Goal: Information Seeking & Learning: Learn about a topic

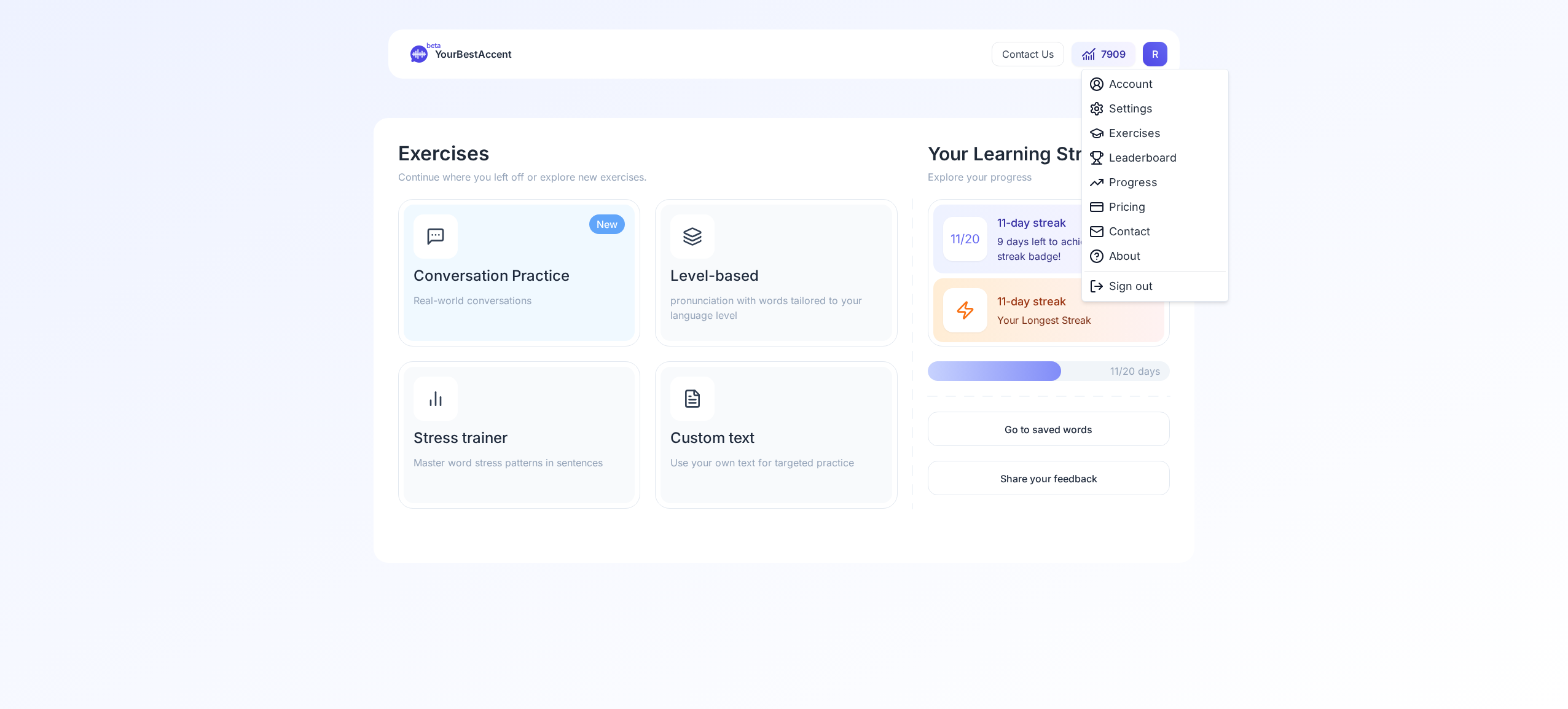
click at [1149, 55] on html "beta YourBestAccent Contact Us 7909 R Exercises Continue where you left off or …" at bounding box center [784, 355] width 1568 height 709
click at [1140, 109] on span "Settings" at bounding box center [1130, 108] width 44 height 17
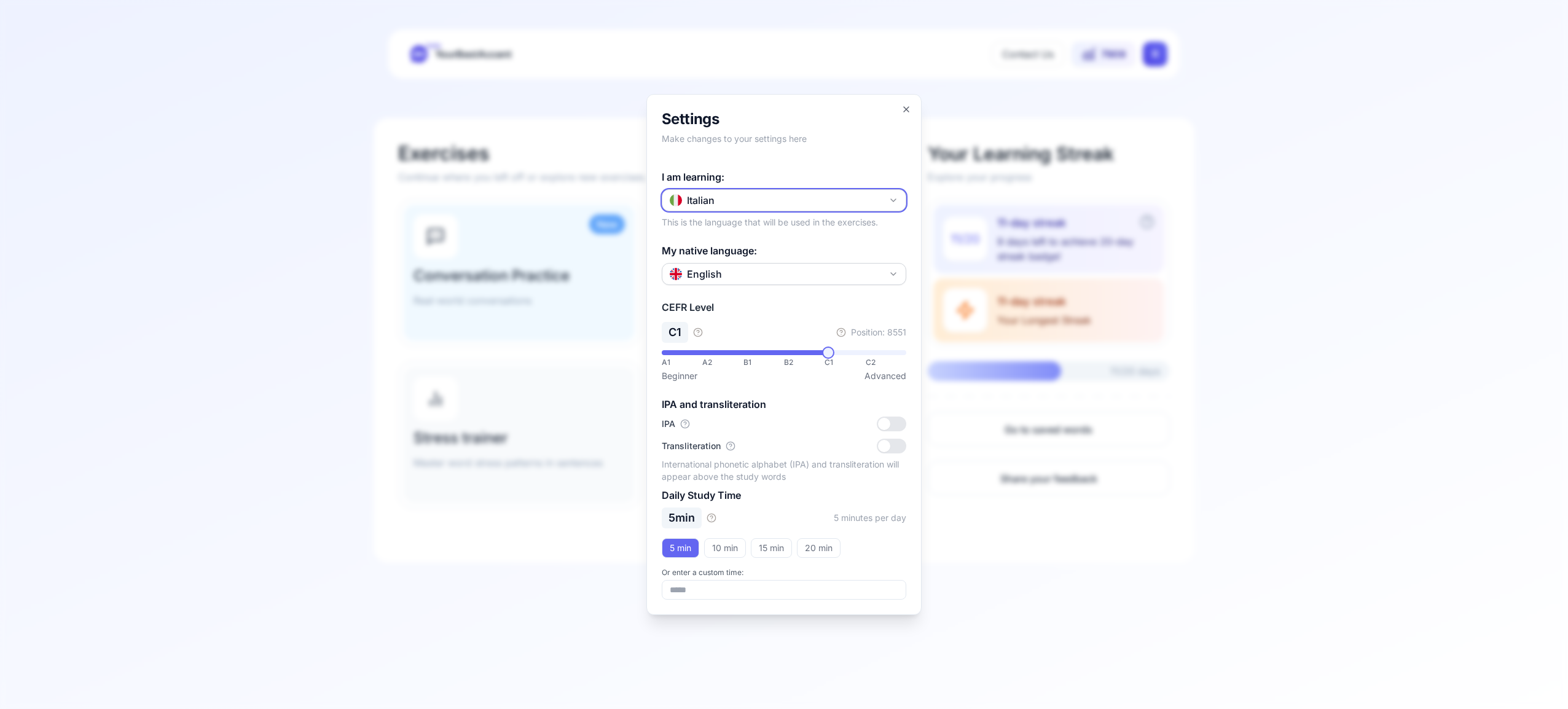
click at [891, 200] on icon "button" at bounding box center [893, 200] width 10 height 10
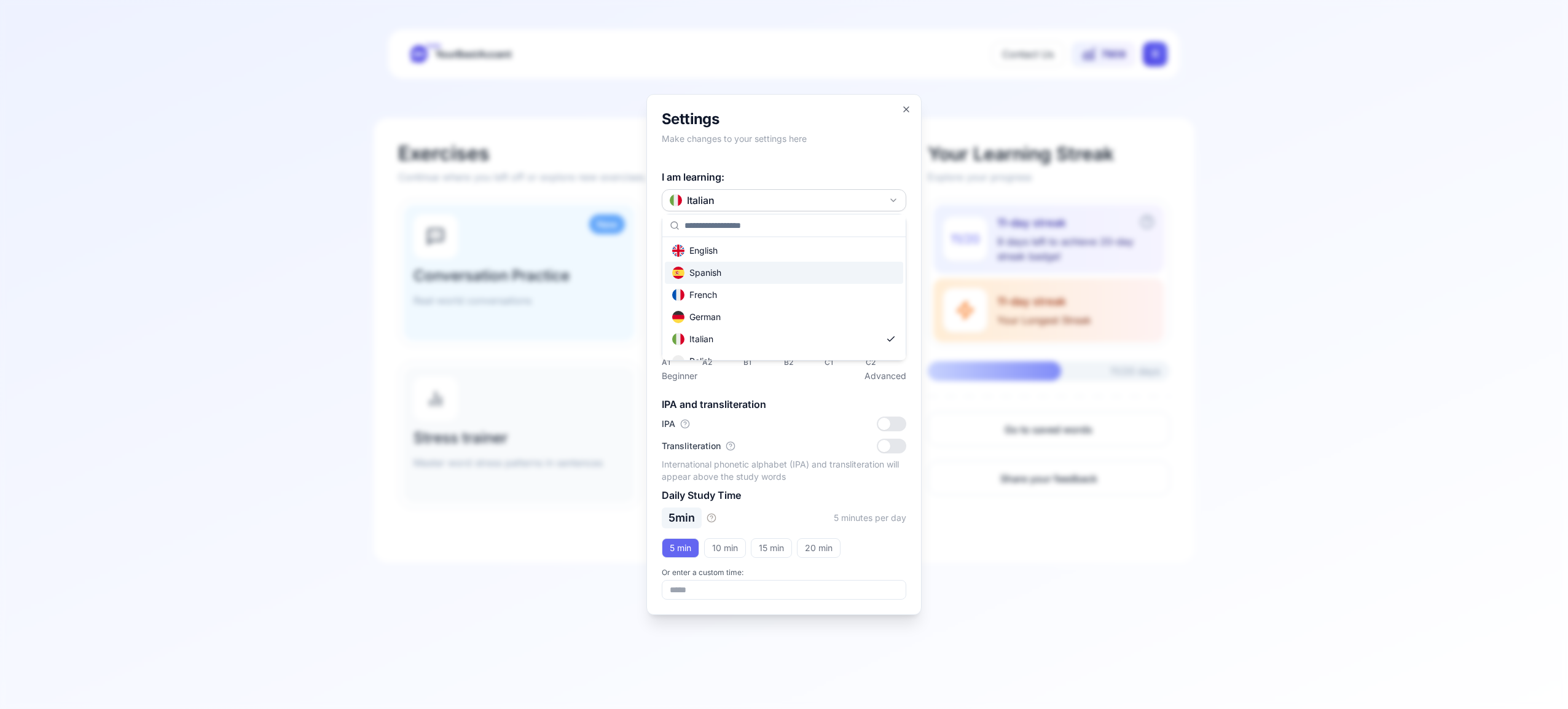
click at [810, 274] on div "Spanish" at bounding box center [784, 273] width 238 height 22
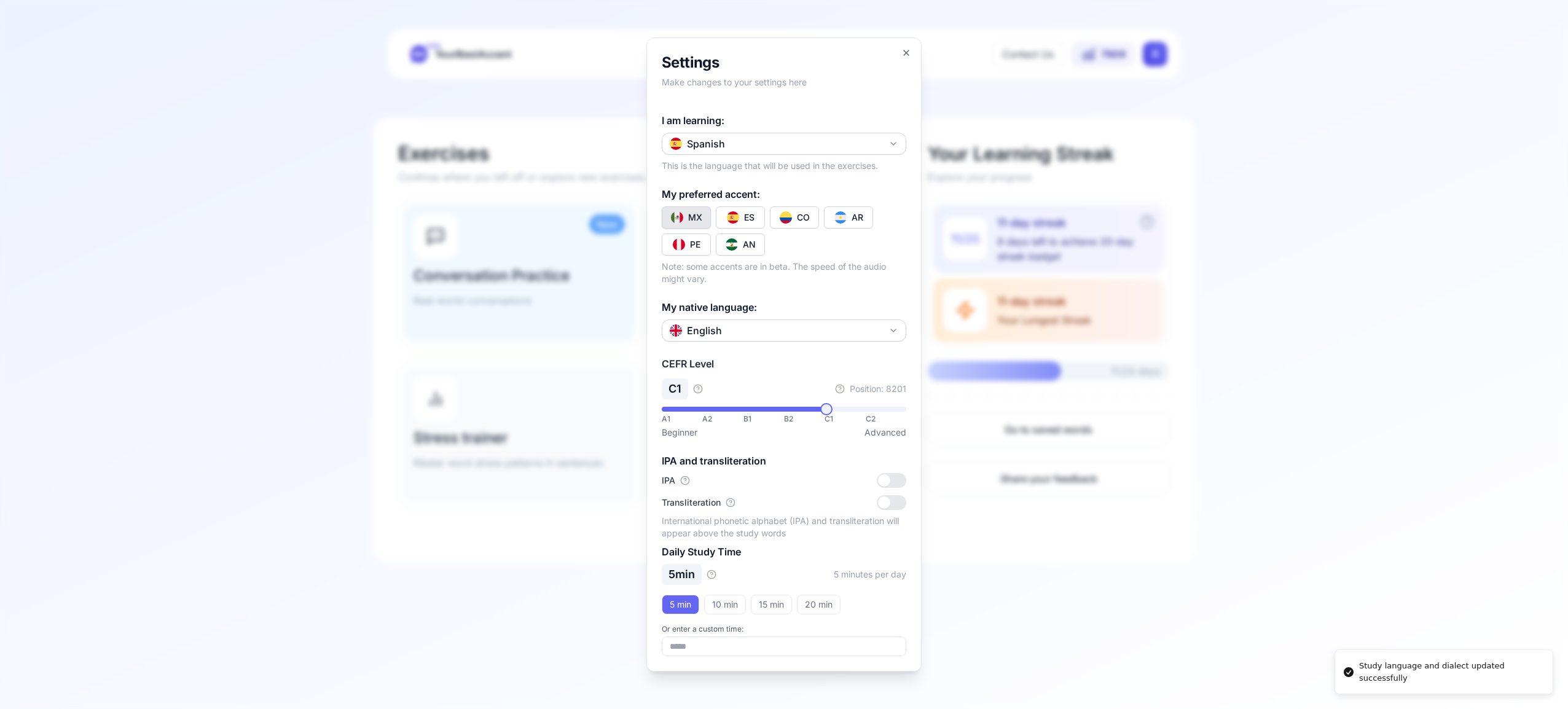
click at [801, 218] on div "CO" at bounding box center [803, 217] width 13 height 12
click at [903, 54] on icon "button" at bounding box center [906, 52] width 10 height 10
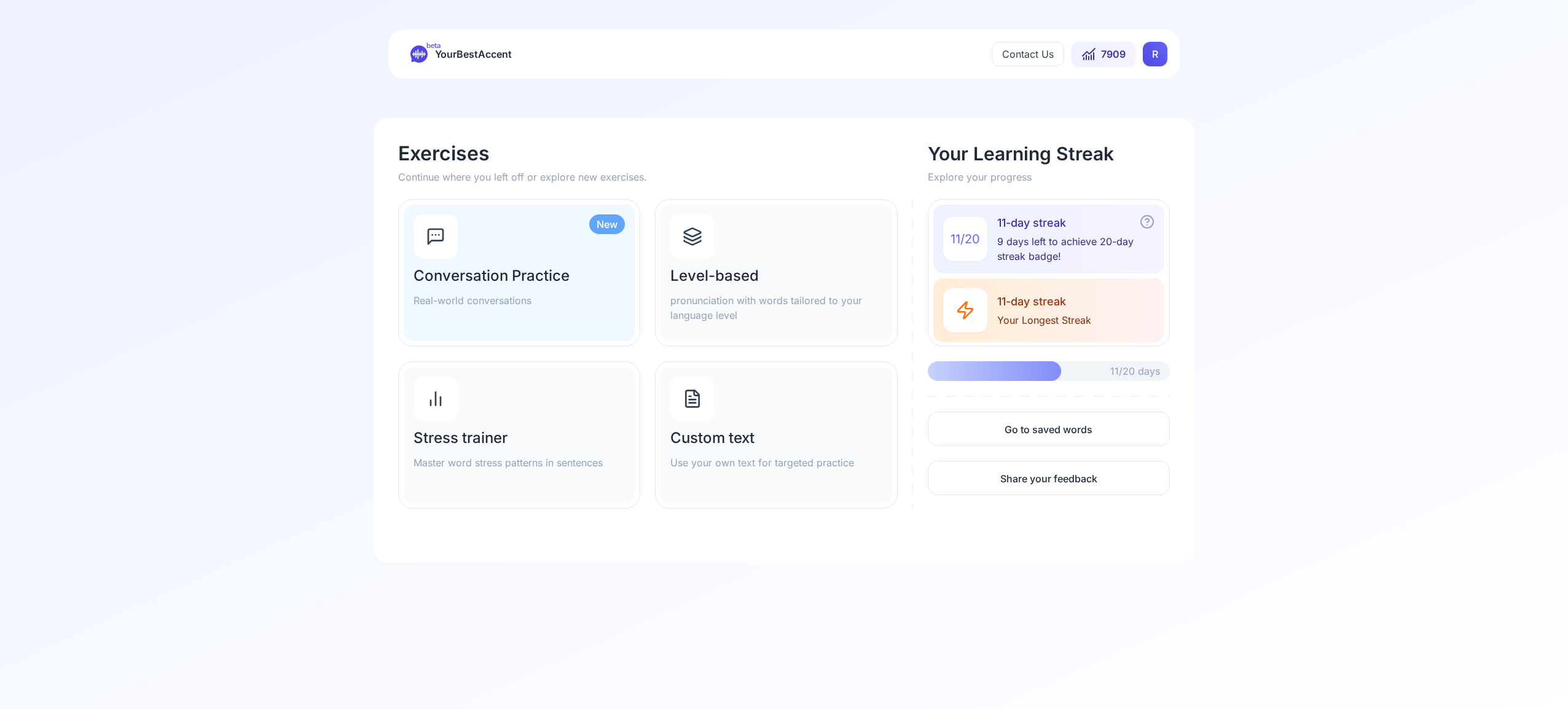
click at [684, 234] on icon at bounding box center [692, 236] width 20 height 20
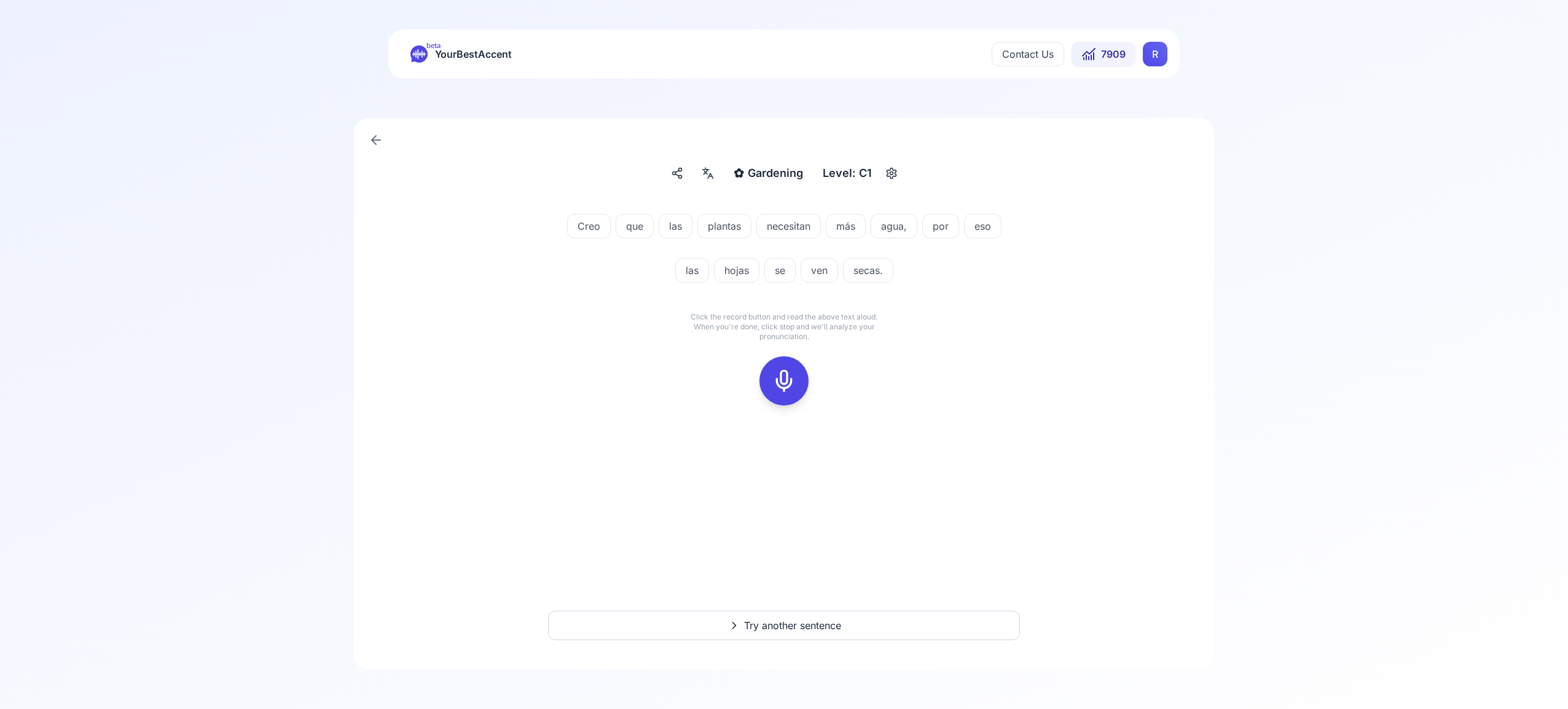
click at [783, 377] on icon at bounding box center [784, 381] width 25 height 25
click at [784, 387] on icon at bounding box center [784, 381] width 25 height 25
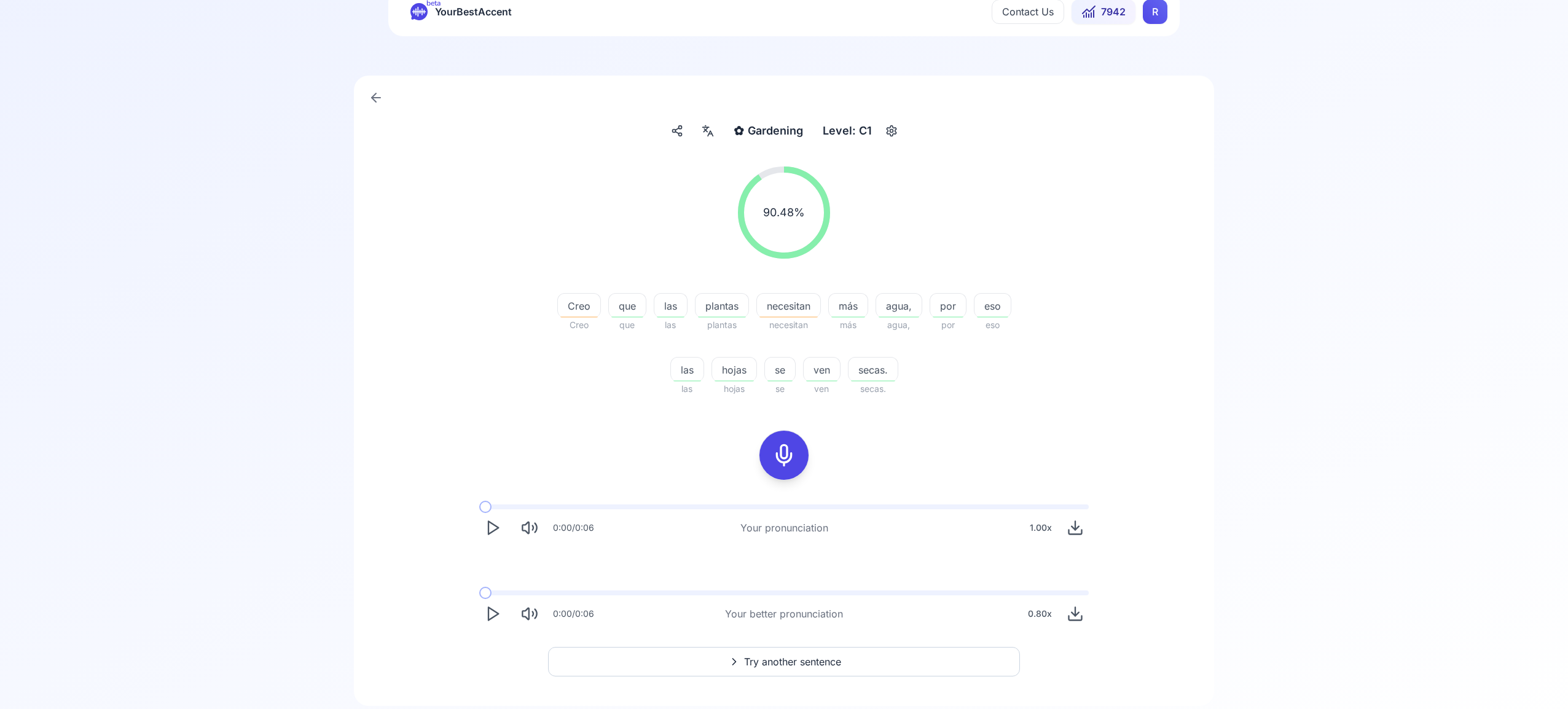
scroll to position [44, 0]
click at [782, 664] on span "Try another sentence" at bounding box center [792, 660] width 97 height 15
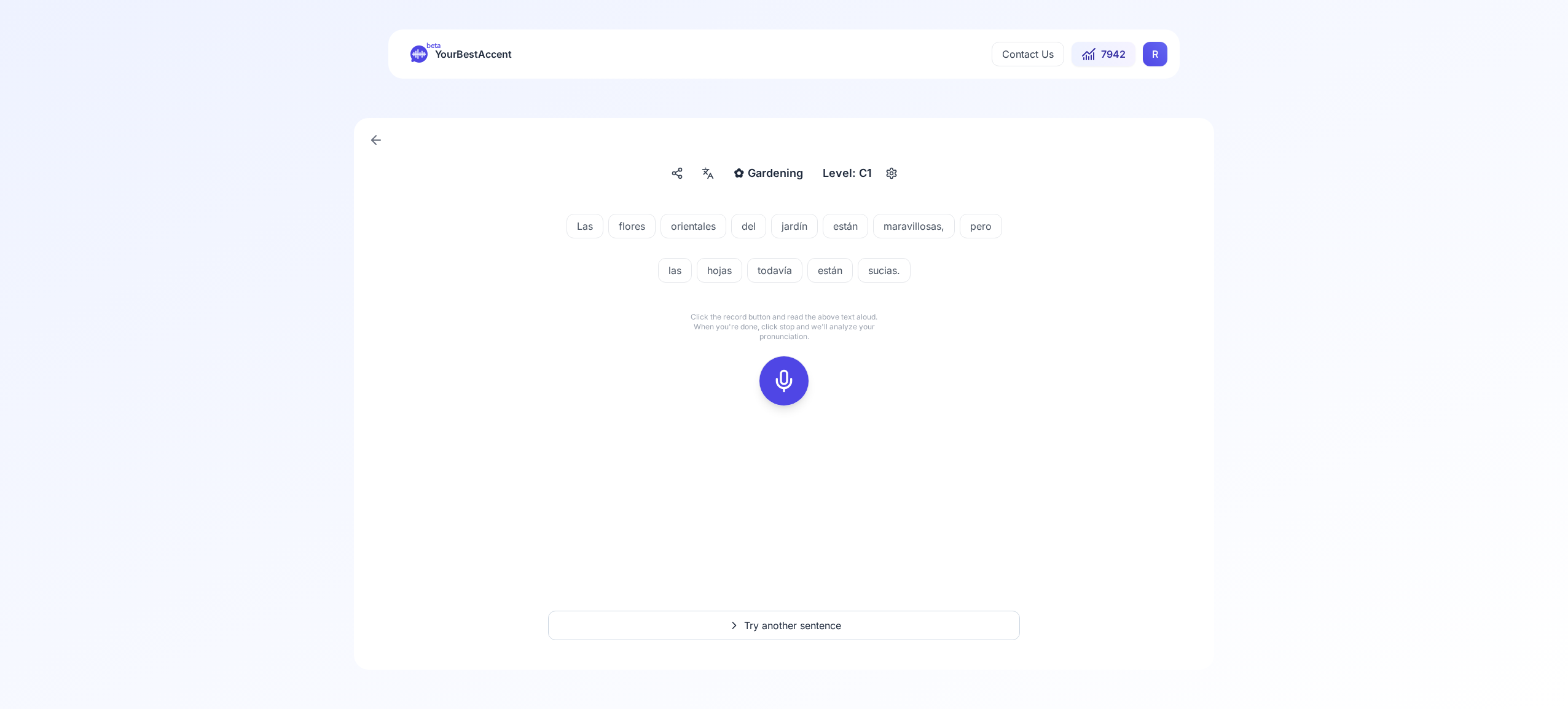
click at [779, 379] on icon at bounding box center [784, 381] width 25 height 25
click at [778, 375] on icon at bounding box center [784, 381] width 25 height 25
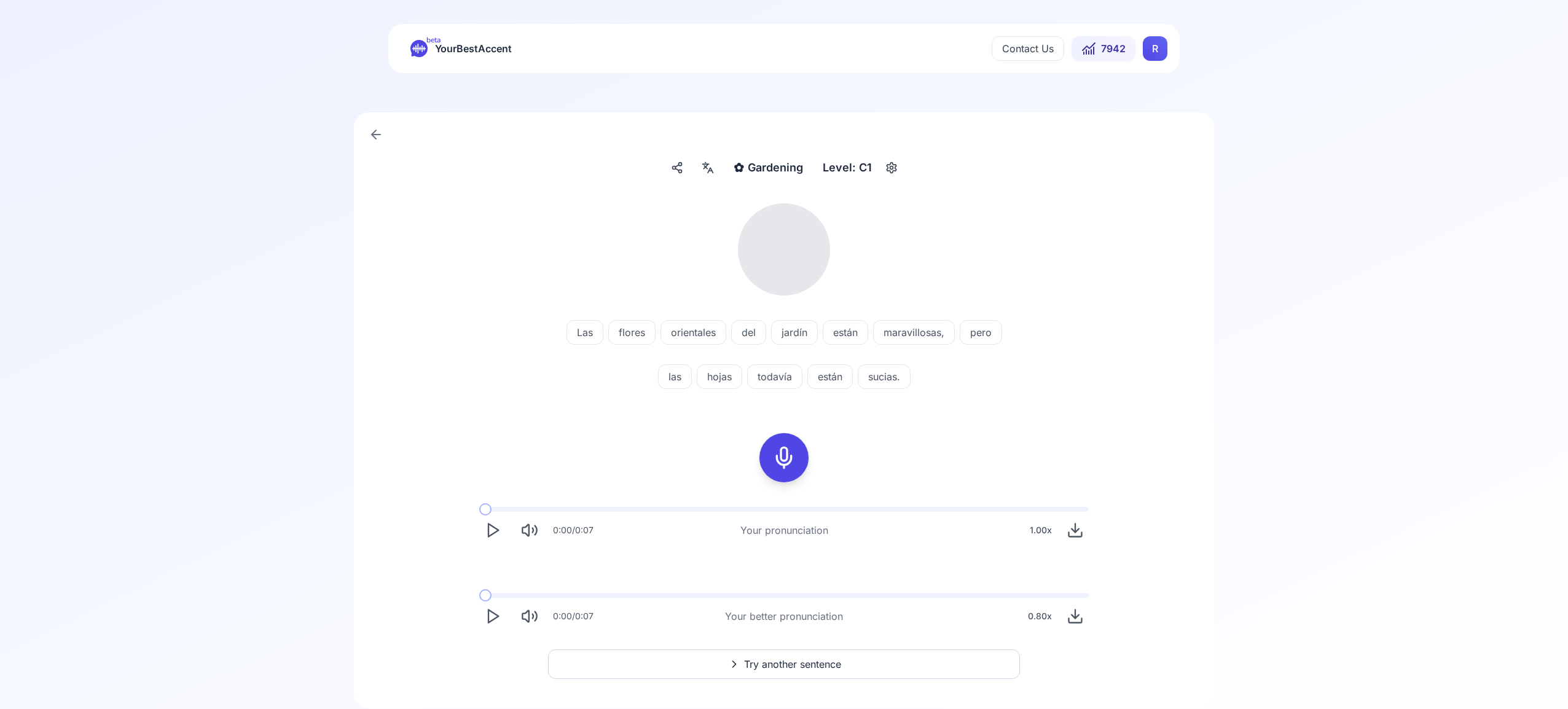
scroll to position [10, 0]
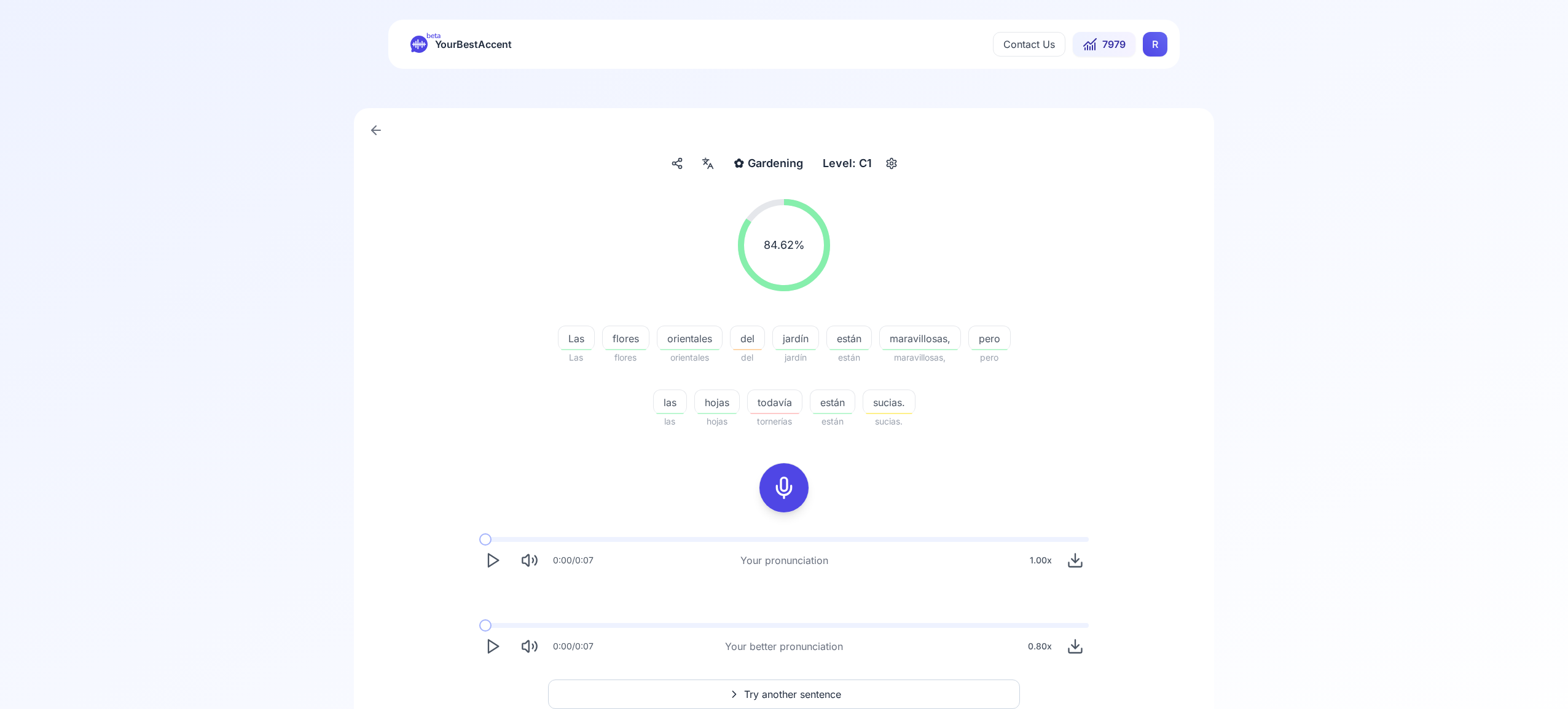
click at [786, 695] on span "Try another sentence" at bounding box center [792, 694] width 97 height 15
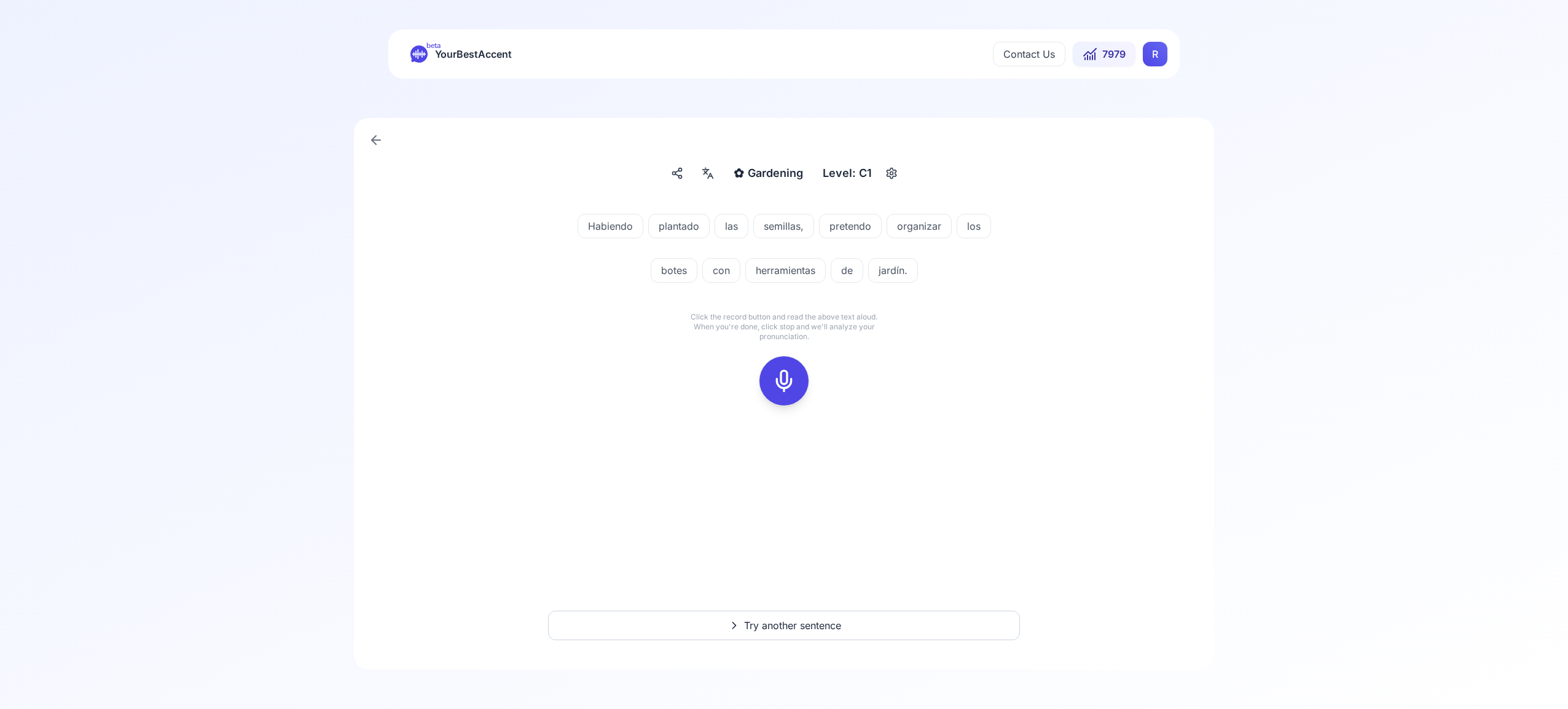
click at [787, 390] on rect at bounding box center [784, 381] width 18 height 18
click at [784, 392] on div at bounding box center [784, 381] width 29 height 49
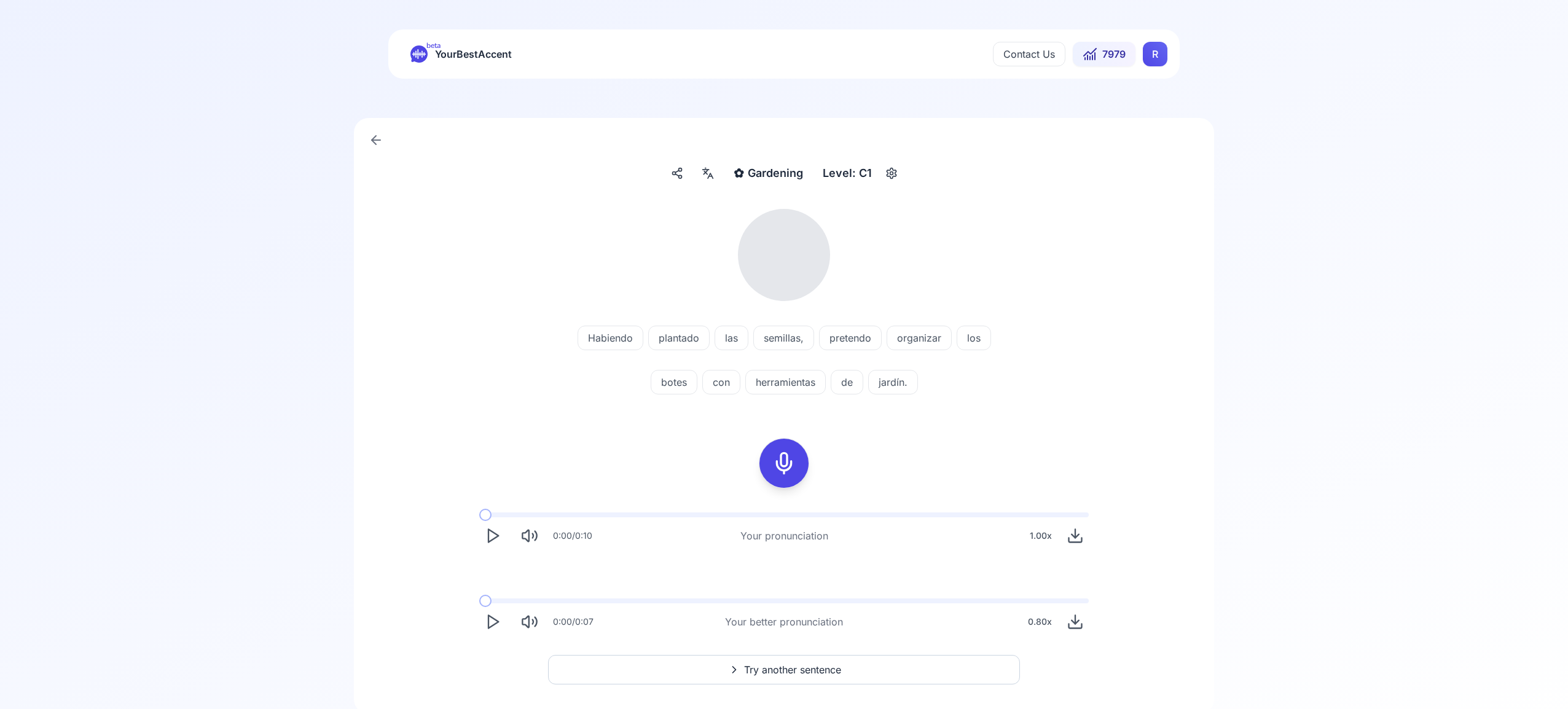
click at [705, 174] on icon at bounding box center [708, 173] width 15 height 12
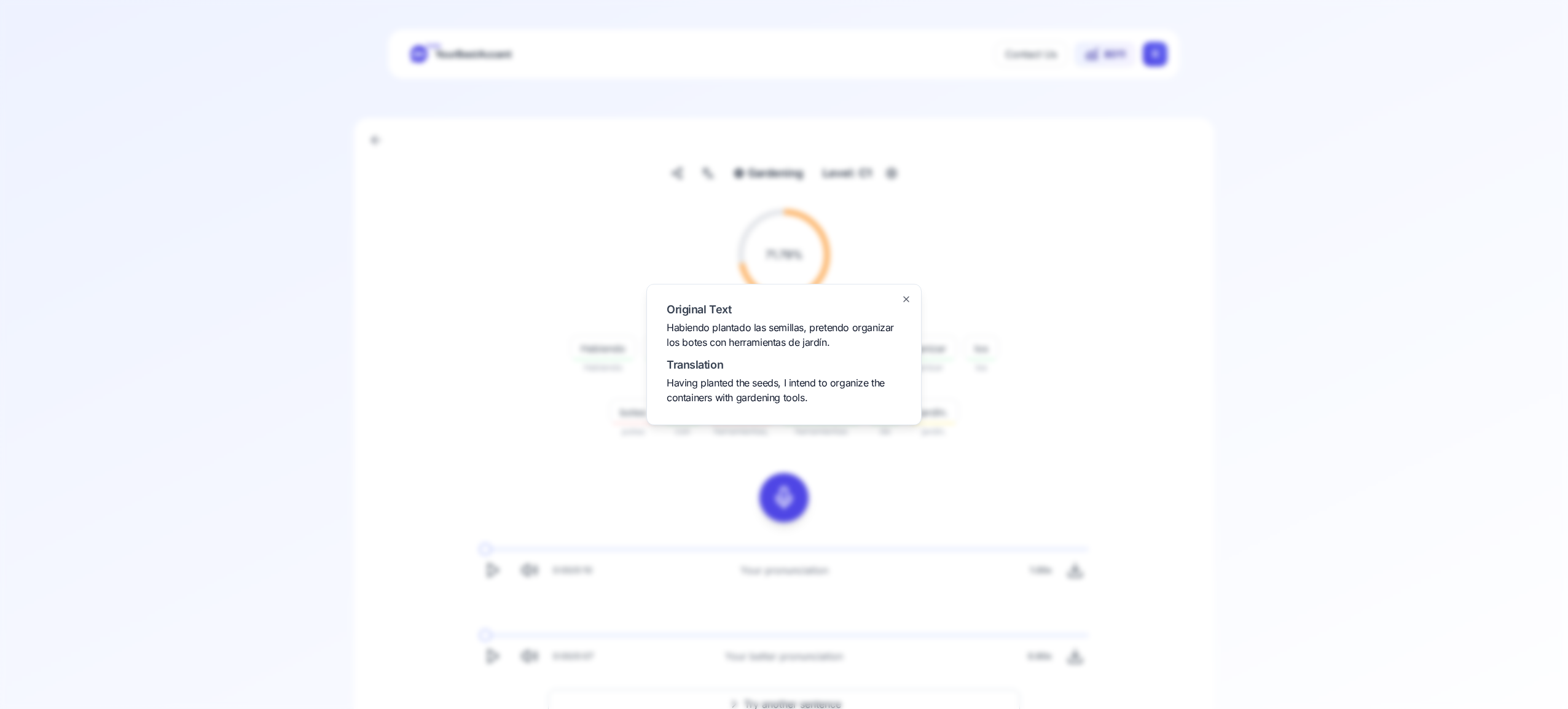
click at [899, 296] on div "Original Text Habiendo plantado las semillas, pretendo organizar los botes con …" at bounding box center [784, 355] width 276 height 141
click at [908, 297] on icon "button" at bounding box center [906, 299] width 5 height 5
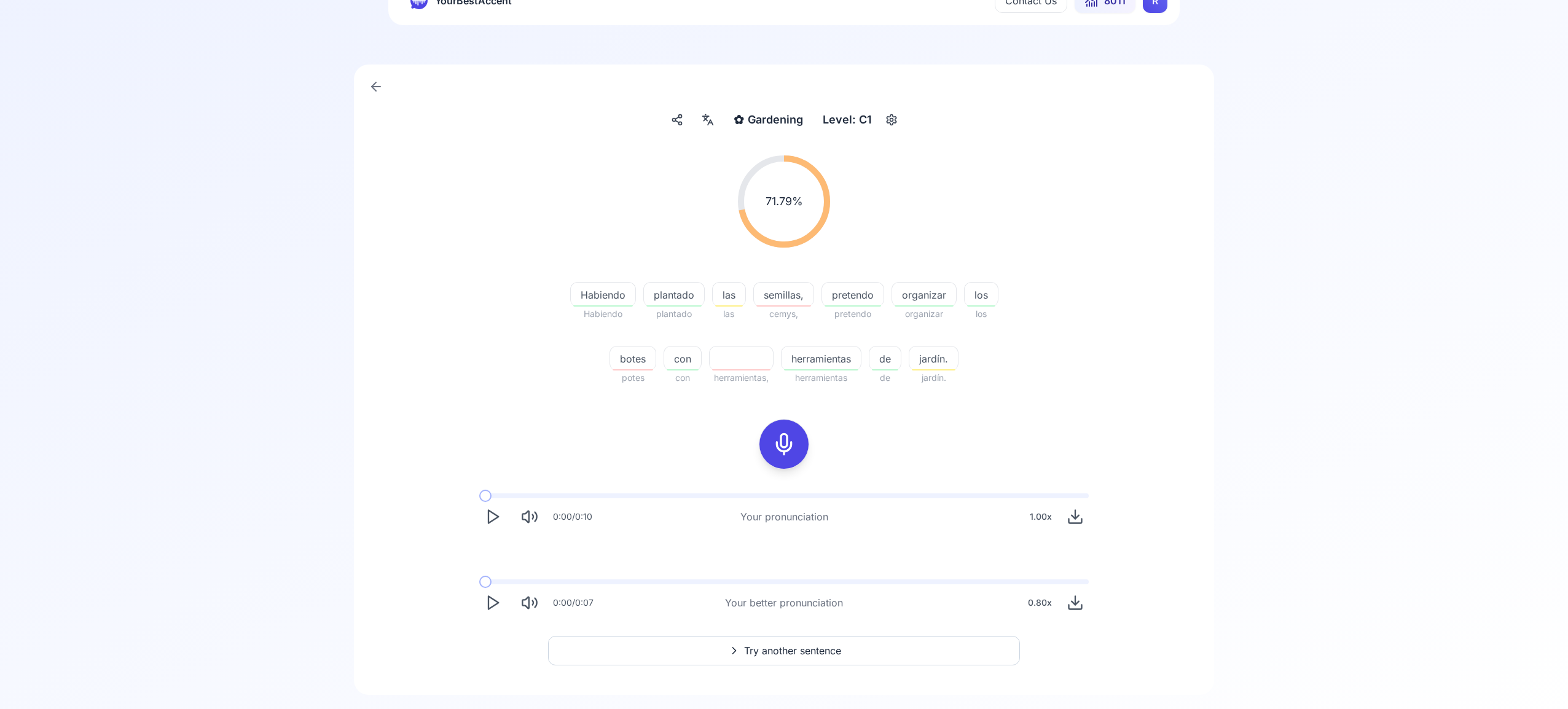
scroll to position [78, 0]
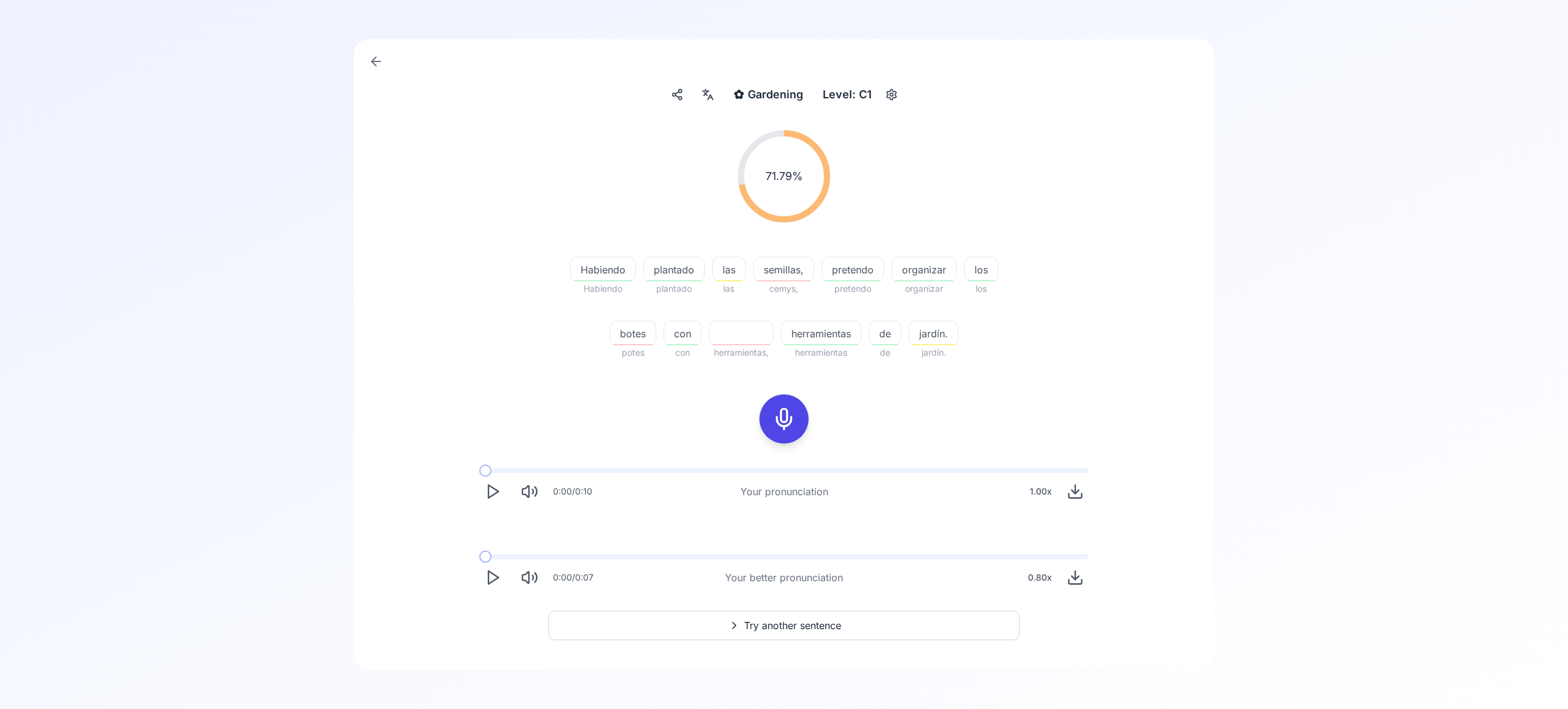
click at [805, 622] on span "Try another sentence" at bounding box center [792, 625] width 97 height 15
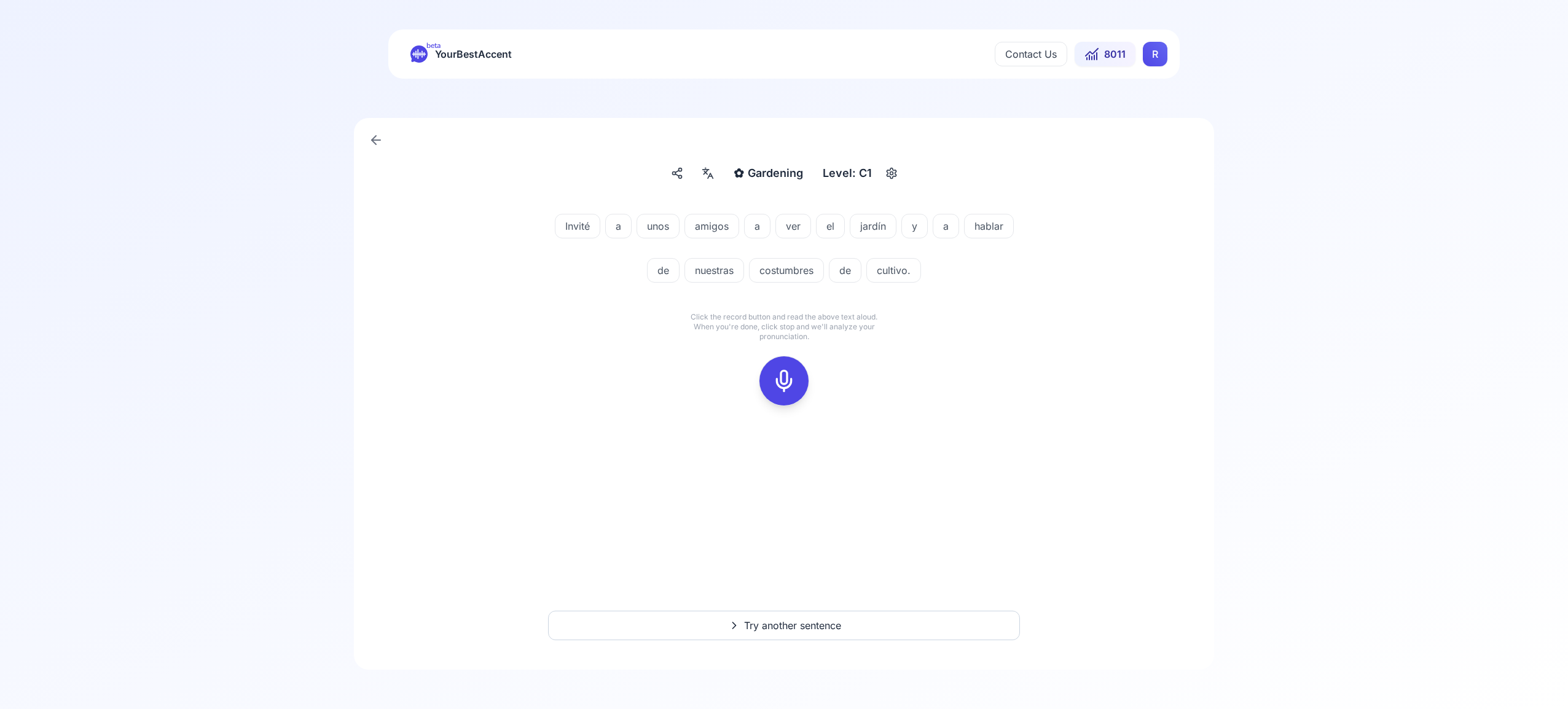
click at [784, 372] on icon at bounding box center [784, 381] width 25 height 25
click at [799, 382] on button at bounding box center [784, 381] width 49 height 49
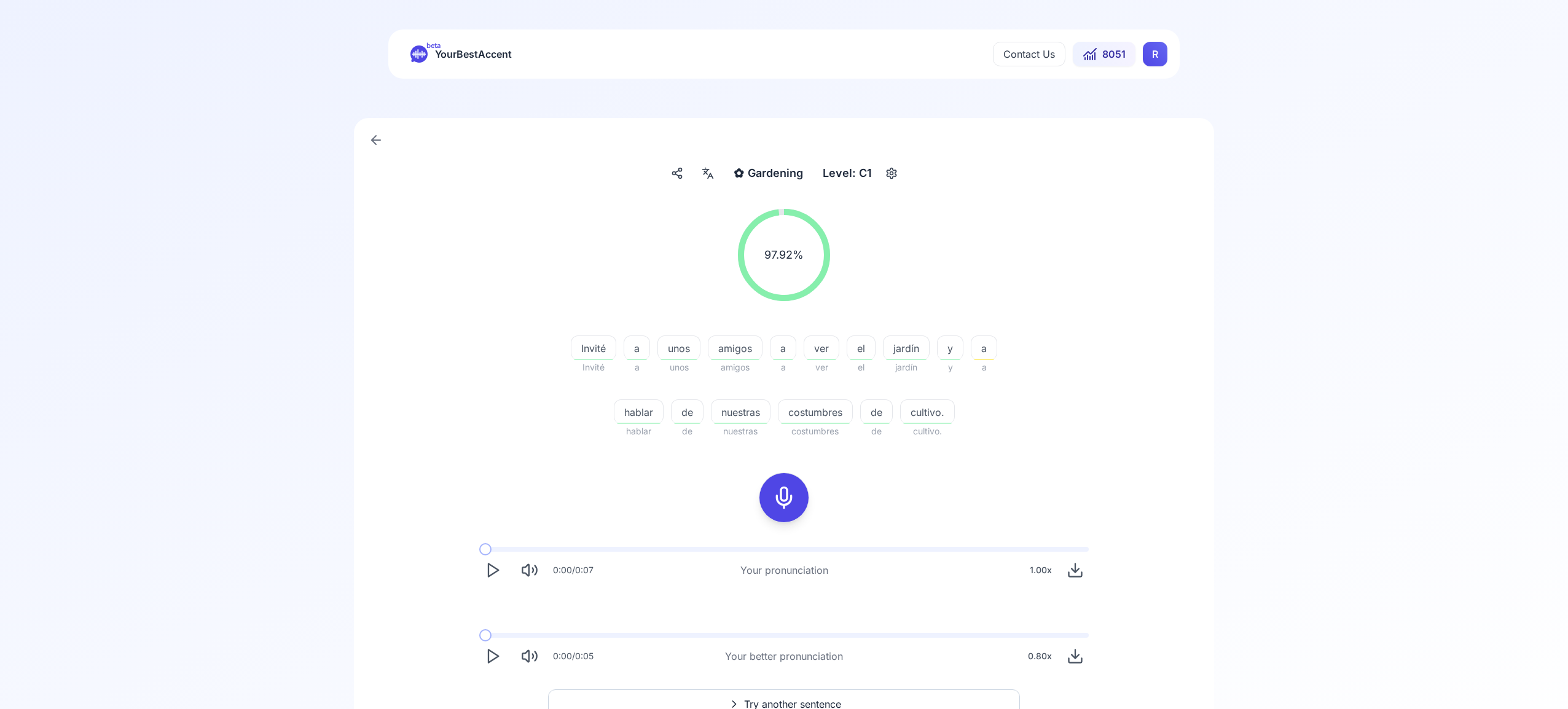
scroll to position [1, 0]
click at [800, 696] on span "Try another sentence" at bounding box center [792, 702] width 97 height 15
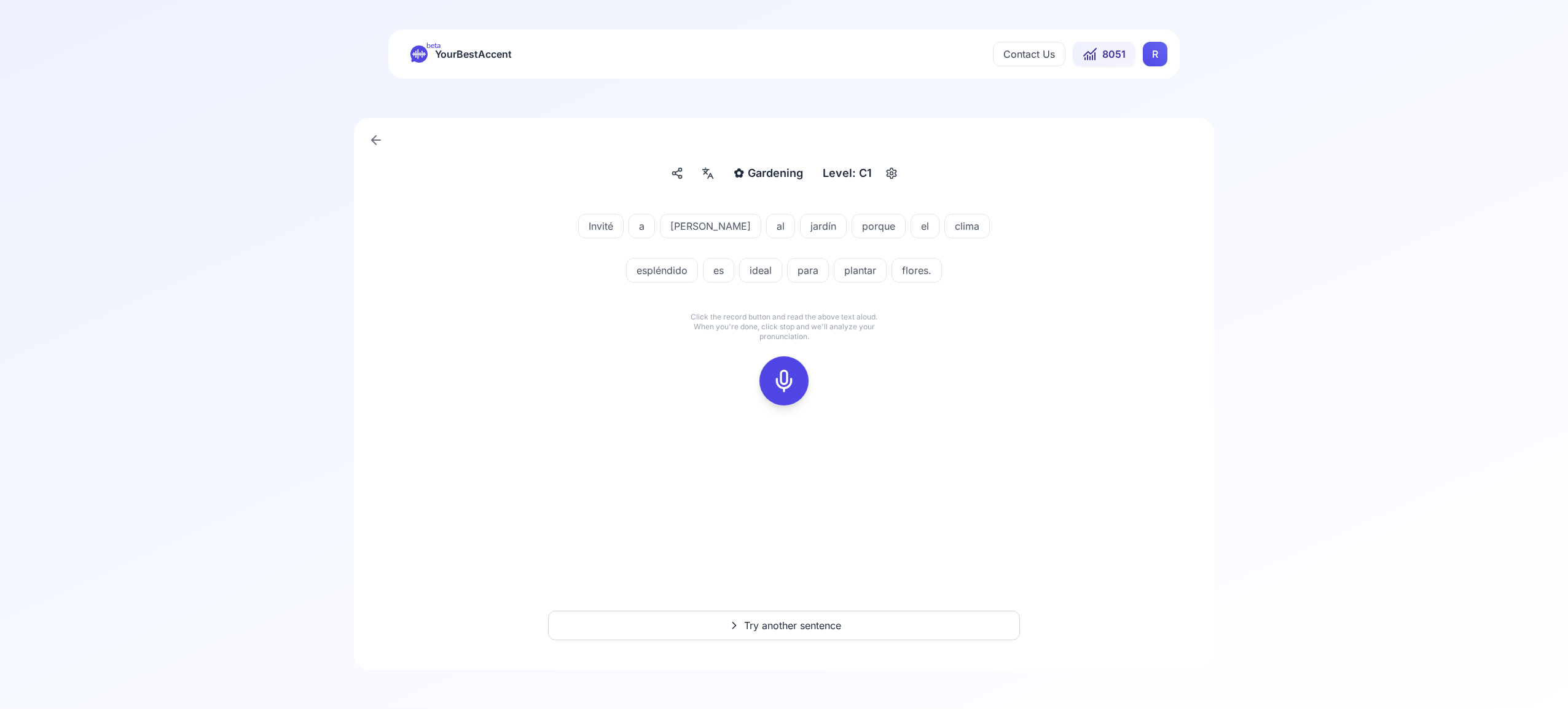
click at [788, 385] on icon at bounding box center [784, 381] width 25 height 25
click at [775, 379] on icon at bounding box center [784, 381] width 25 height 25
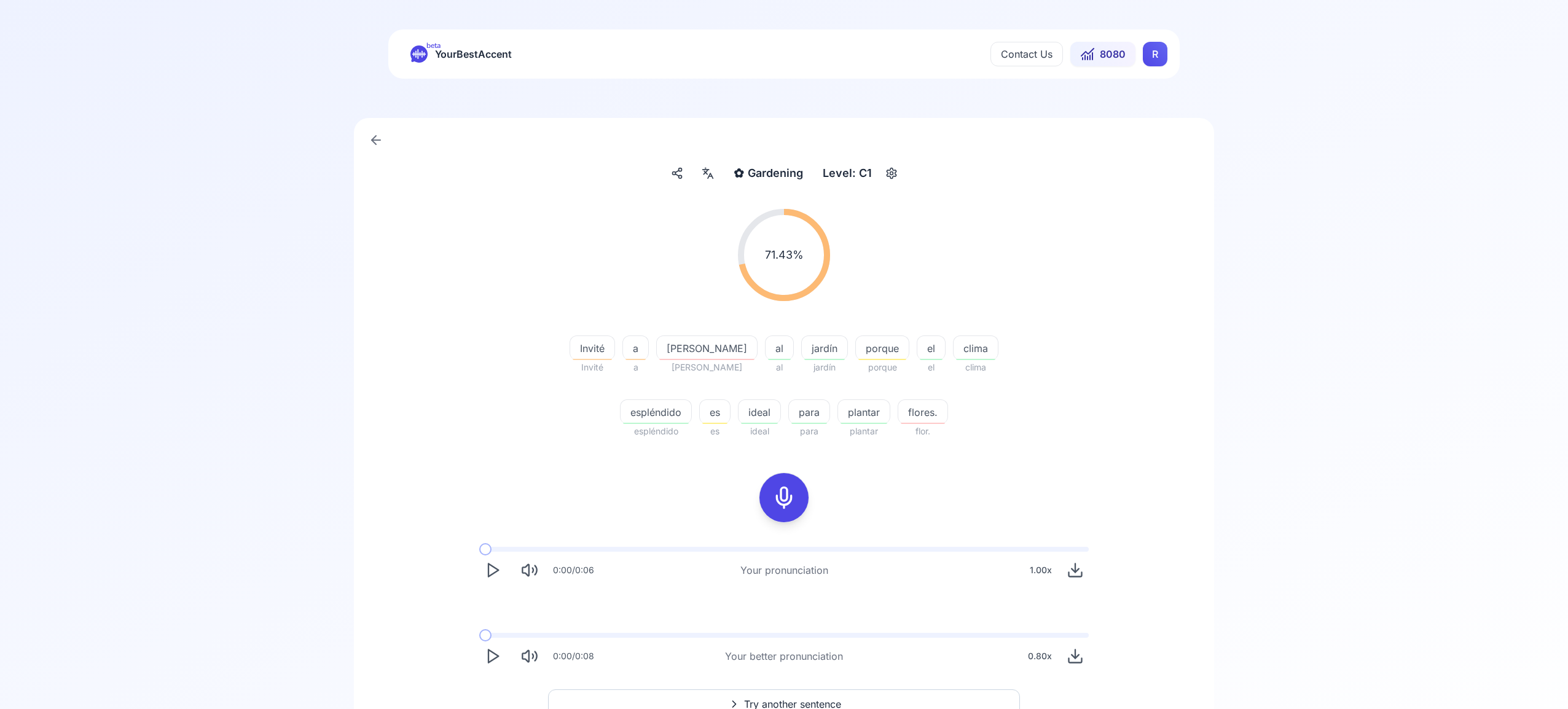
click at [1146, 54] on html "beta YourBestAccent Contact Us 8080 R ✿ Gardening Gardening Level: C1 71.43 % 7…" at bounding box center [784, 355] width 1568 height 709
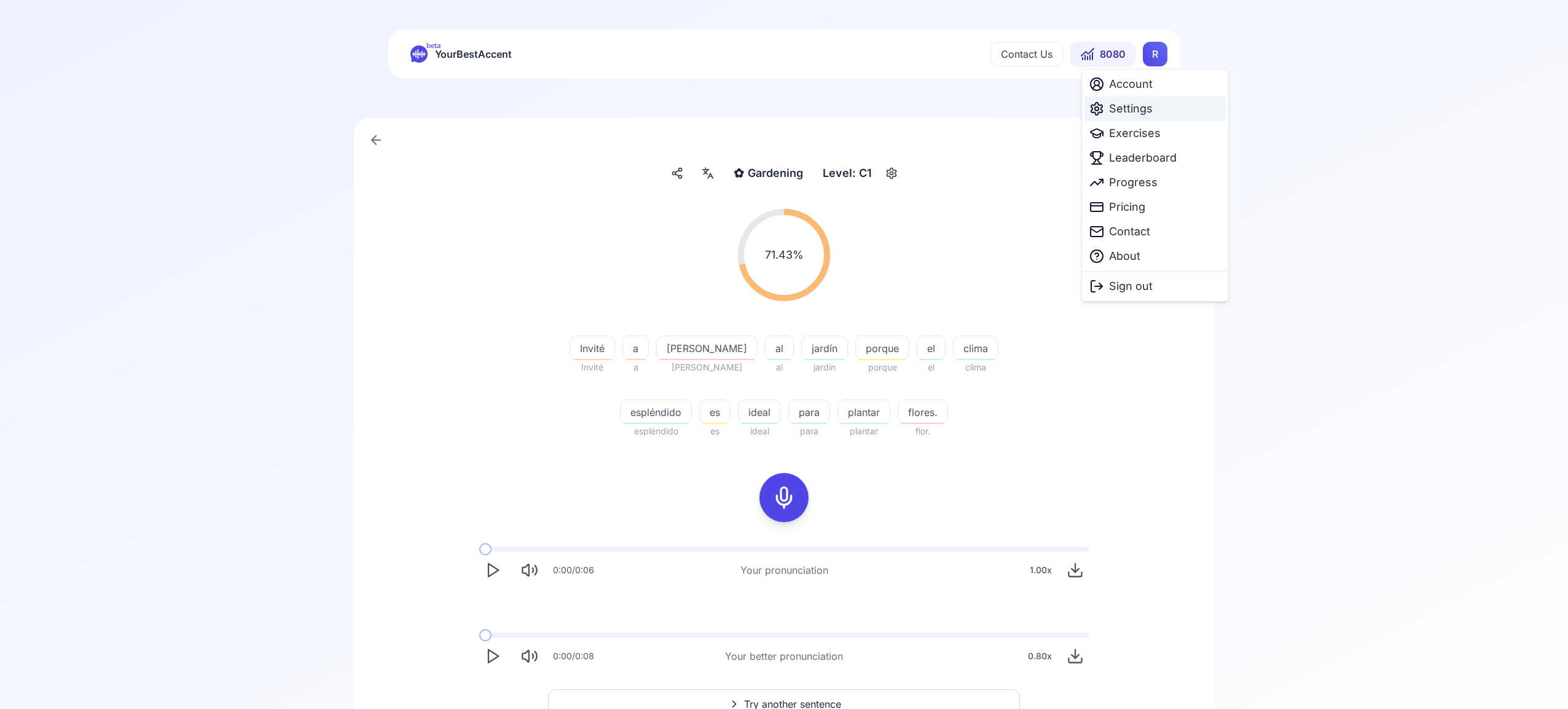
click at [1127, 114] on span "Settings" at bounding box center [1130, 108] width 44 height 17
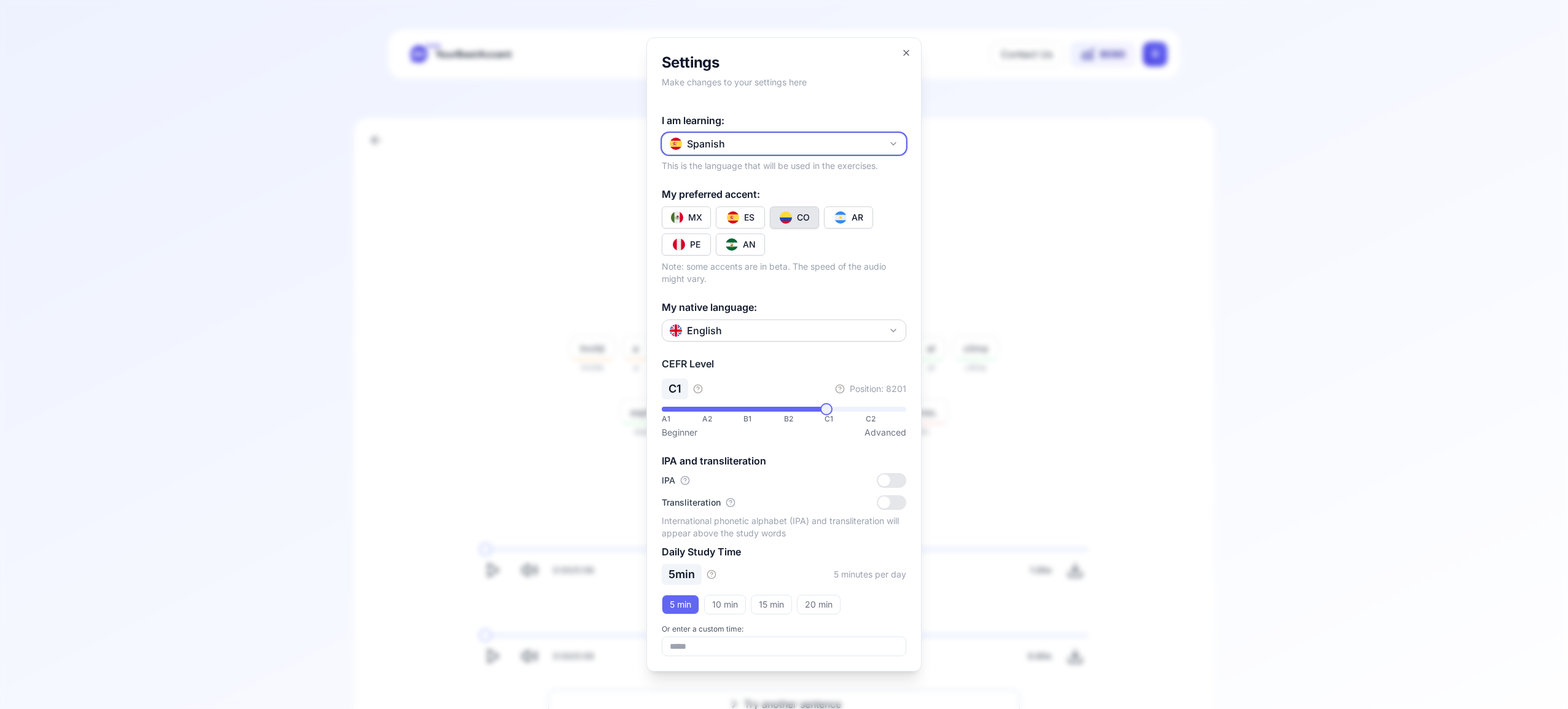
click at [893, 143] on icon "button" at bounding box center [893, 144] width 10 height 10
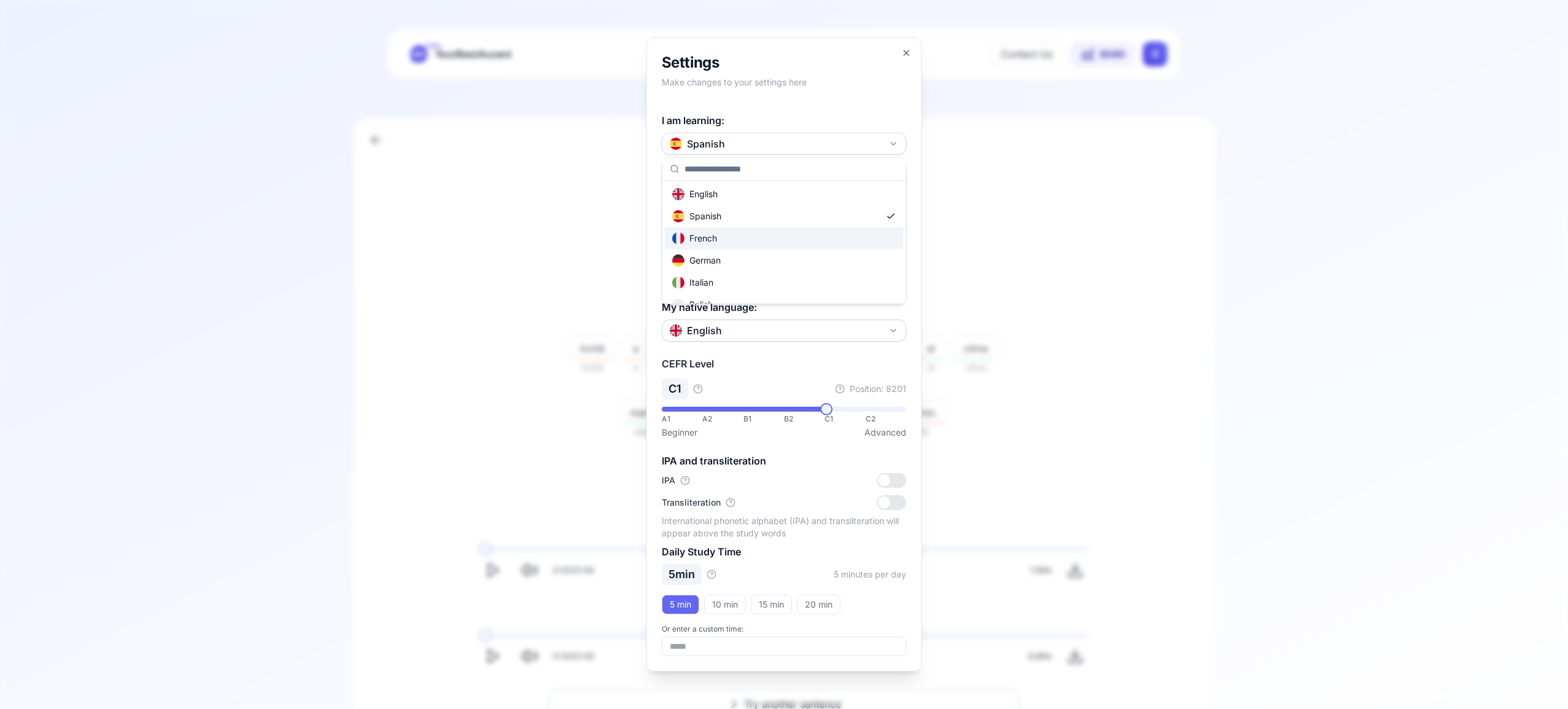
click at [801, 239] on div "French" at bounding box center [784, 238] width 238 height 22
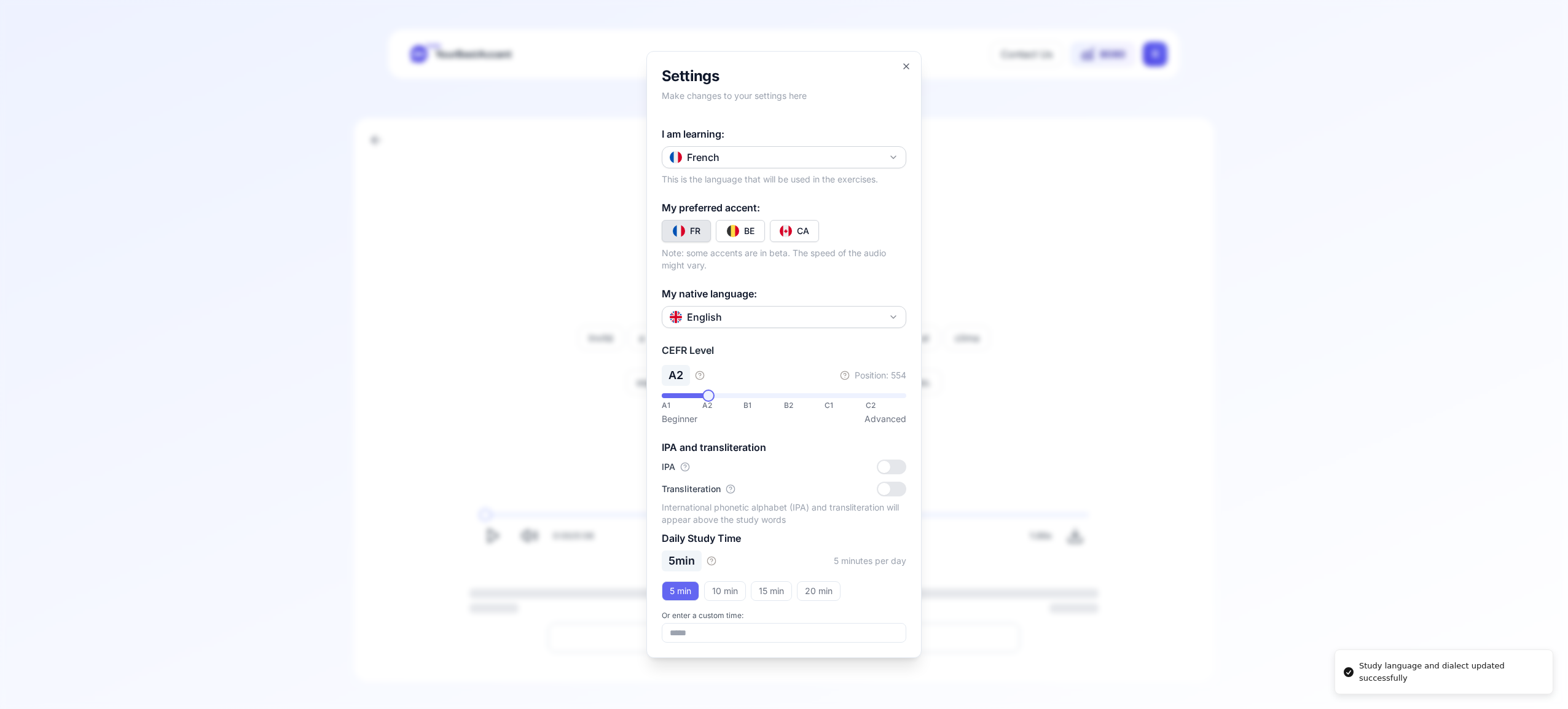
click at [801, 232] on div "CA" at bounding box center [803, 230] width 12 height 12
click at [909, 65] on icon "button" at bounding box center [906, 66] width 10 height 10
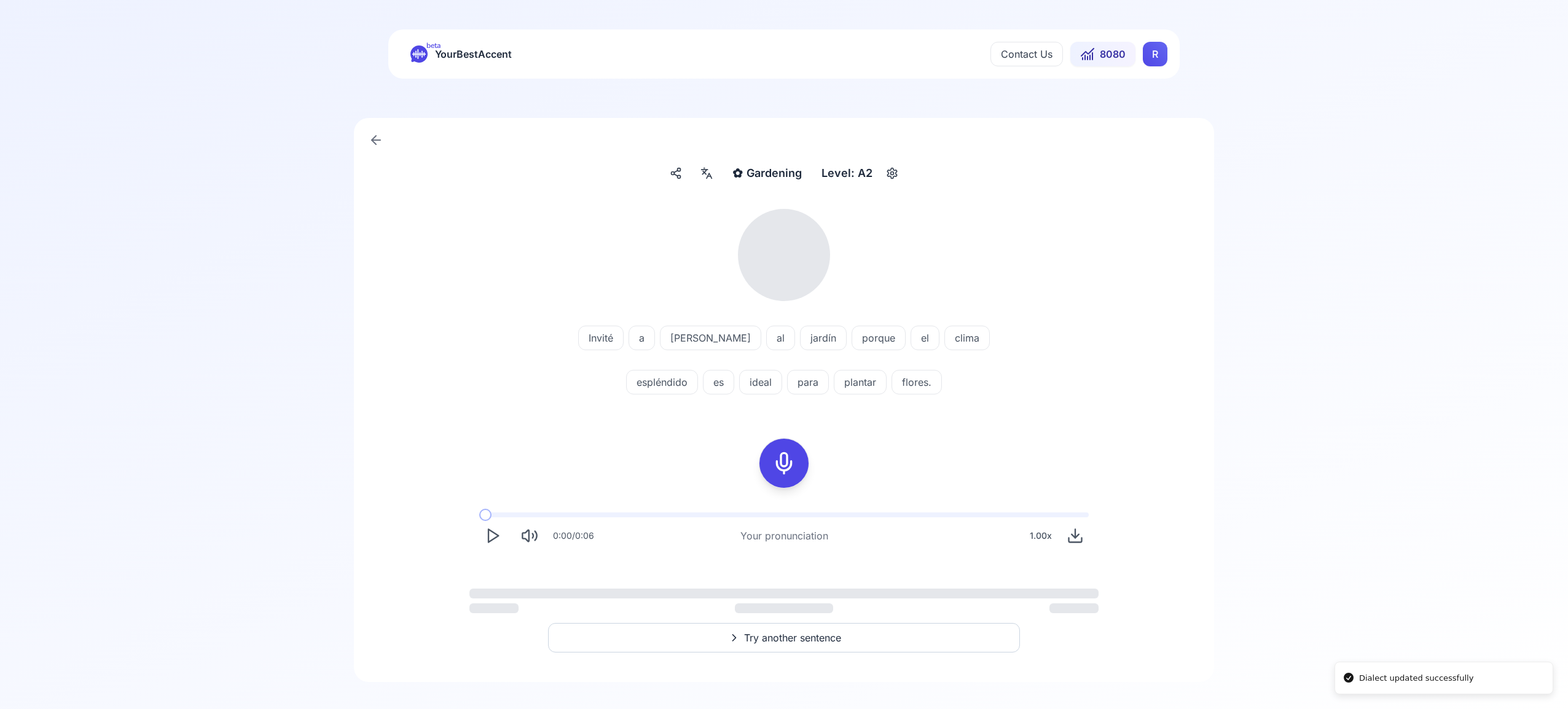
click at [1156, 57] on html "Dialect updated successfully beta YourBestAccent Contact Us 8080 R ✿ Gardening …" at bounding box center [784, 355] width 1568 height 709
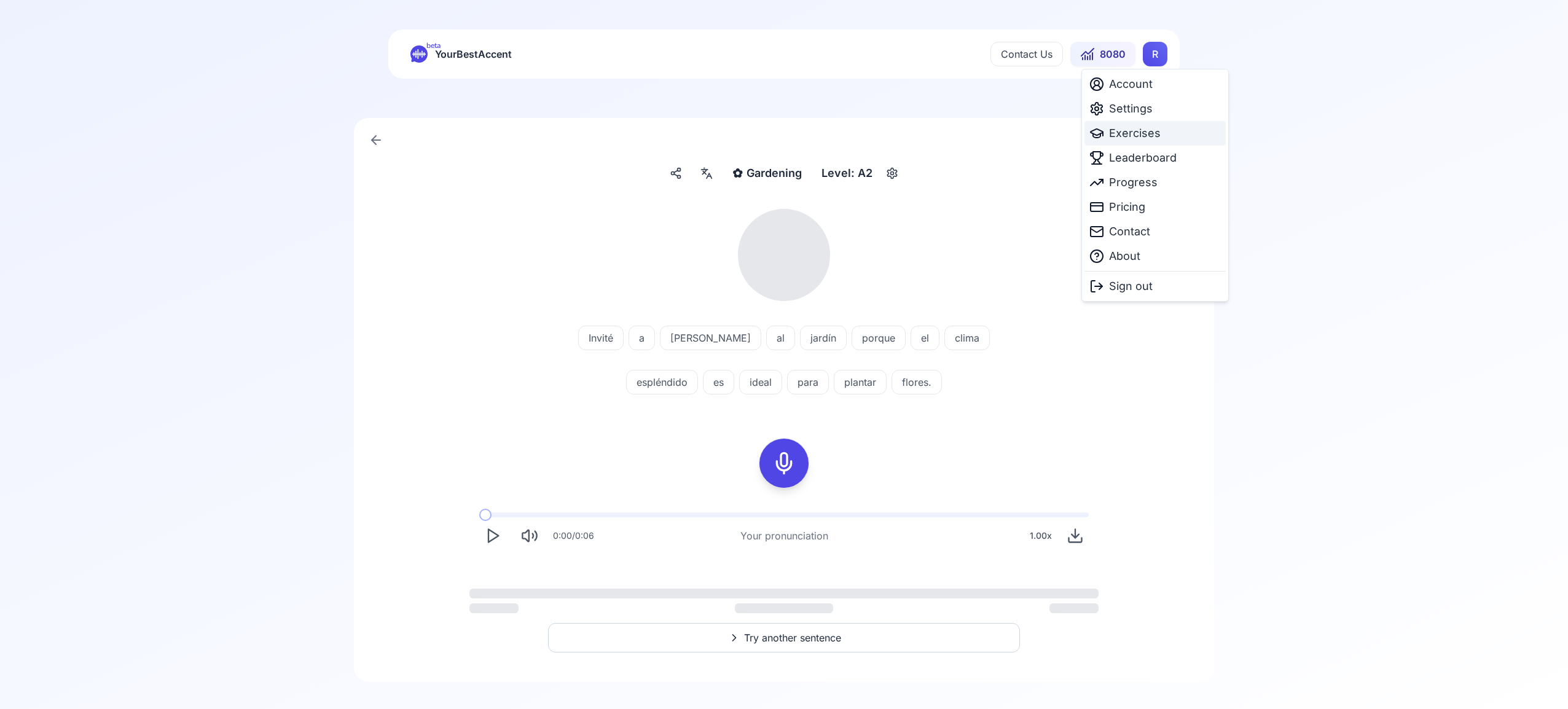
click at [1137, 138] on span "Exercises" at bounding box center [1134, 133] width 52 height 17
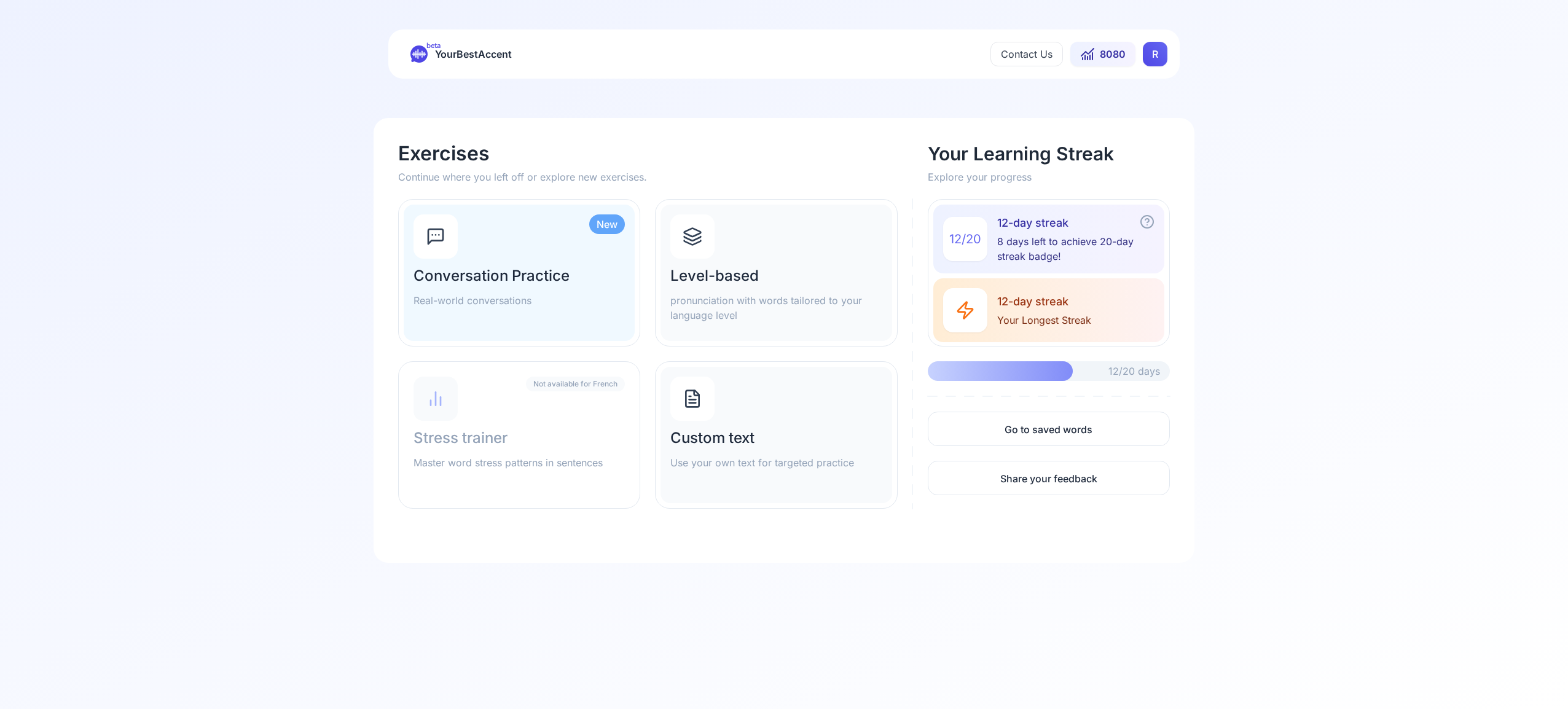
click at [684, 239] on icon at bounding box center [692, 236] width 20 height 20
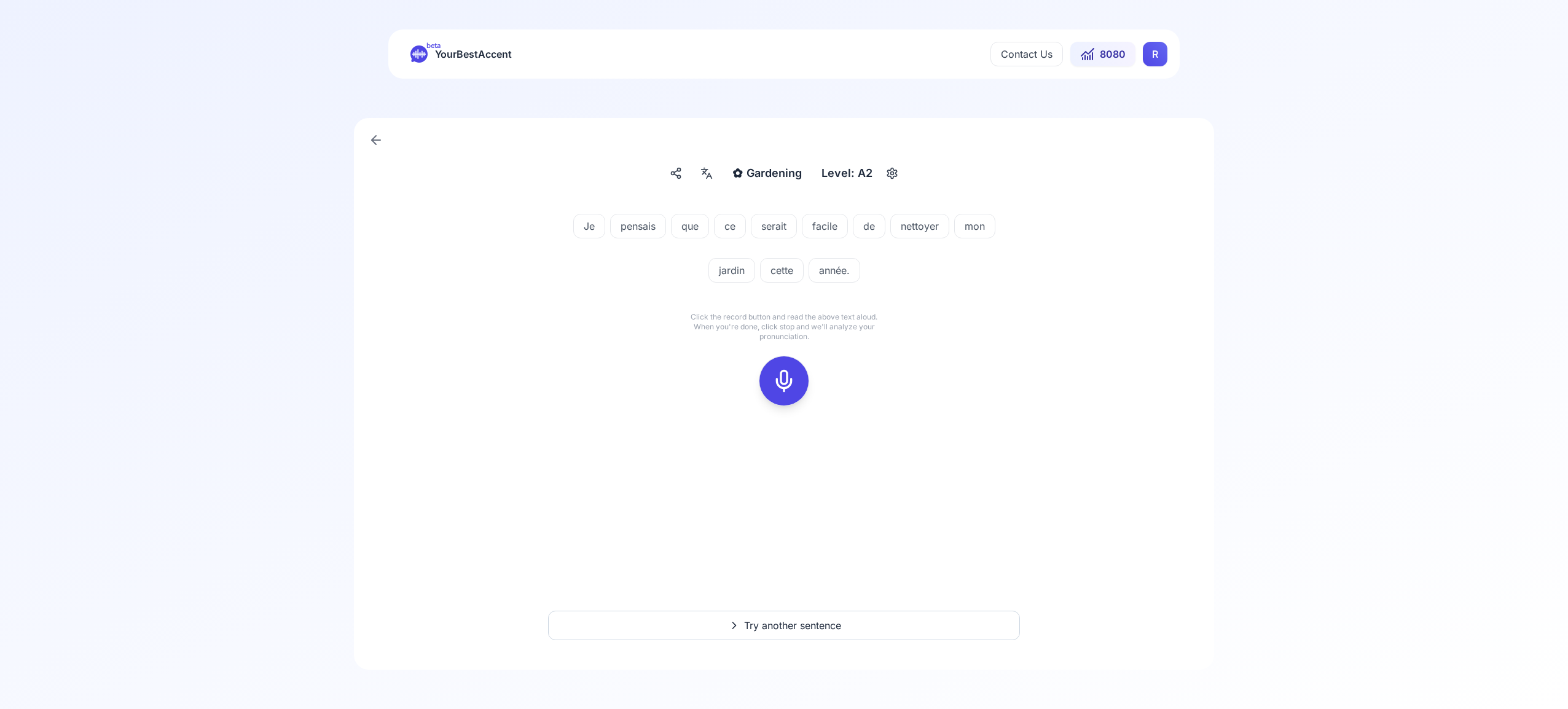
click at [783, 376] on icon at bounding box center [784, 381] width 25 height 25
click at [789, 374] on icon at bounding box center [784, 381] width 25 height 25
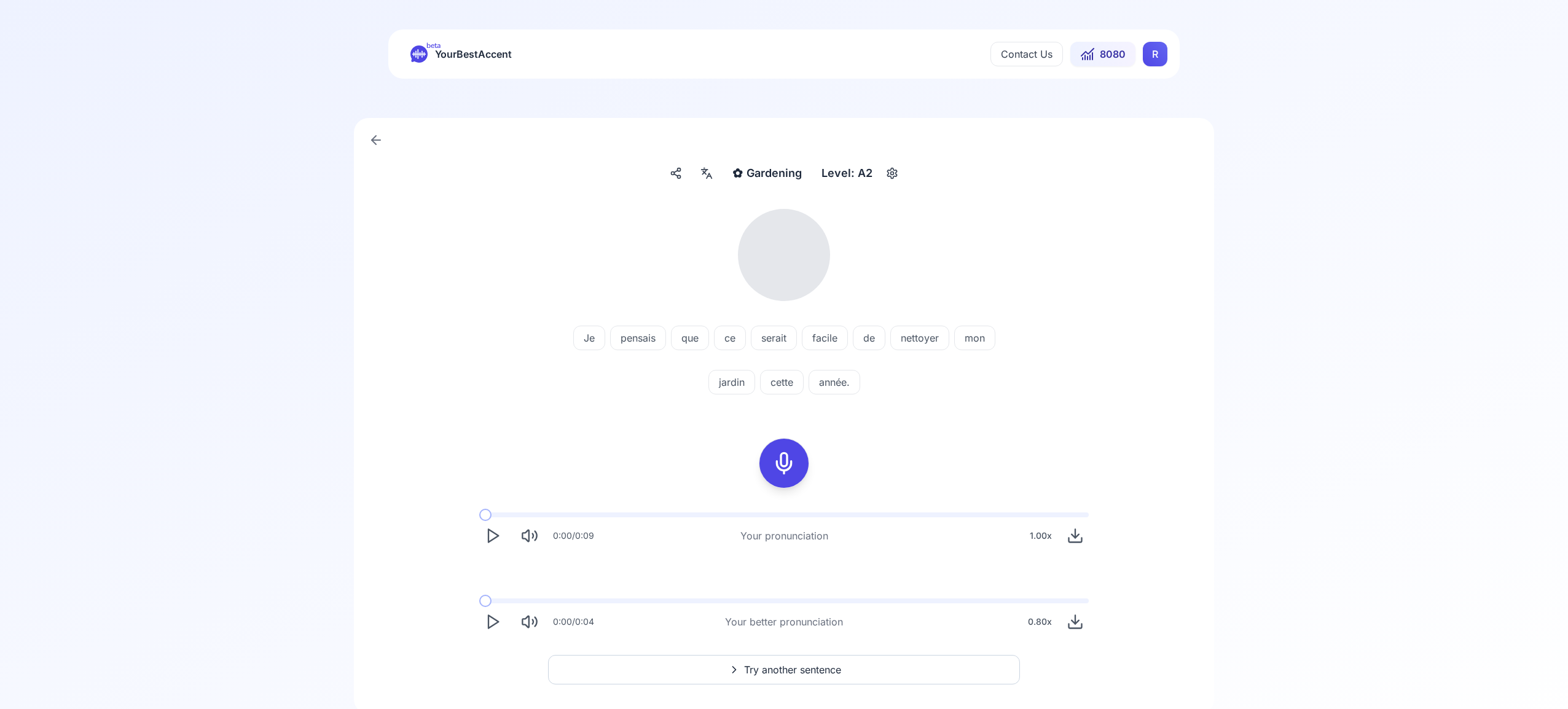
scroll to position [3, 0]
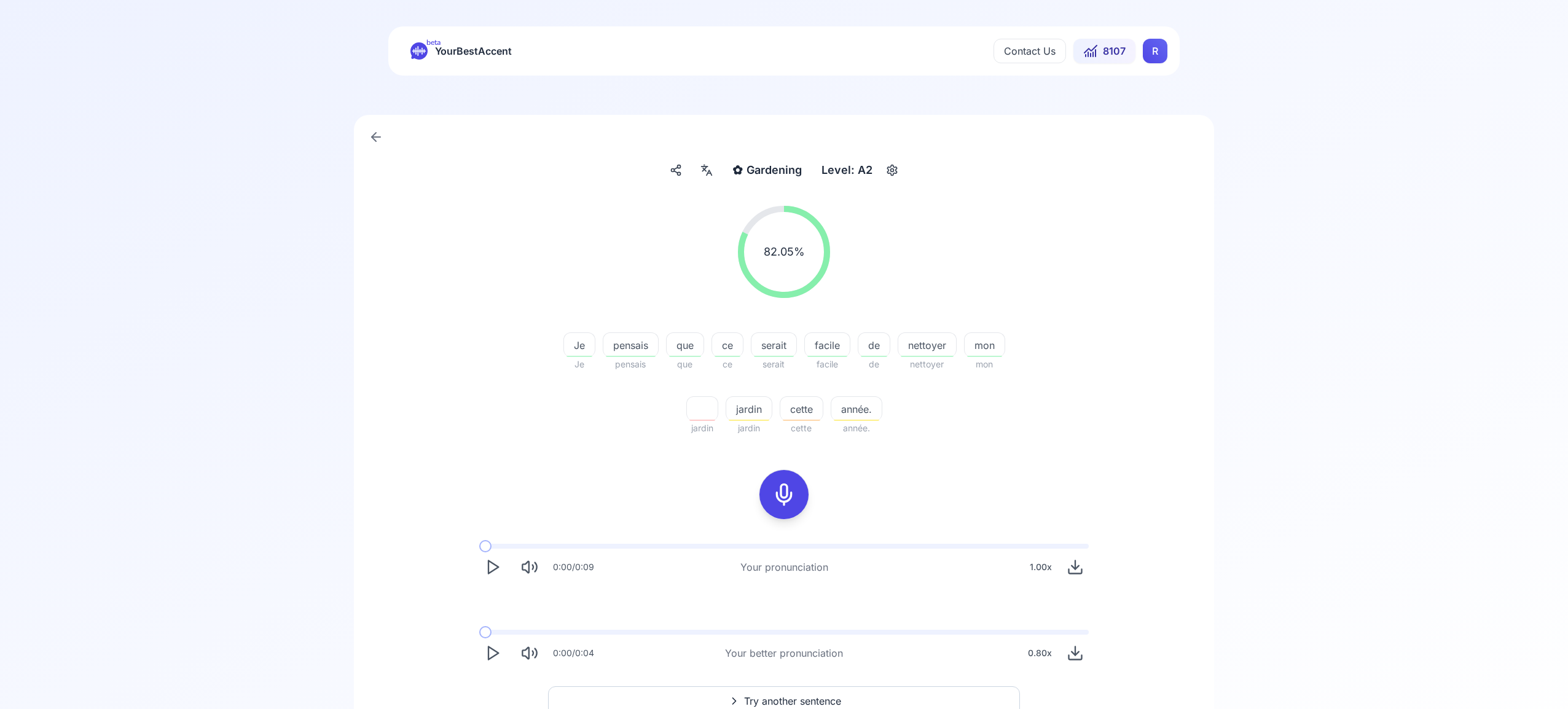
click at [783, 694] on span "Try another sentence" at bounding box center [792, 701] width 97 height 15
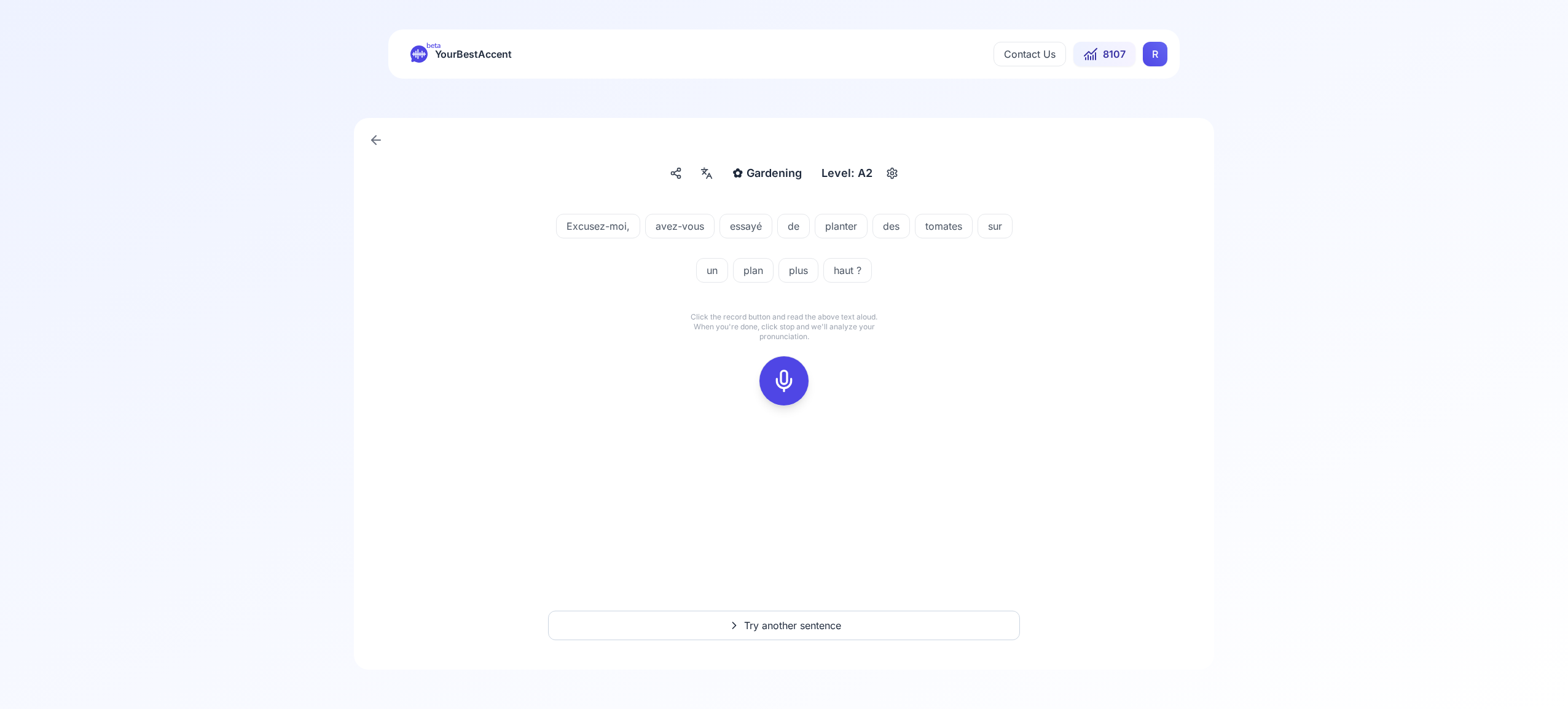
click at [783, 375] on icon at bounding box center [784, 381] width 25 height 25
click at [784, 383] on icon at bounding box center [784, 381] width 25 height 25
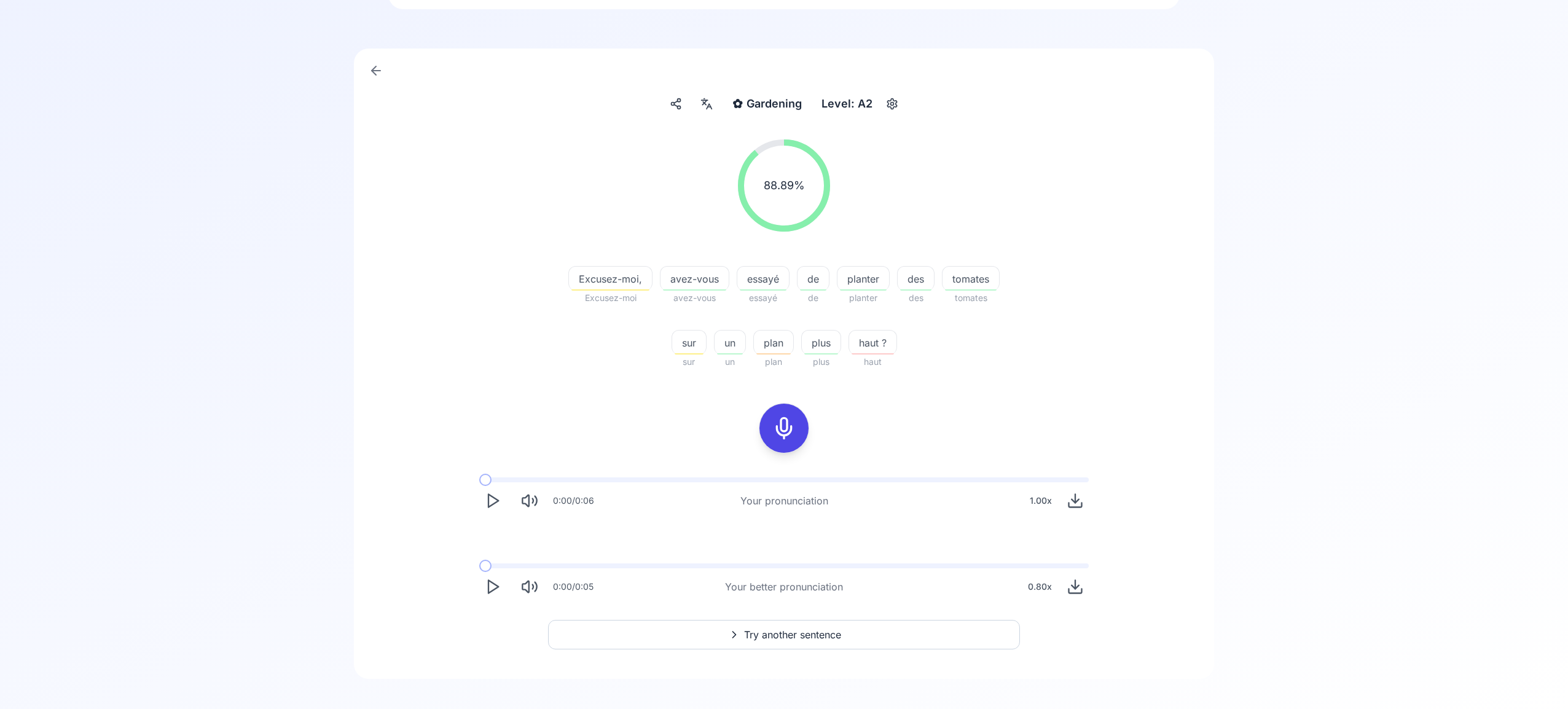
scroll to position [78, 0]
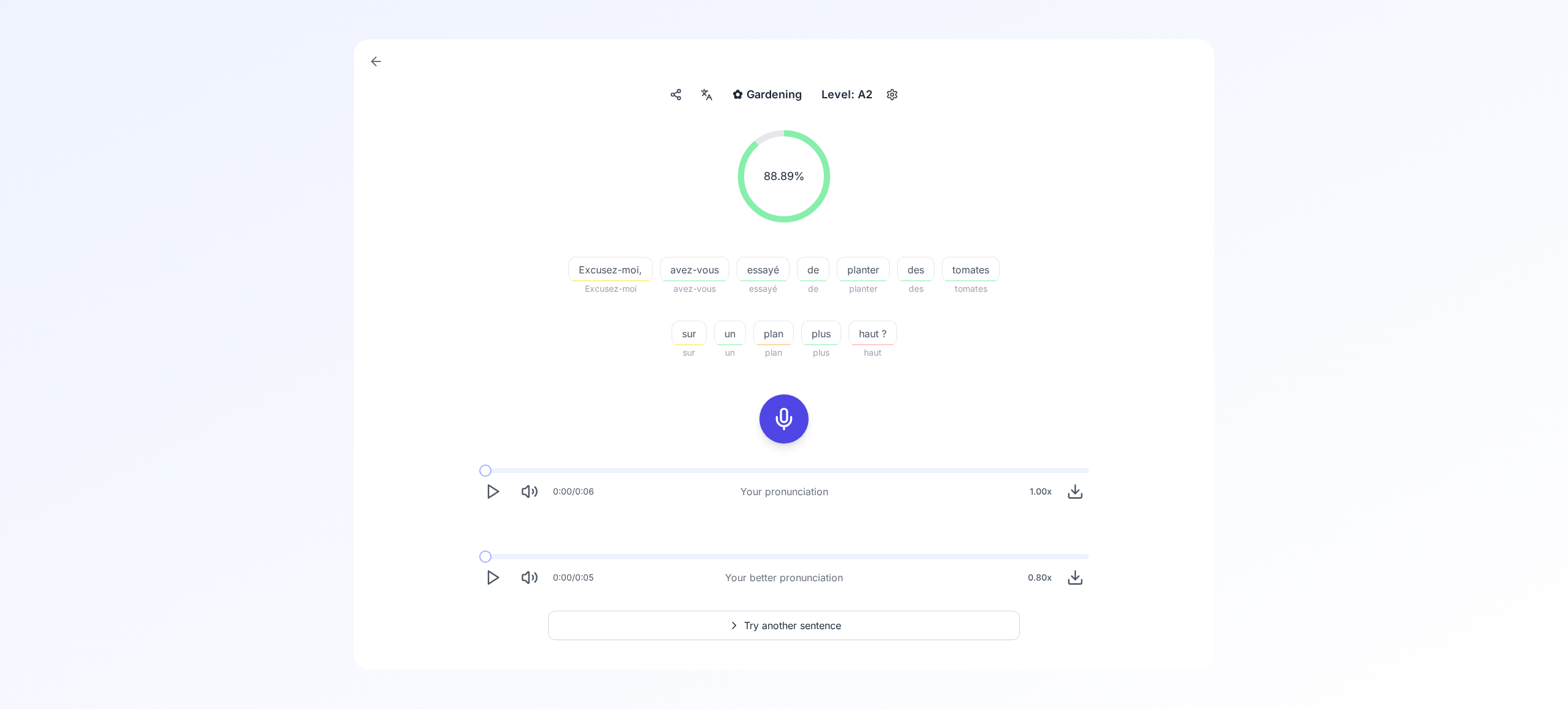
click at [788, 625] on span "Try another sentence" at bounding box center [792, 625] width 97 height 15
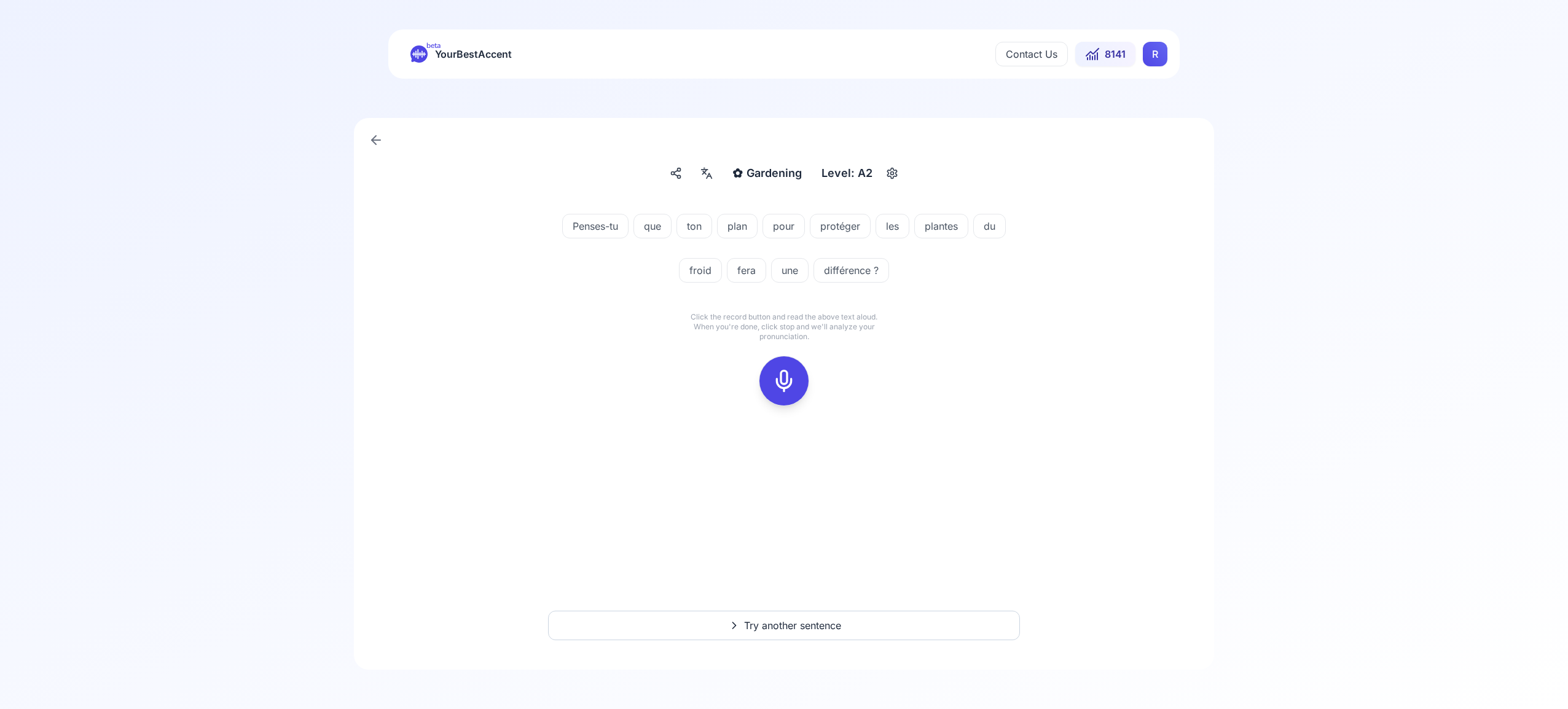
click at [787, 375] on icon at bounding box center [784, 381] width 25 height 25
click at [789, 381] on icon at bounding box center [784, 381] width 25 height 25
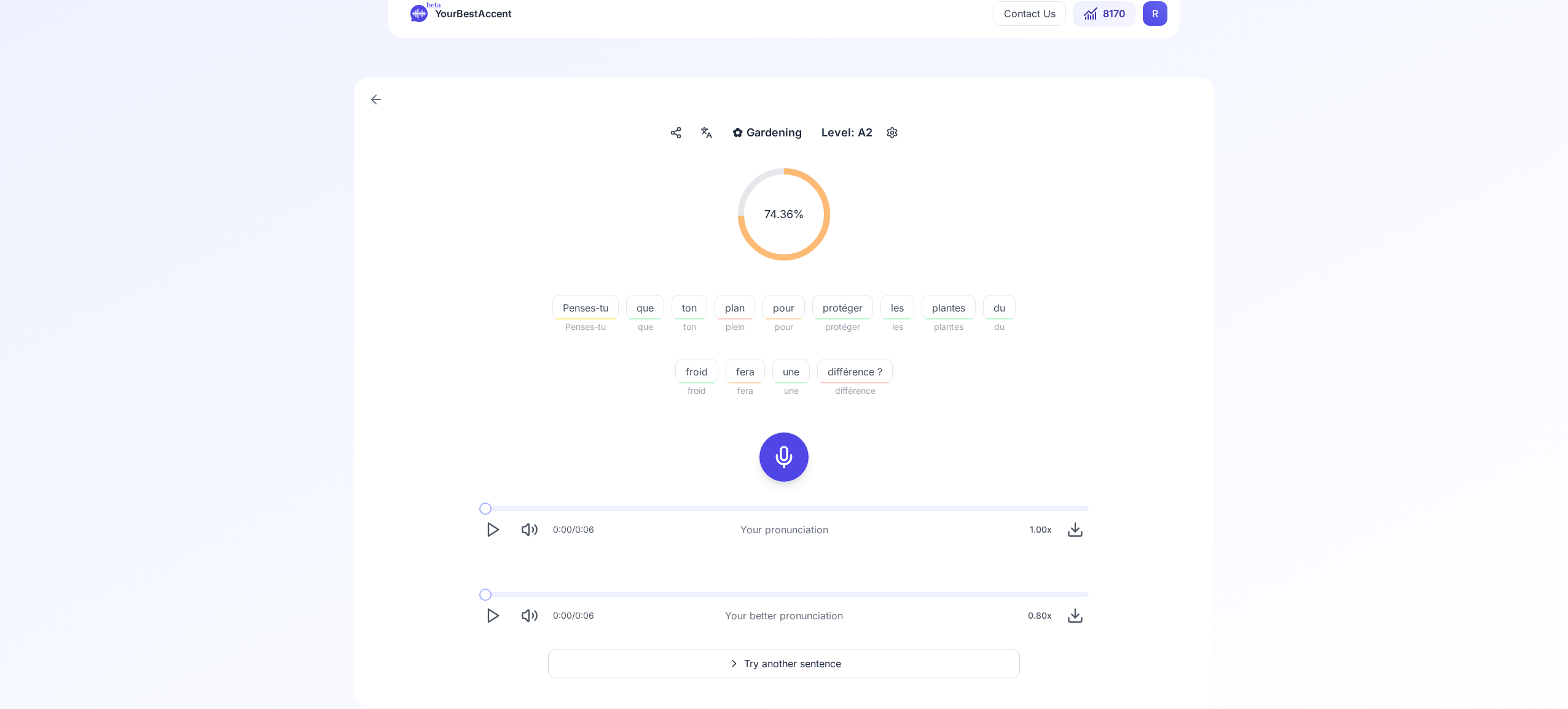
scroll to position [44, 0]
click at [810, 654] on span "Try another sentence" at bounding box center [792, 660] width 97 height 15
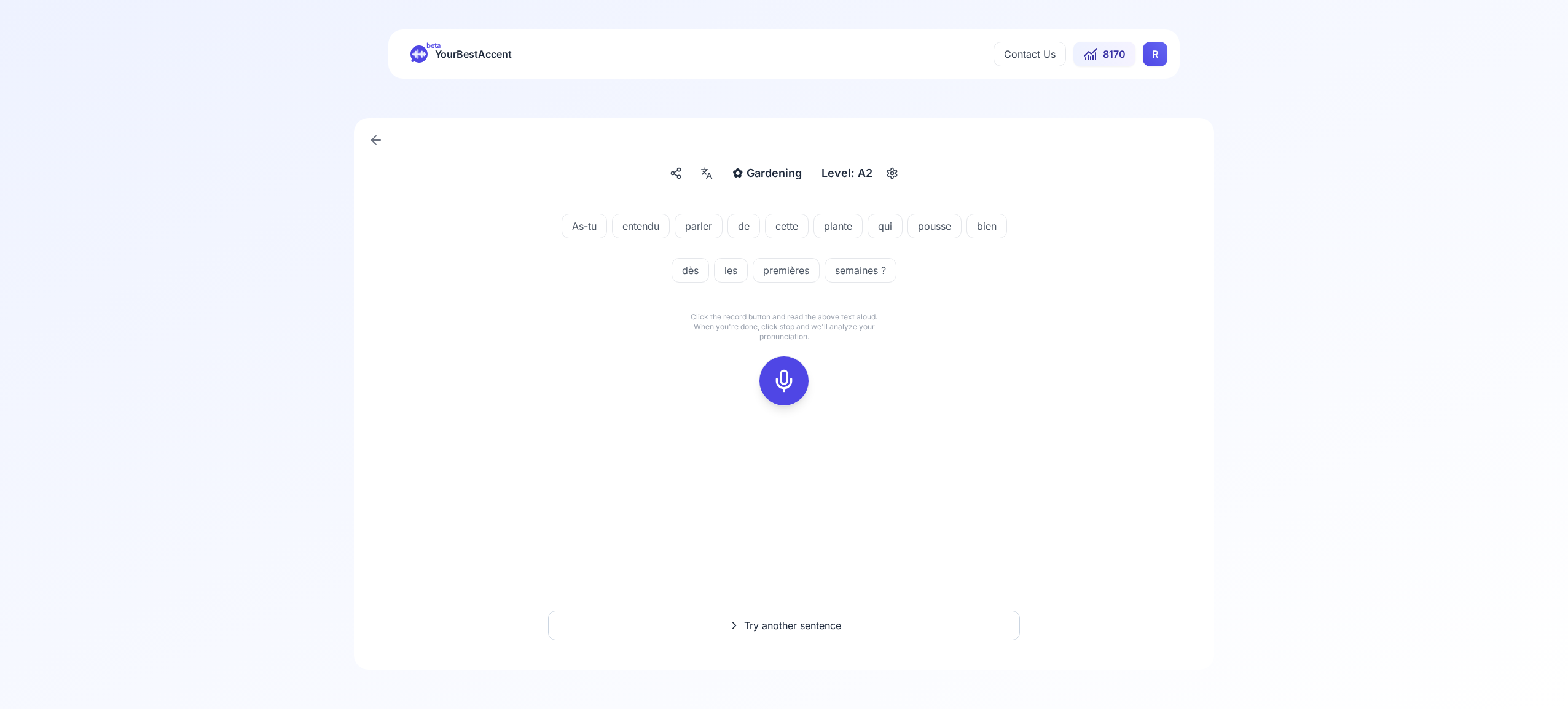
click at [786, 377] on icon at bounding box center [784, 381] width 25 height 25
click at [795, 384] on icon at bounding box center [784, 381] width 25 height 25
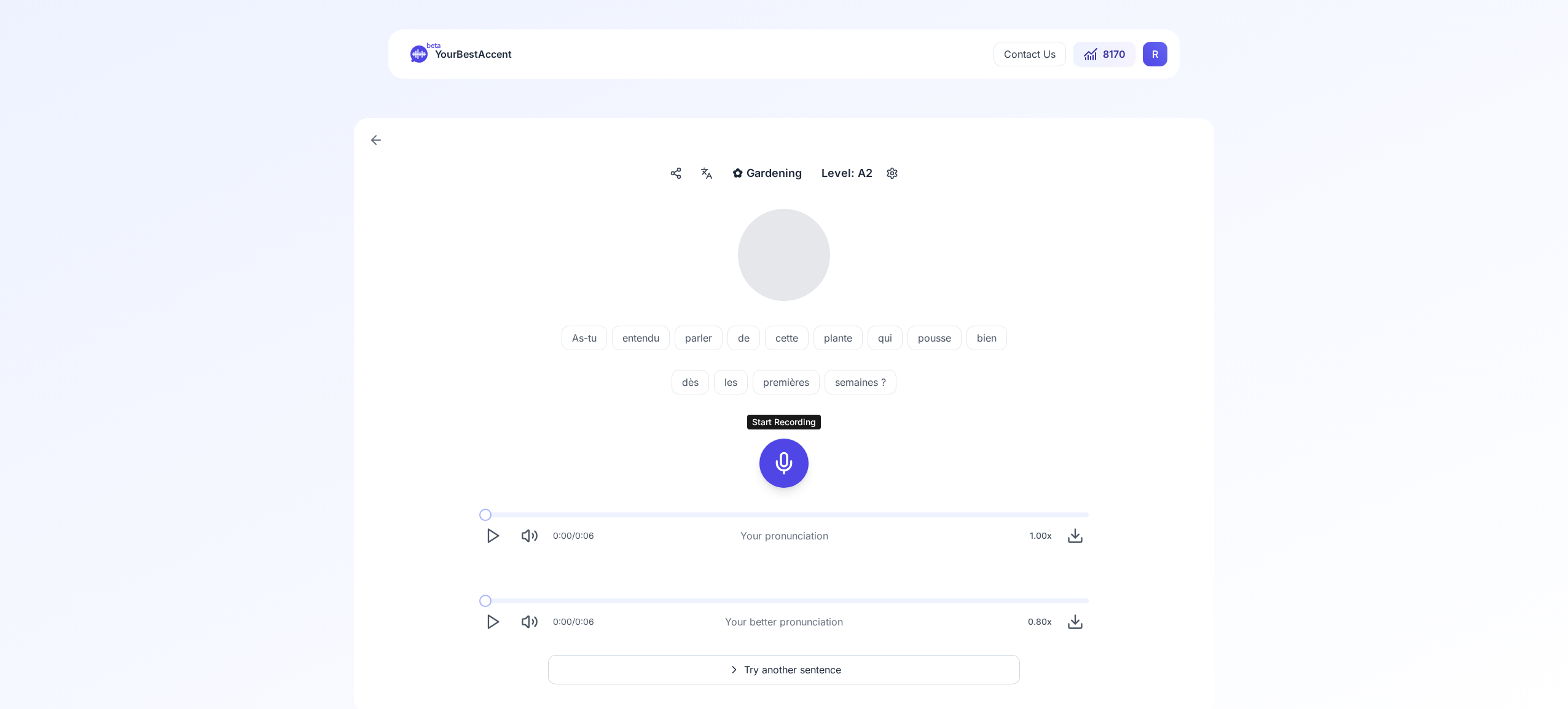
click at [783, 462] on icon at bounding box center [784, 464] width 25 height 25
click at [783, 459] on icon at bounding box center [784, 464] width 25 height 25
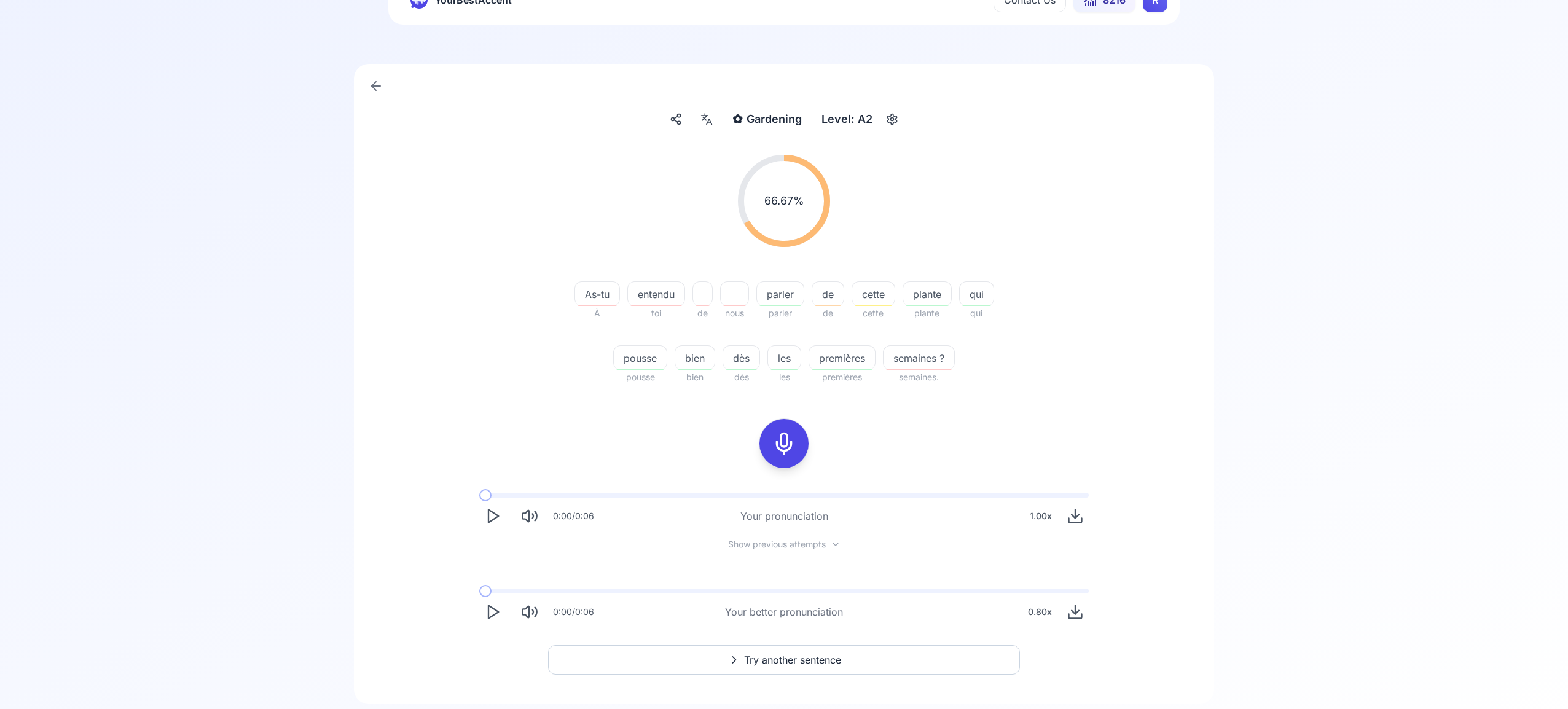
scroll to position [57, 0]
click at [799, 659] on span "Try another sentence" at bounding box center [792, 656] width 97 height 15
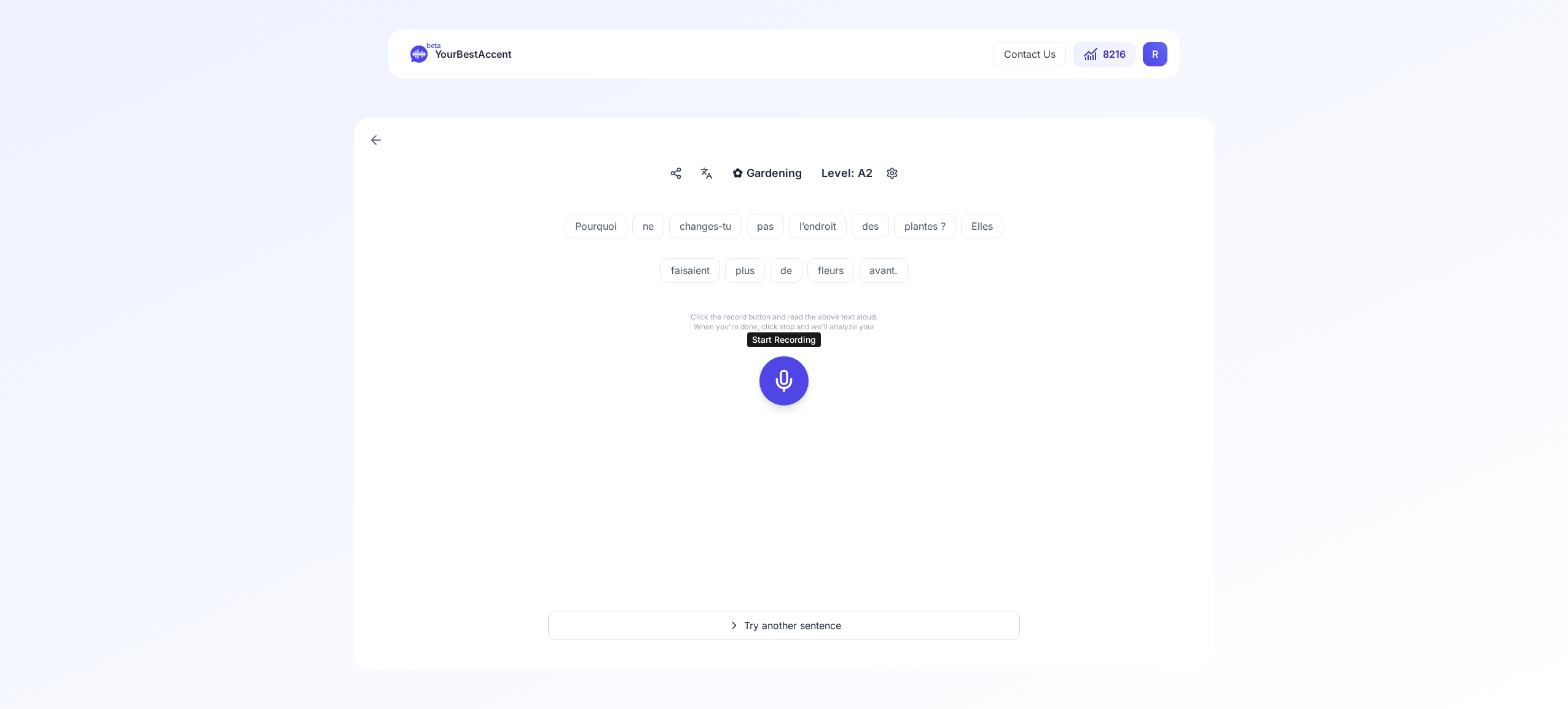
click at [781, 375] on icon at bounding box center [784, 381] width 25 height 25
click at [783, 385] on icon at bounding box center [784, 381] width 25 height 25
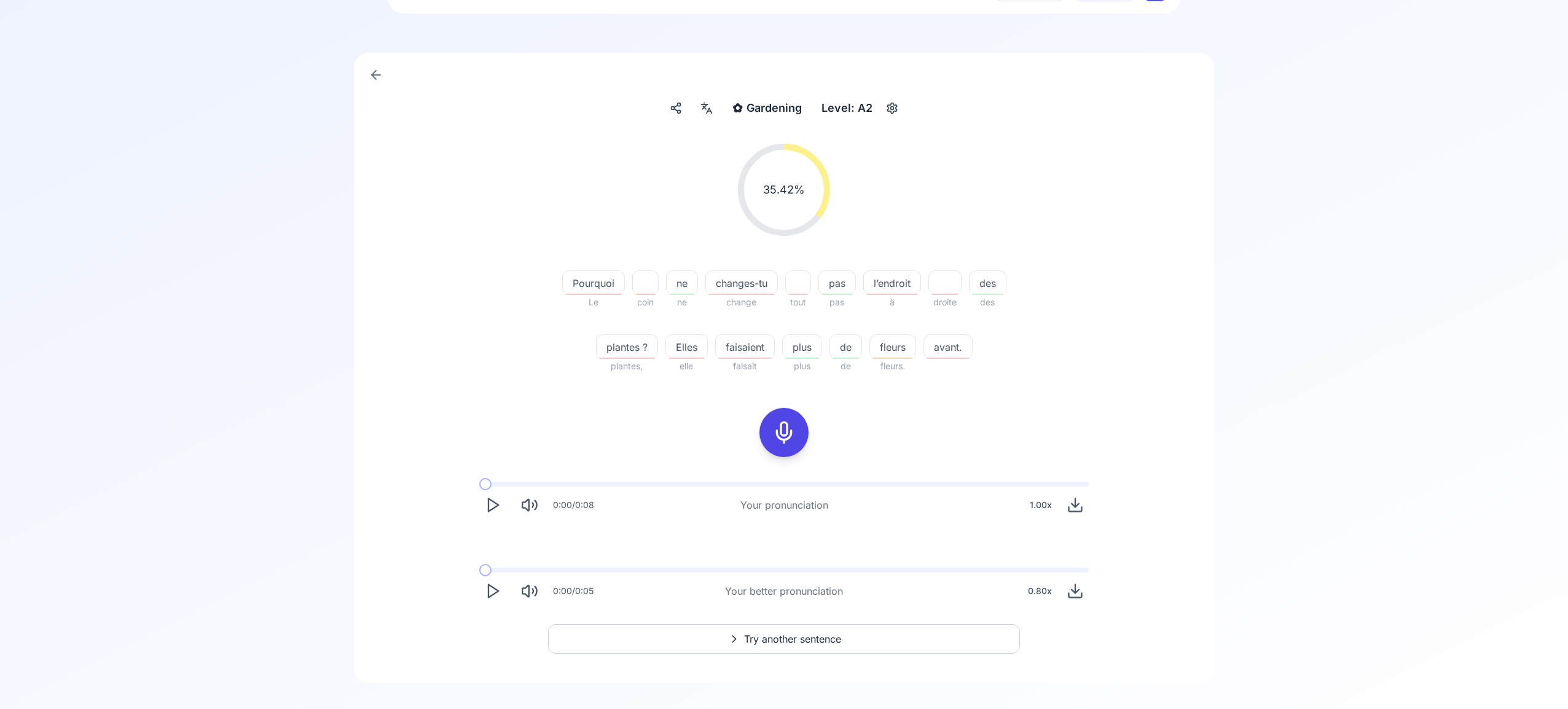
scroll to position [78, 0]
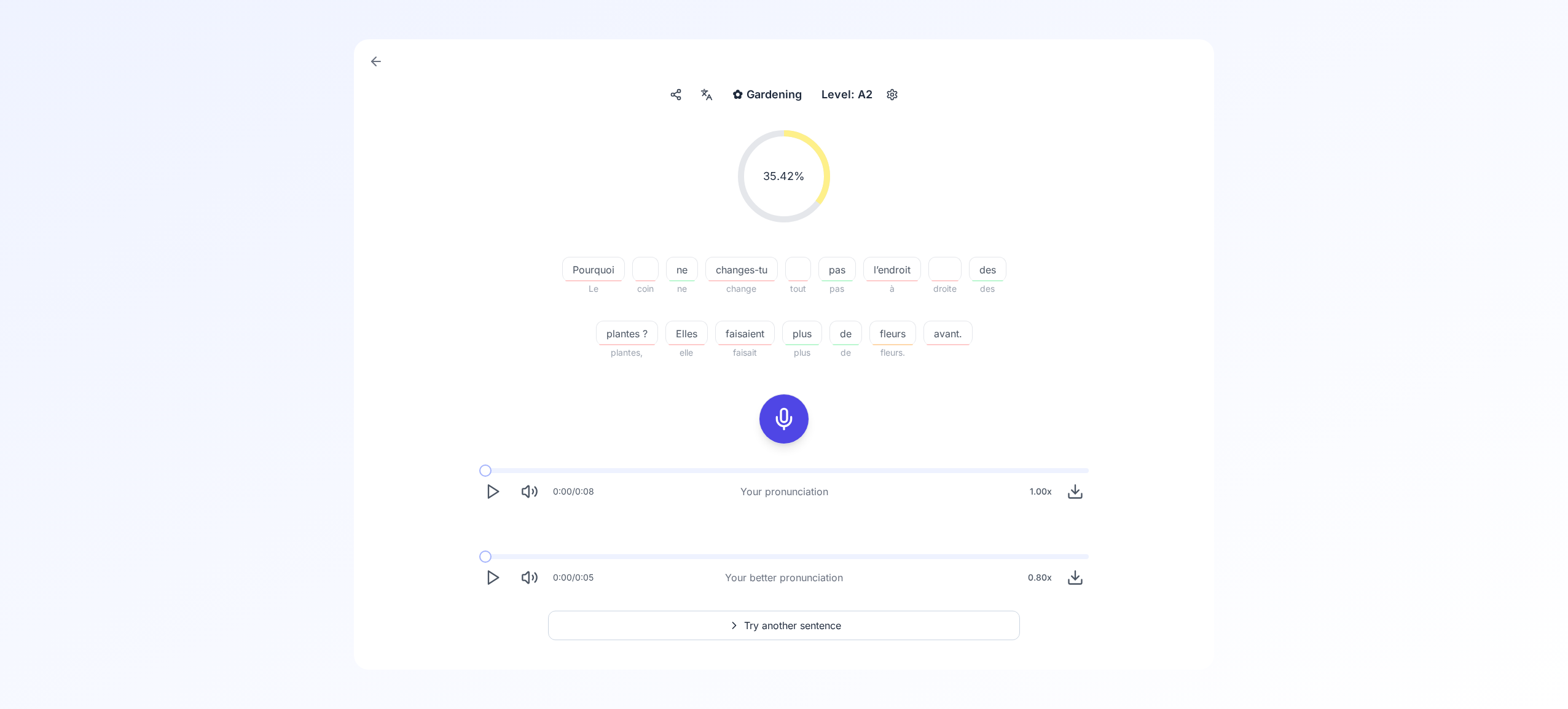
click at [807, 623] on span "Try another sentence" at bounding box center [792, 625] width 97 height 15
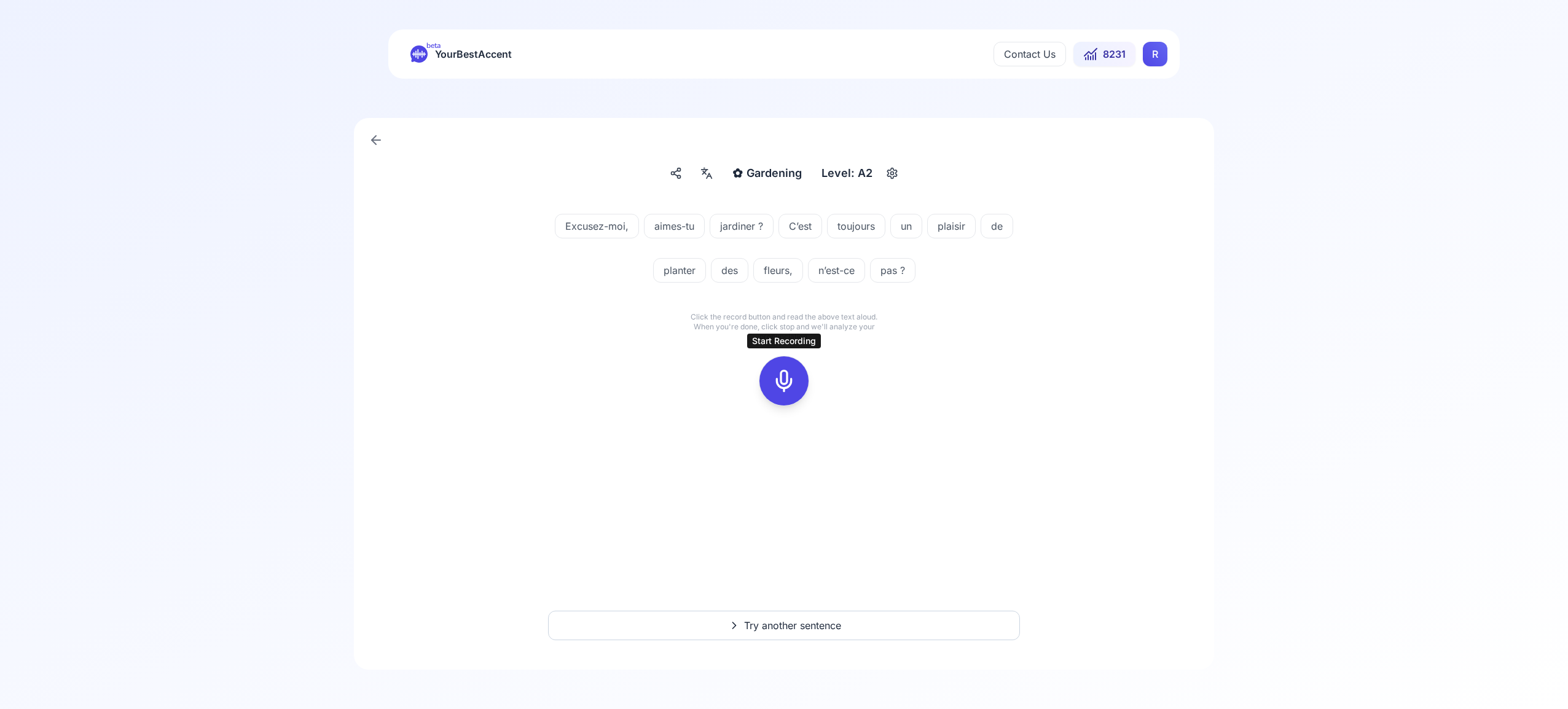
click at [786, 383] on icon at bounding box center [784, 381] width 25 height 25
click at [792, 383] on icon at bounding box center [784, 381] width 25 height 25
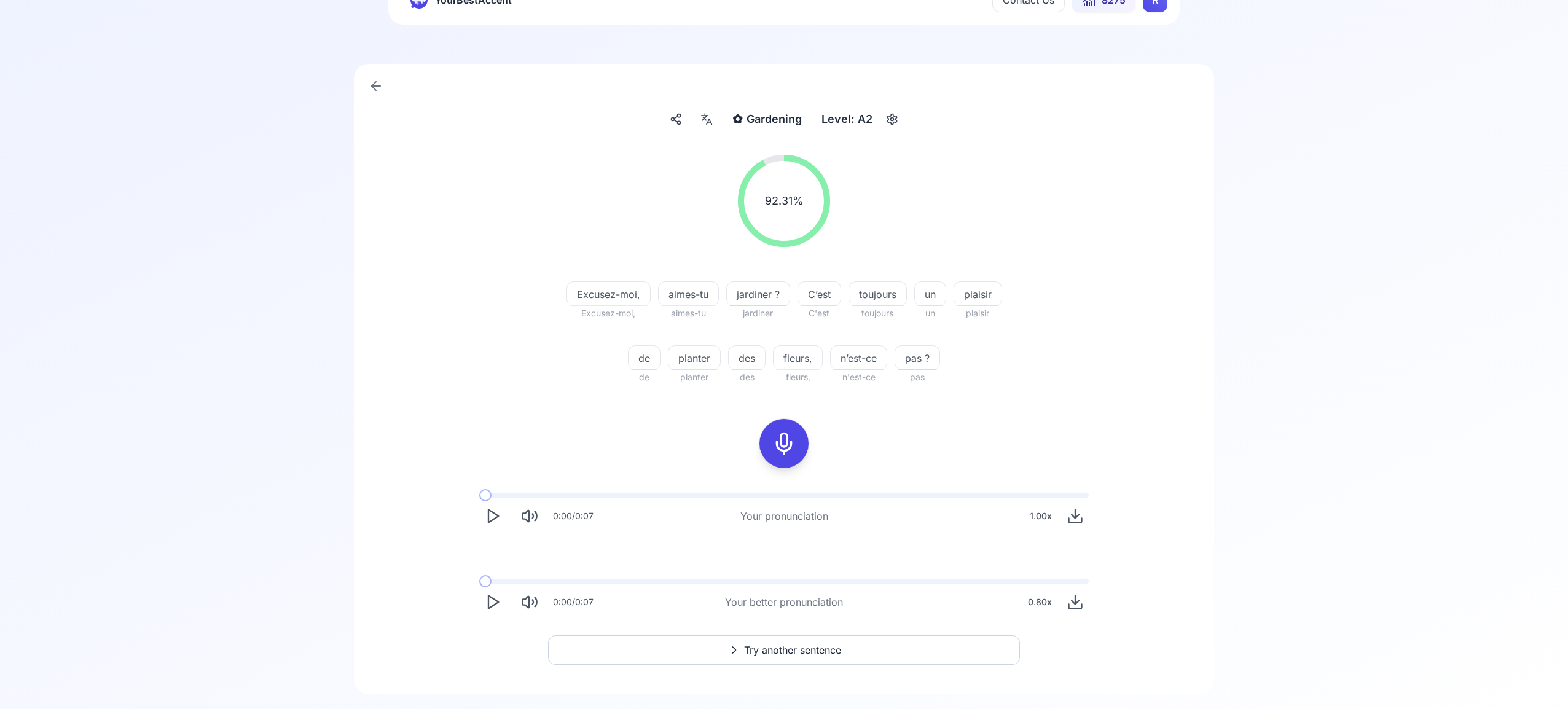
scroll to position [78, 0]
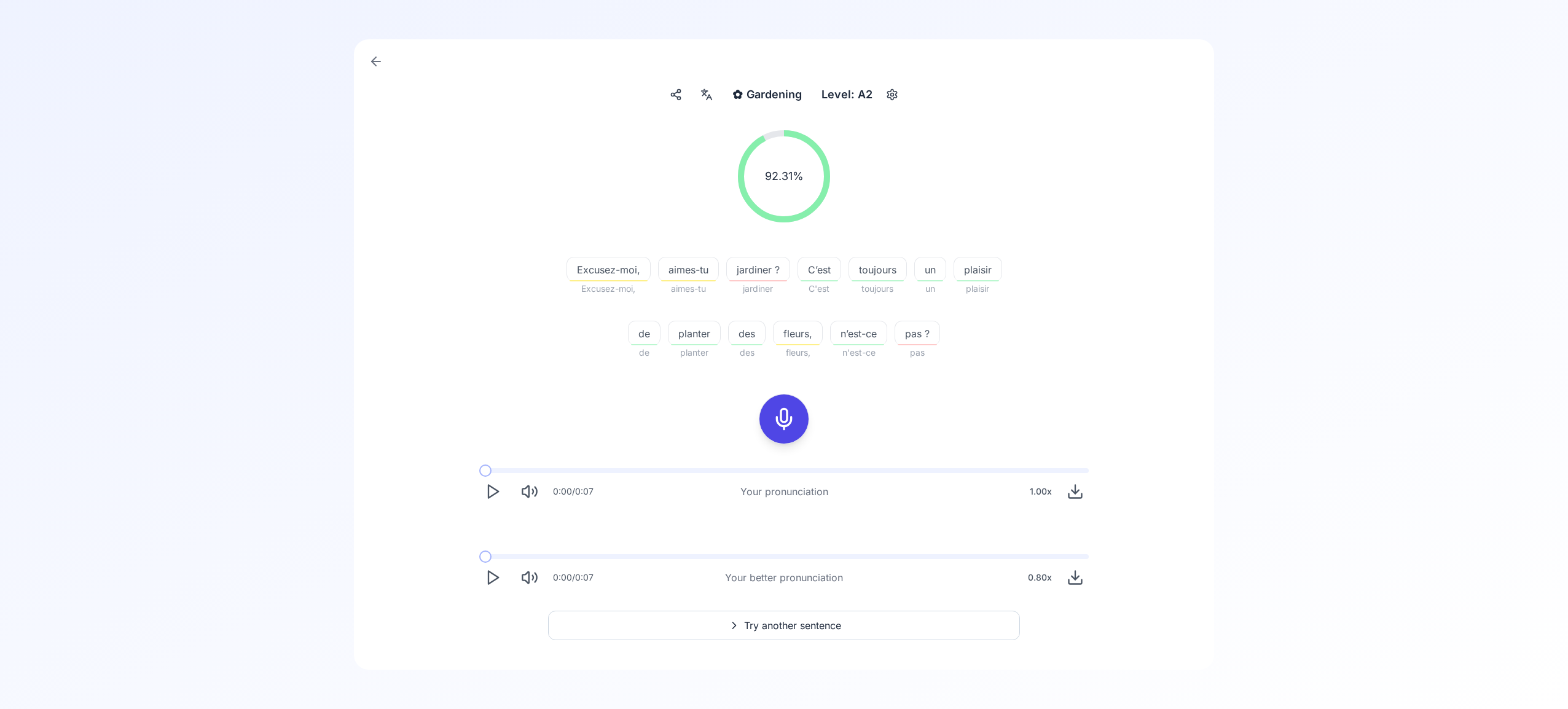
click at [809, 624] on span "Try another sentence" at bounding box center [792, 625] width 97 height 15
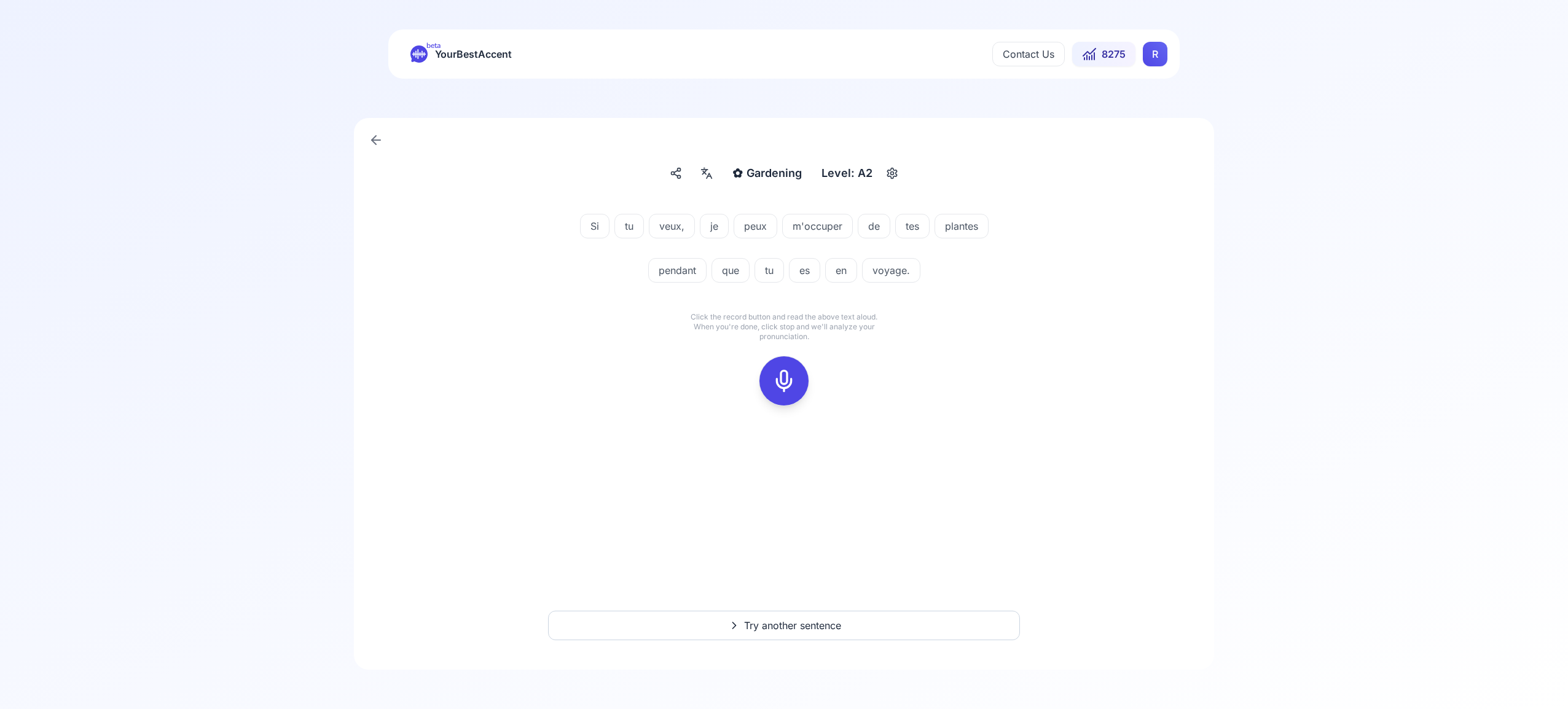
drag, startPoint x: 783, startPoint y: 377, endPoint x: 794, endPoint y: 375, distance: 11.2
click at [783, 377] on icon at bounding box center [784, 381] width 25 height 25
click at [778, 372] on icon at bounding box center [784, 381] width 25 height 25
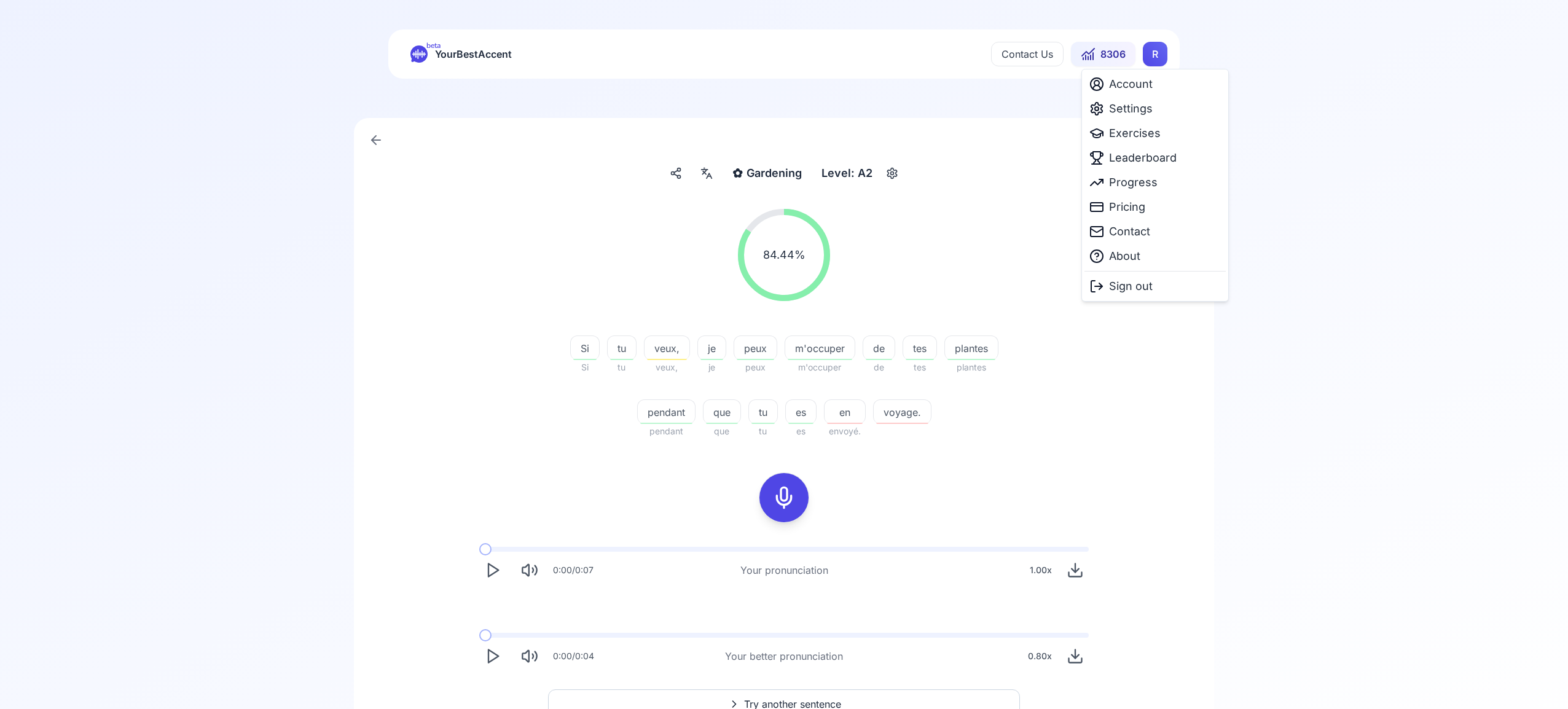
click at [1163, 52] on html "beta YourBestAccent Contact Us 8306 R ✿ Gardening Gardening Level: A2 84.44 % 8…" at bounding box center [784, 355] width 1568 height 709
click at [1147, 108] on span "Settings" at bounding box center [1130, 108] width 44 height 17
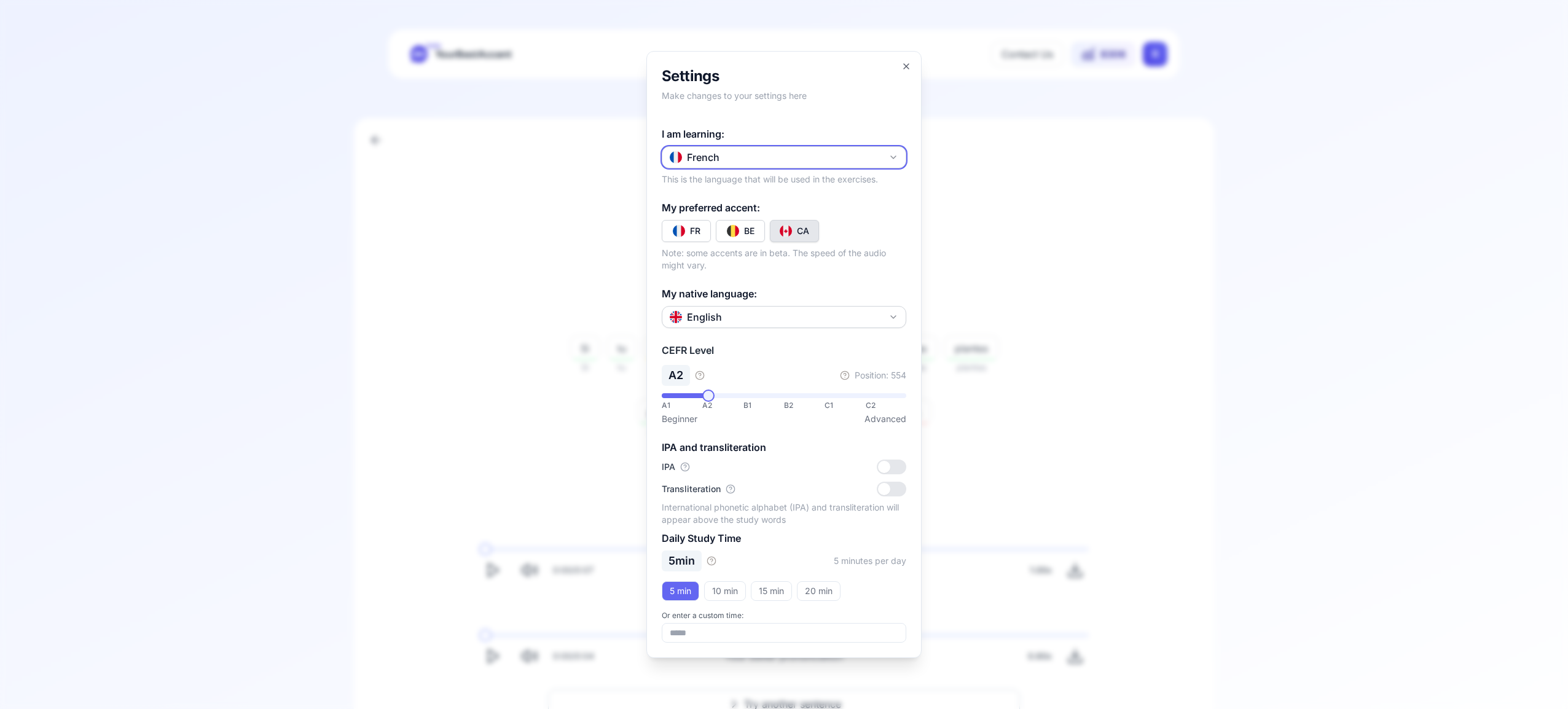
click at [889, 157] on icon "button" at bounding box center [893, 157] width 10 height 10
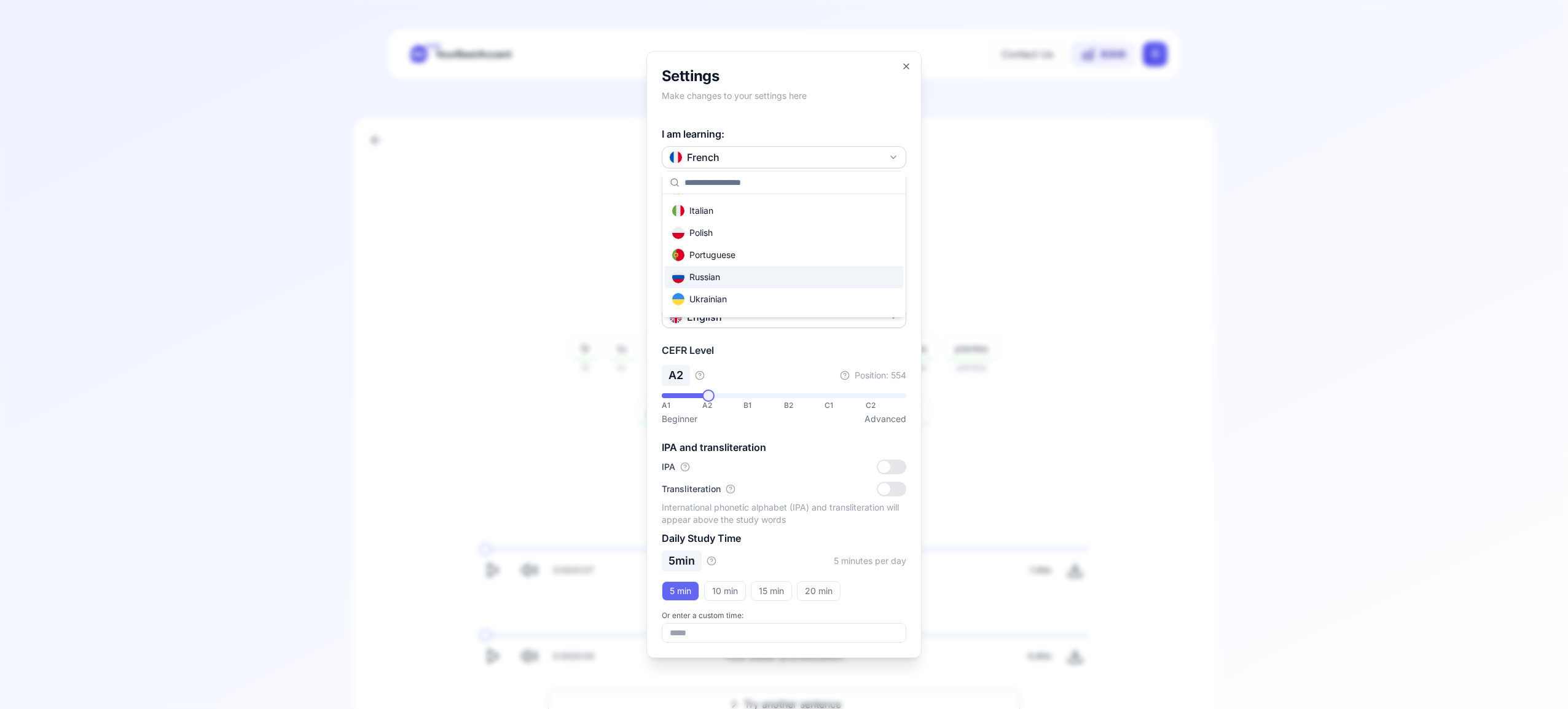
click at [805, 277] on div "Russian" at bounding box center [784, 277] width 238 height 22
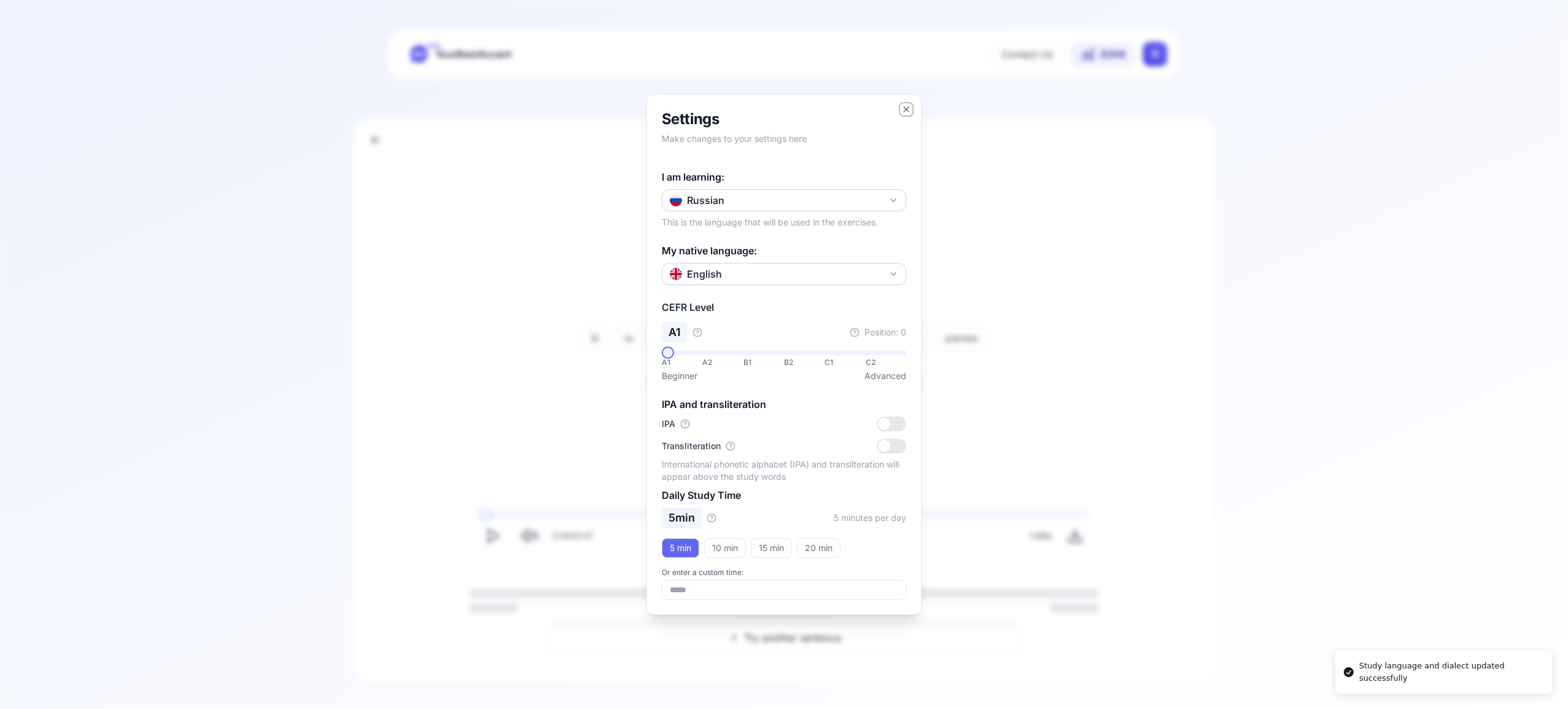
click at [904, 112] on icon "button" at bounding box center [906, 109] width 10 height 10
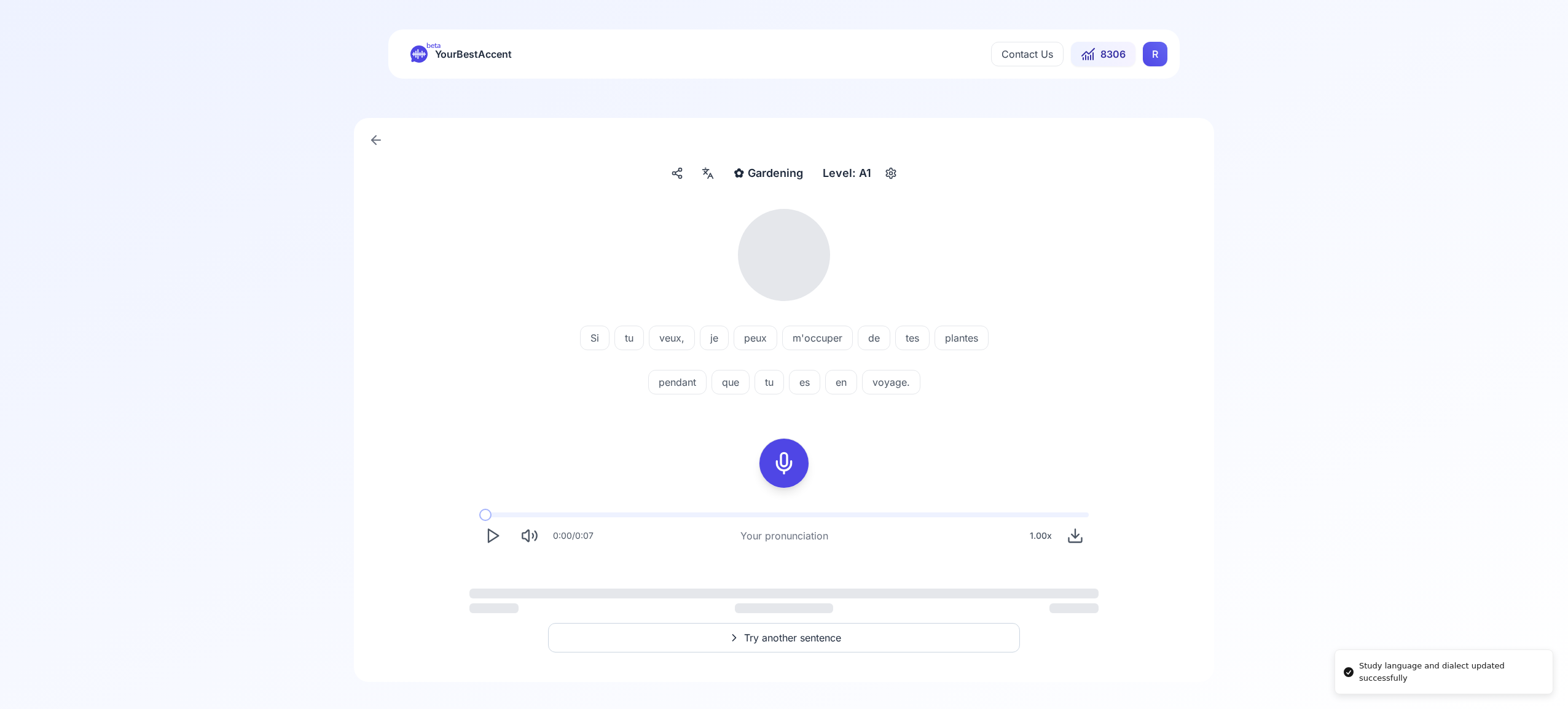
click at [1159, 54] on html "Study language and dialect updated successfully beta YourBestAccent Contact Us …" at bounding box center [784, 355] width 1568 height 709
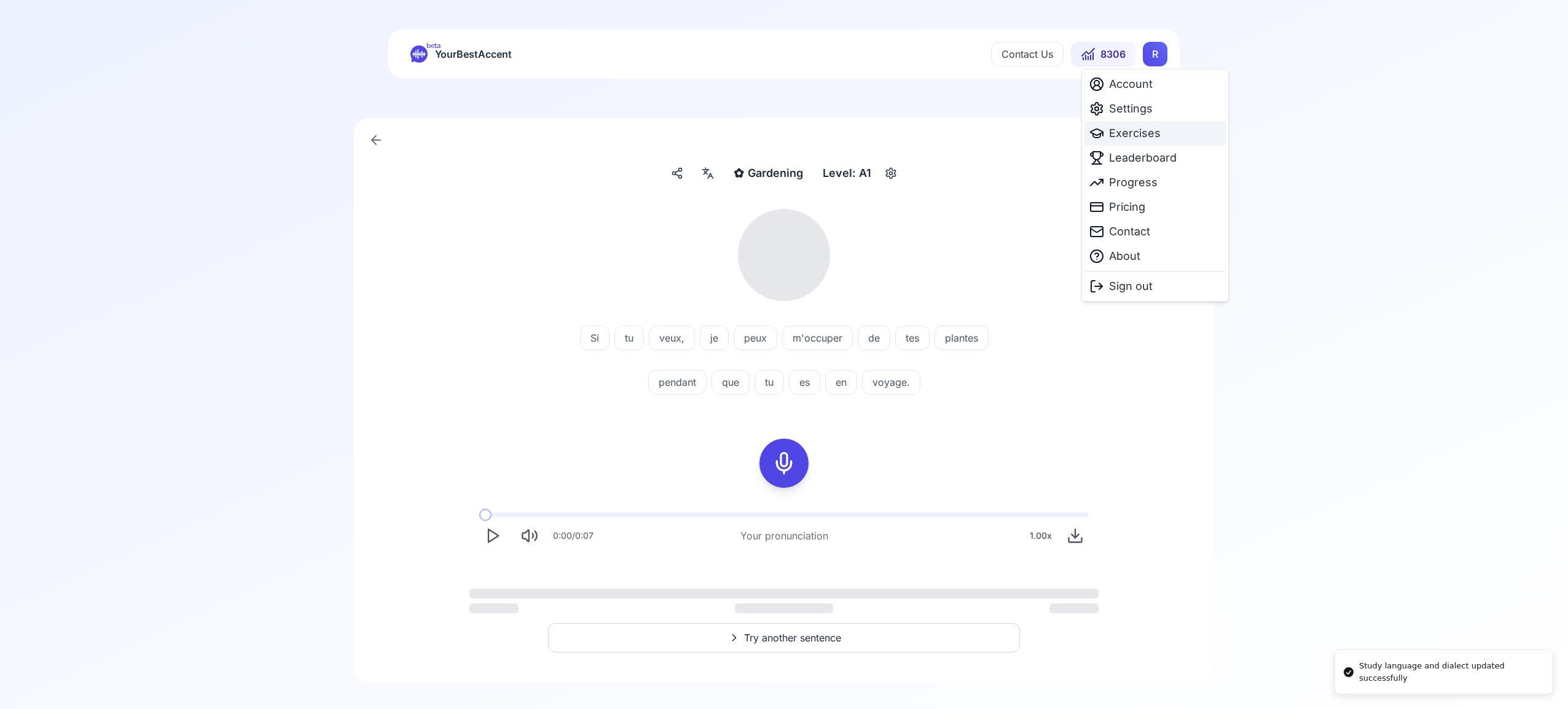
click at [1138, 136] on span "Exercises" at bounding box center [1134, 133] width 52 height 17
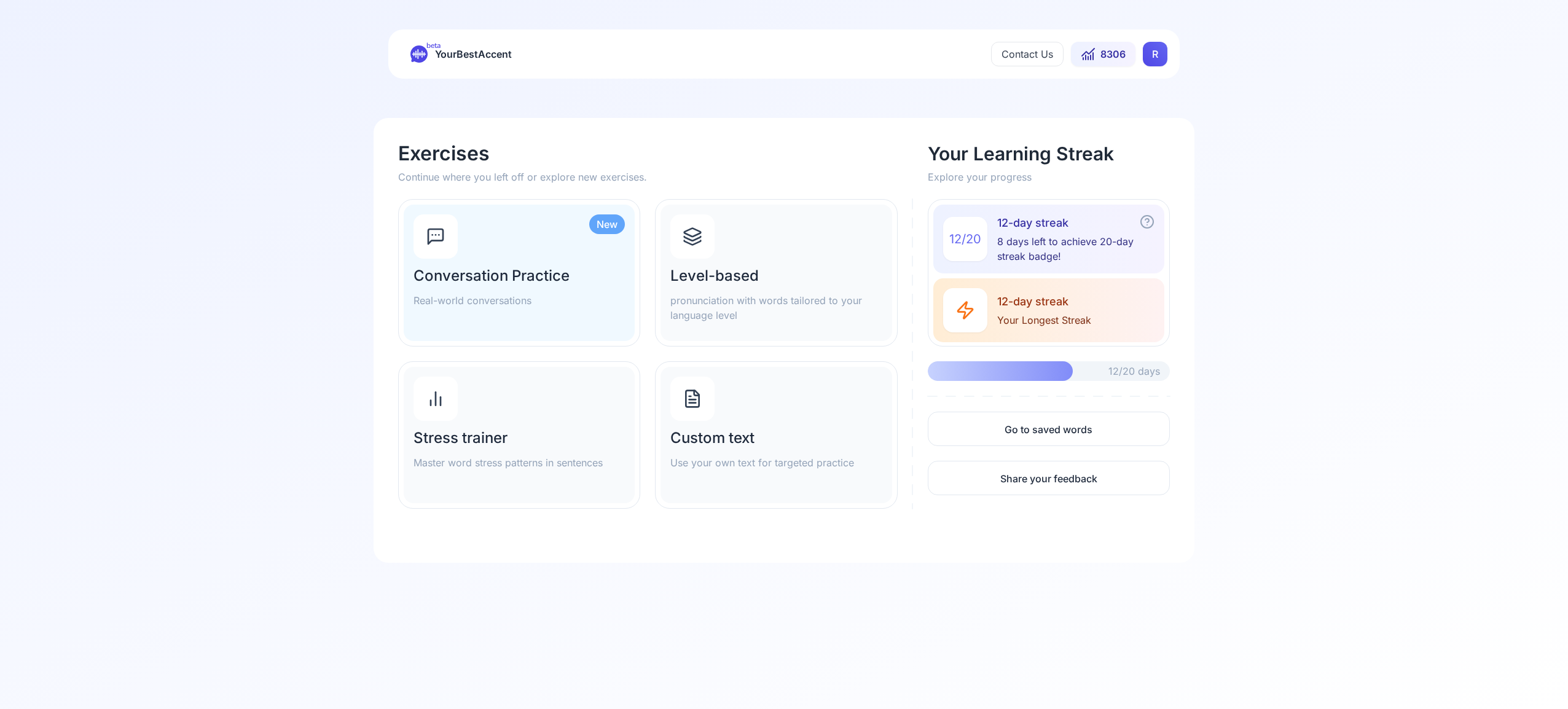
click at [694, 244] on icon at bounding box center [692, 243] width 16 height 5
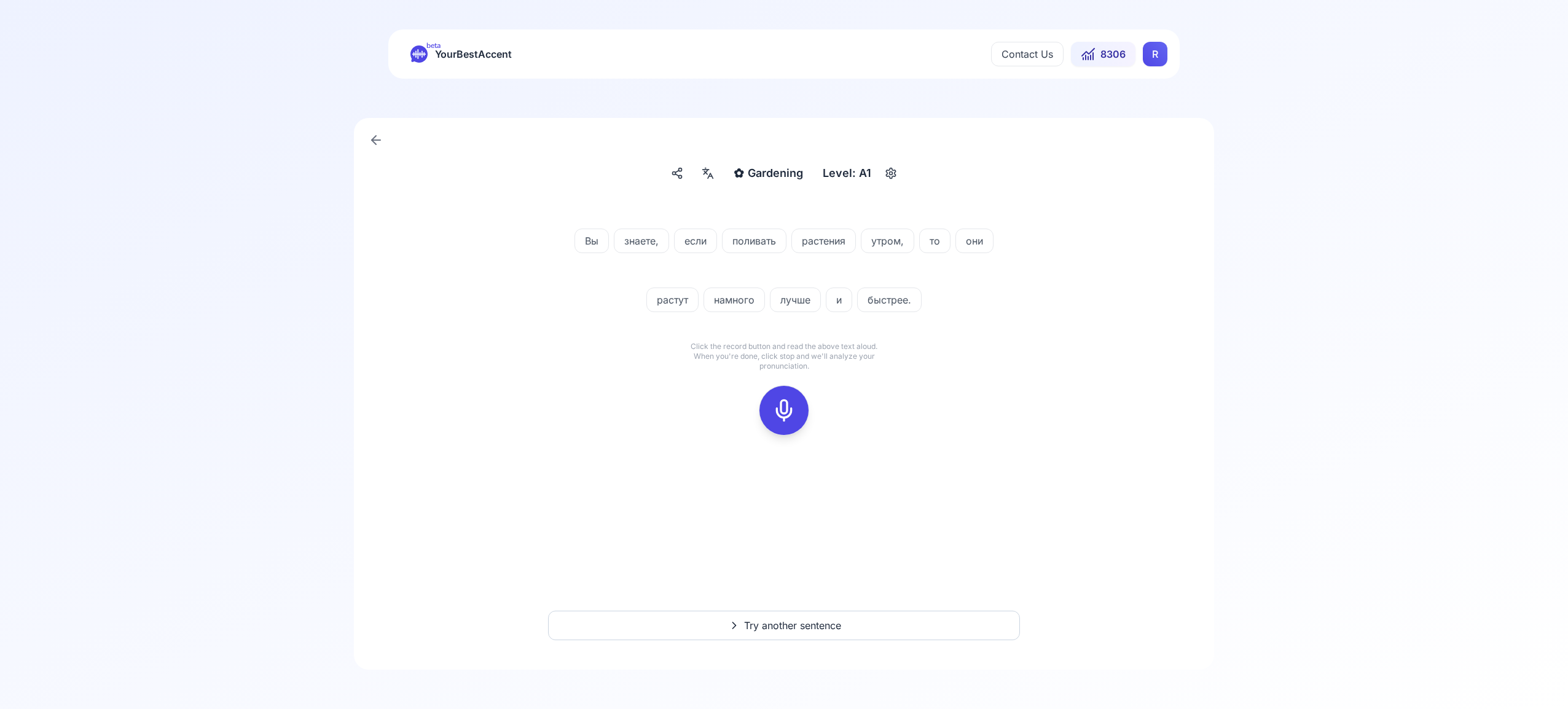
drag, startPoint x: 788, startPoint y: 409, endPoint x: 821, endPoint y: 400, distance: 34.2
click at [790, 408] on icon at bounding box center [784, 411] width 25 height 25
click at [780, 410] on icon at bounding box center [784, 411] width 25 height 25
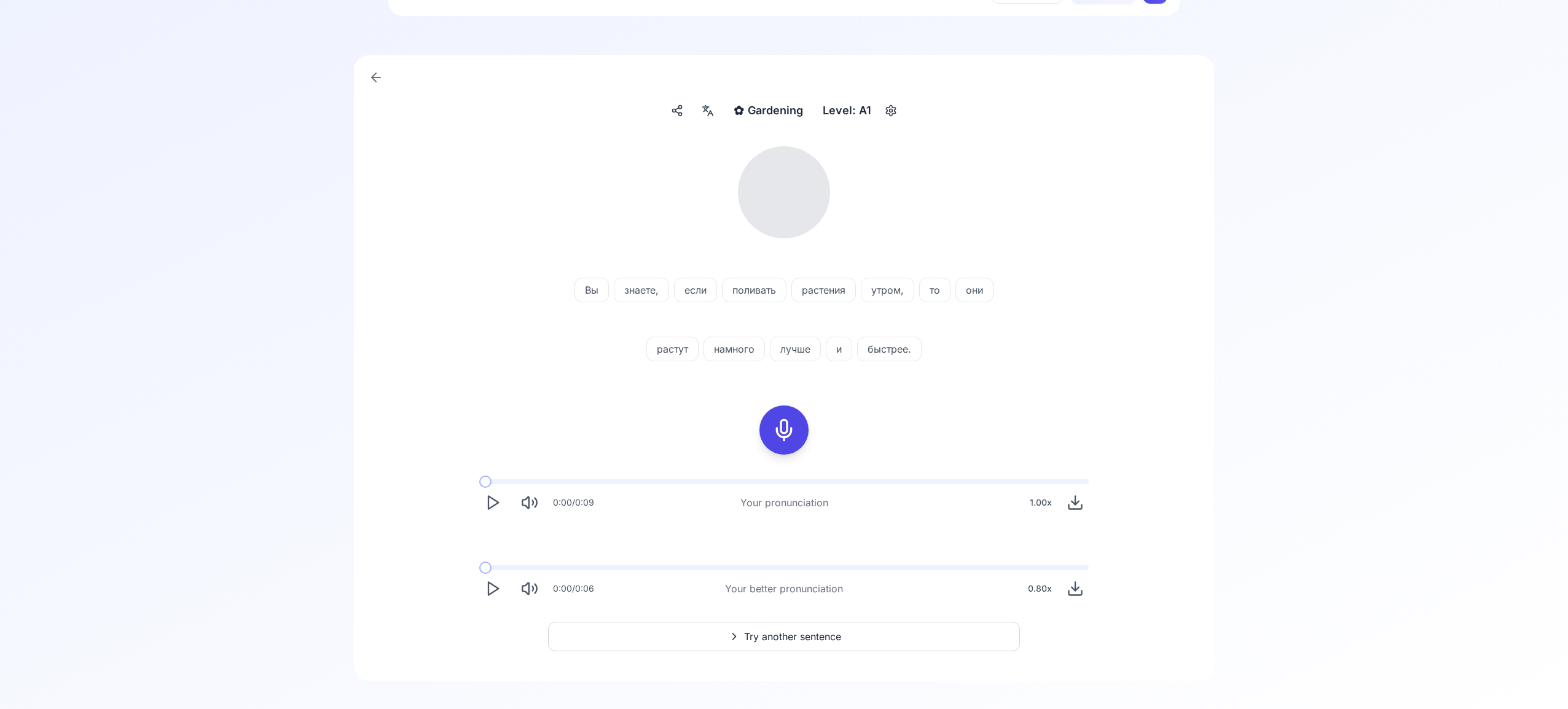
scroll to position [74, 0]
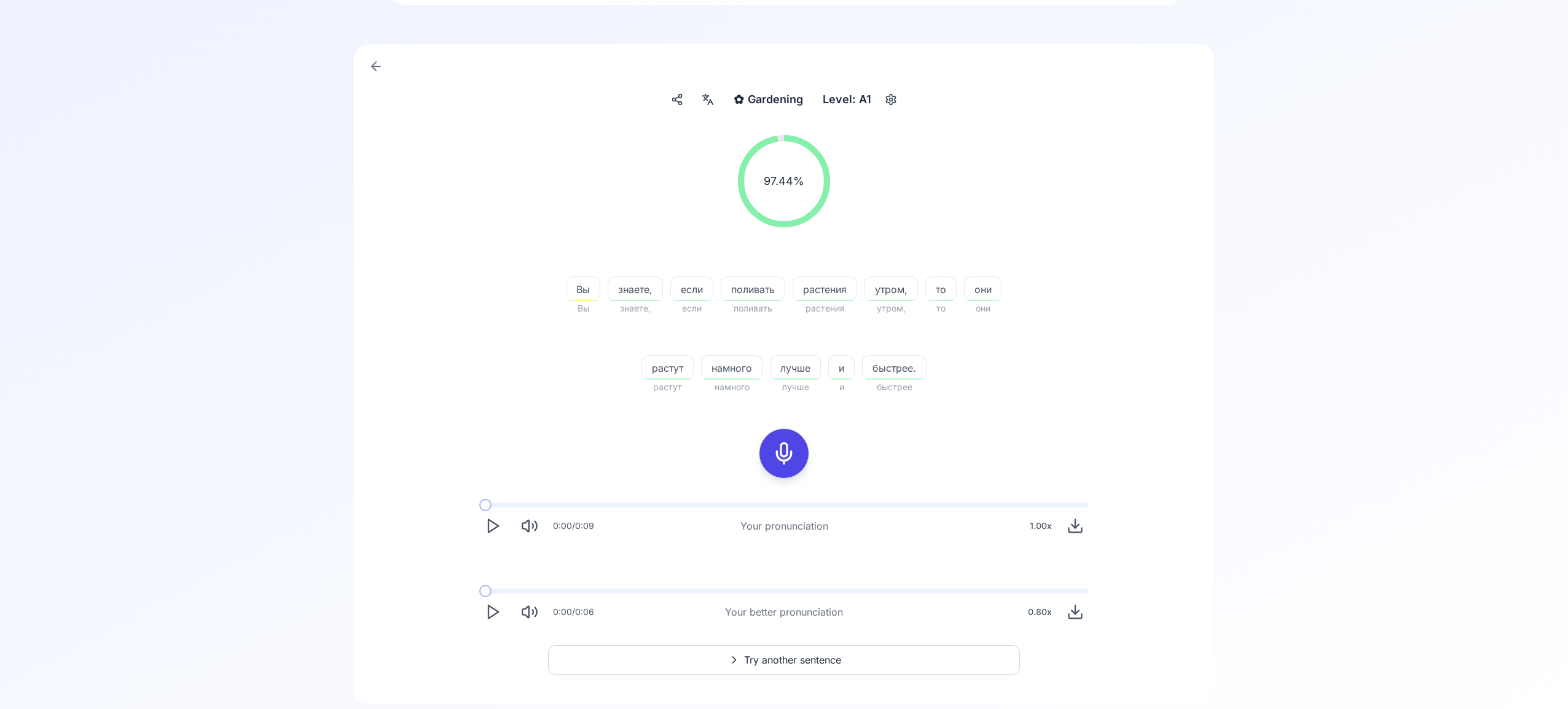
click at [803, 656] on span "Try another sentence" at bounding box center [792, 659] width 97 height 15
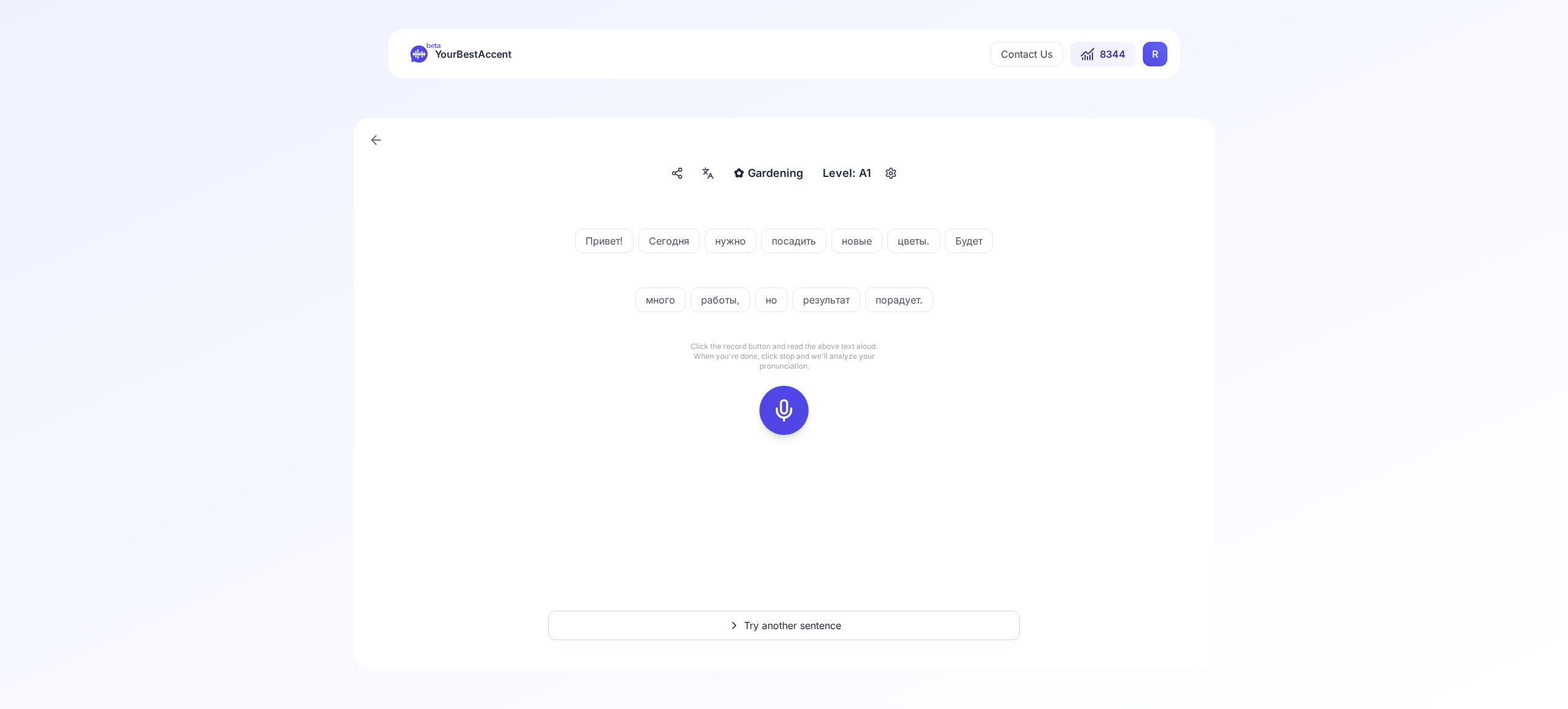
click at [782, 402] on icon at bounding box center [784, 411] width 25 height 25
click at [784, 413] on icon at bounding box center [784, 411] width 25 height 25
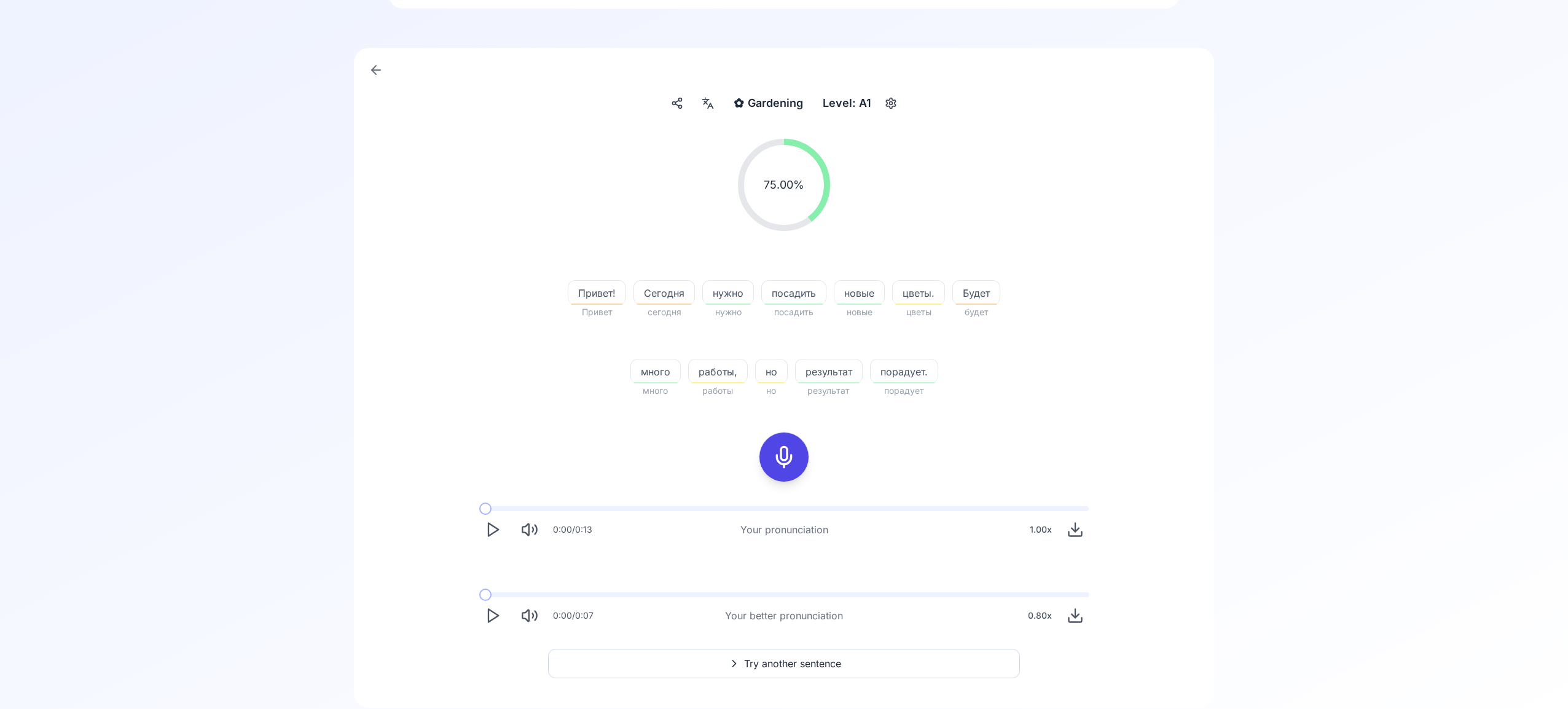
scroll to position [71, 0]
click at [803, 660] on span "Try another sentence" at bounding box center [792, 663] width 97 height 15
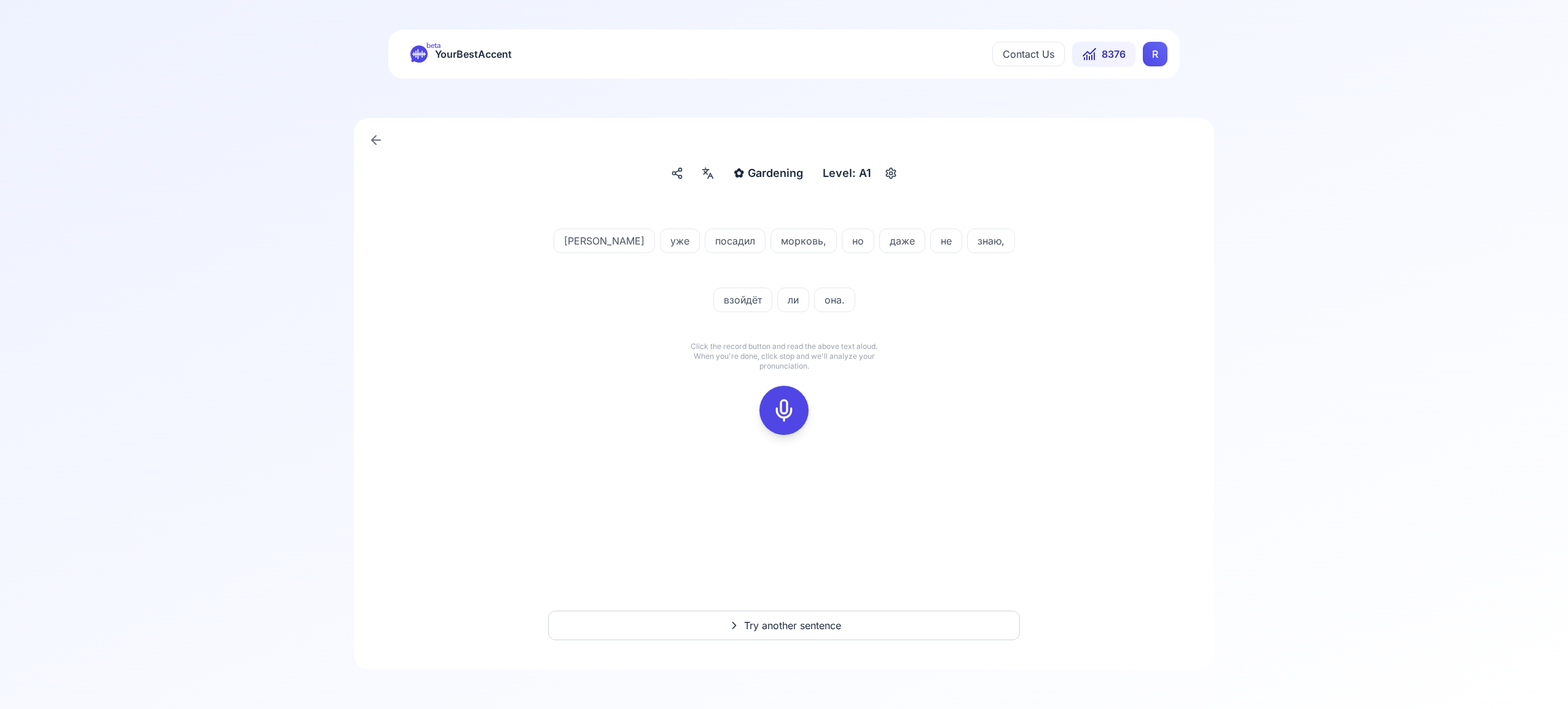
click at [785, 408] on icon at bounding box center [784, 411] width 25 height 25
click at [784, 409] on icon at bounding box center [784, 411] width 25 height 25
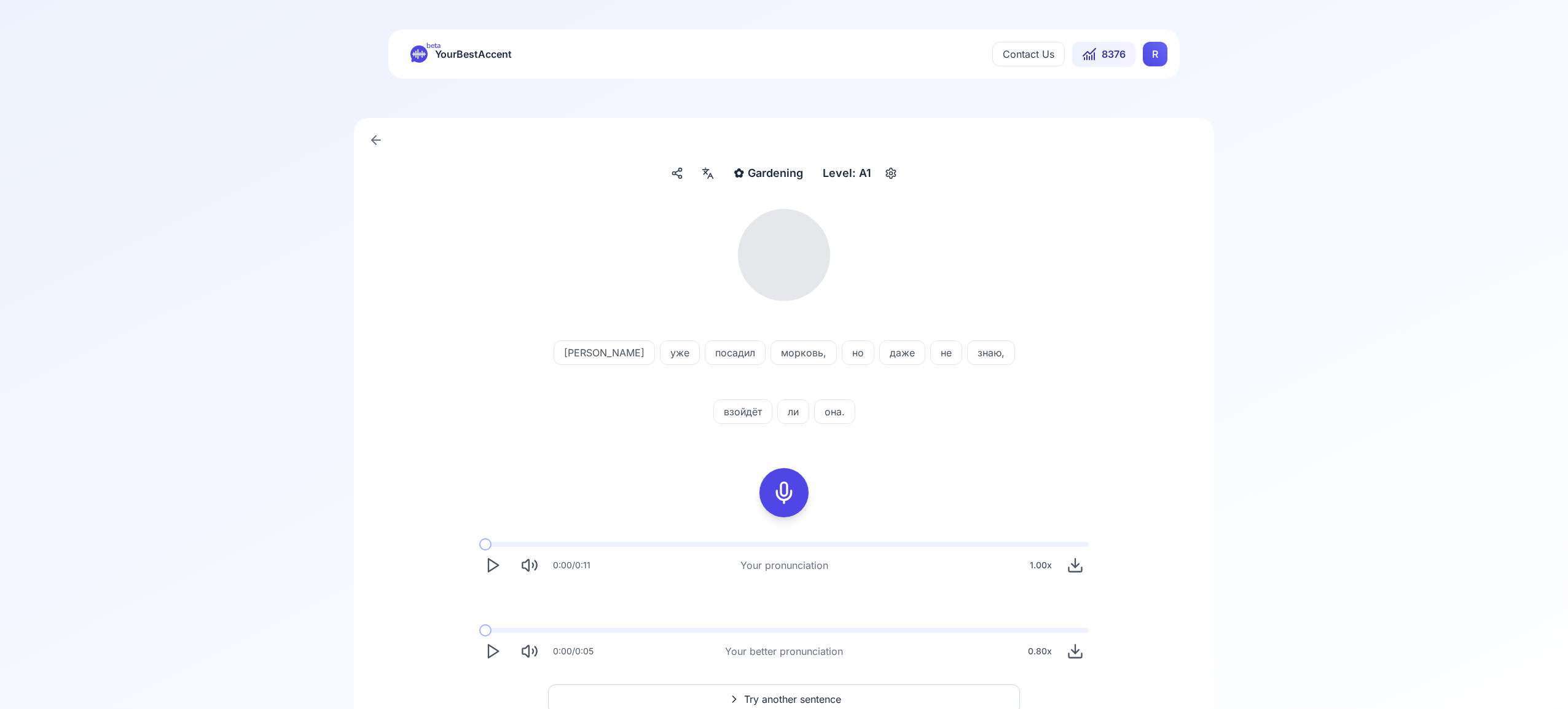
click at [714, 174] on icon at bounding box center [708, 173] width 15 height 12
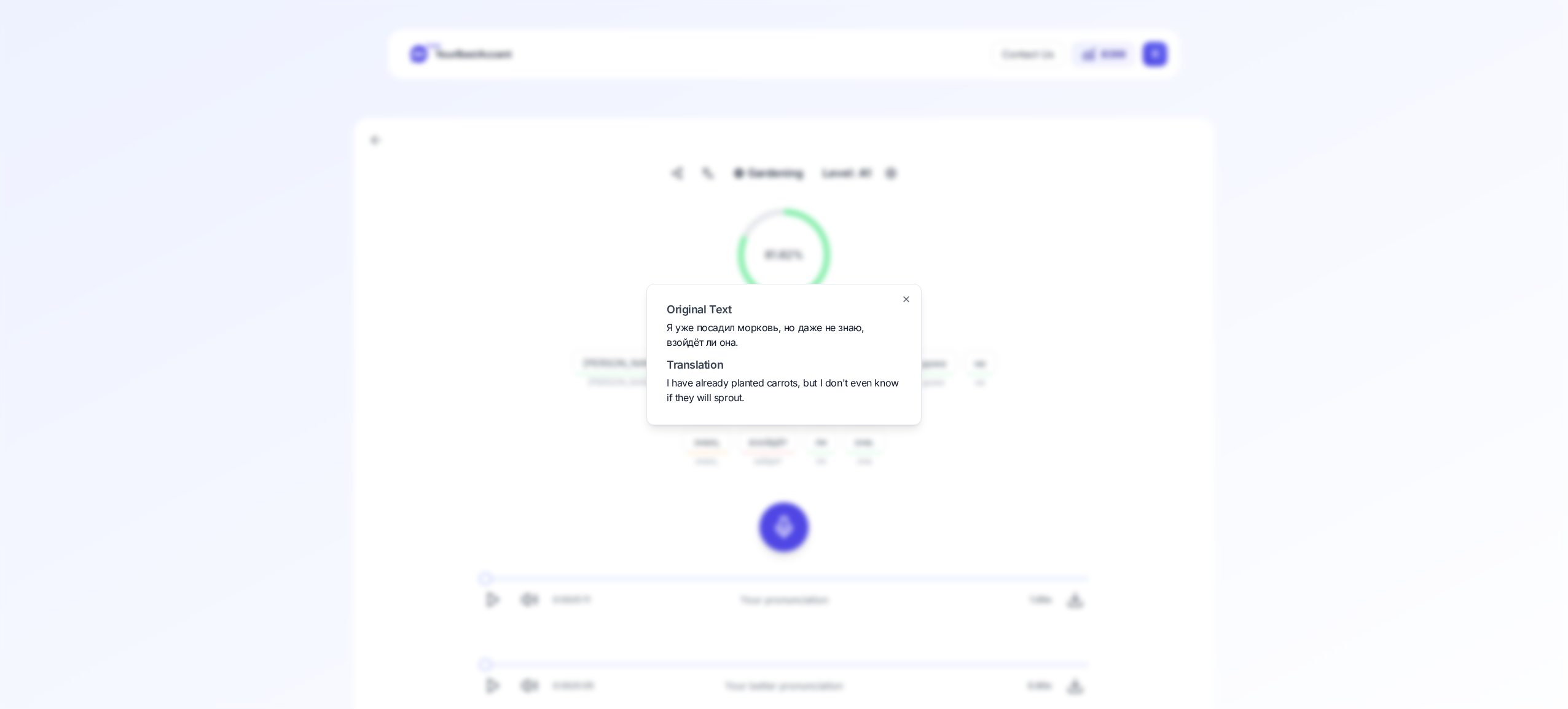
click at [906, 299] on icon "button" at bounding box center [906, 299] width 5 height 5
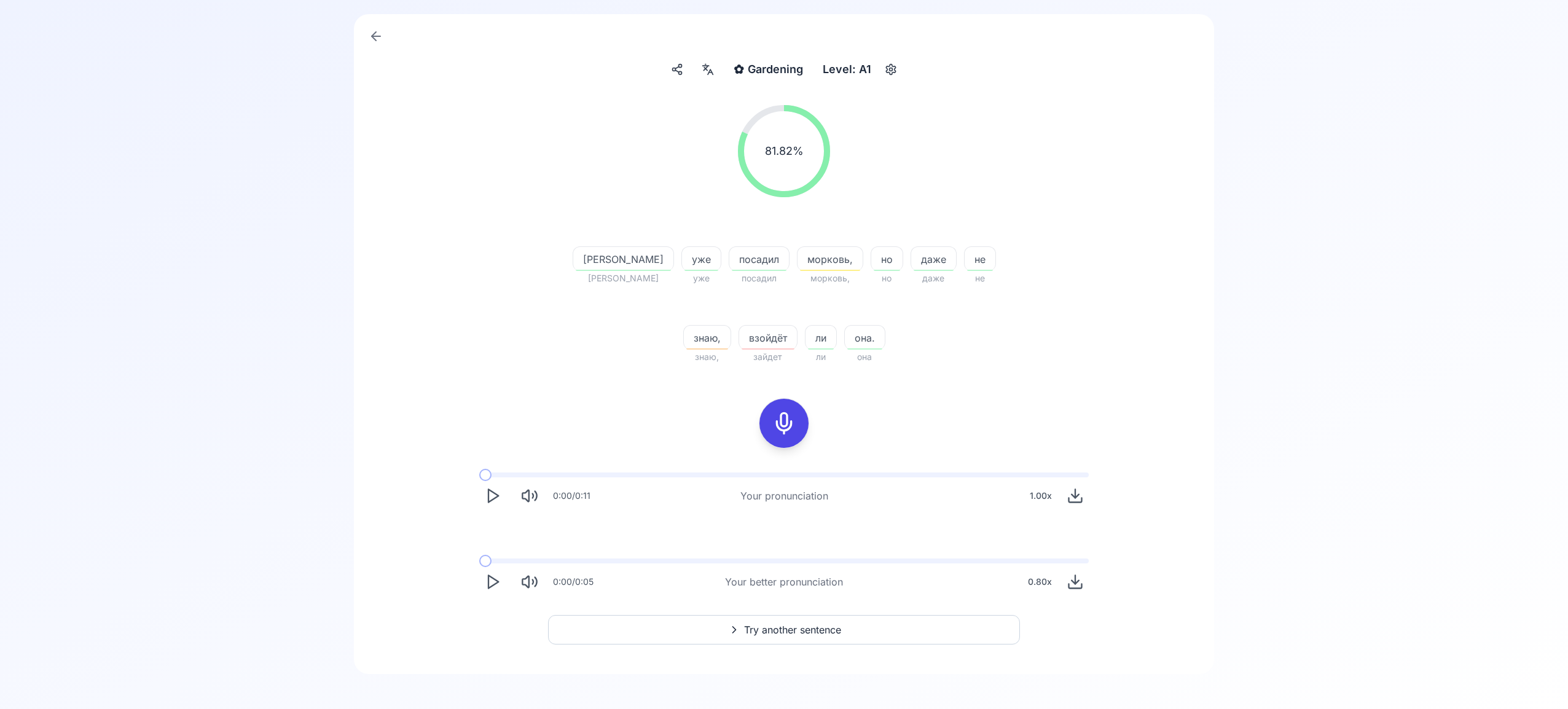
scroll to position [108, 0]
click at [771, 624] on span "Try another sentence" at bounding box center [792, 625] width 97 height 15
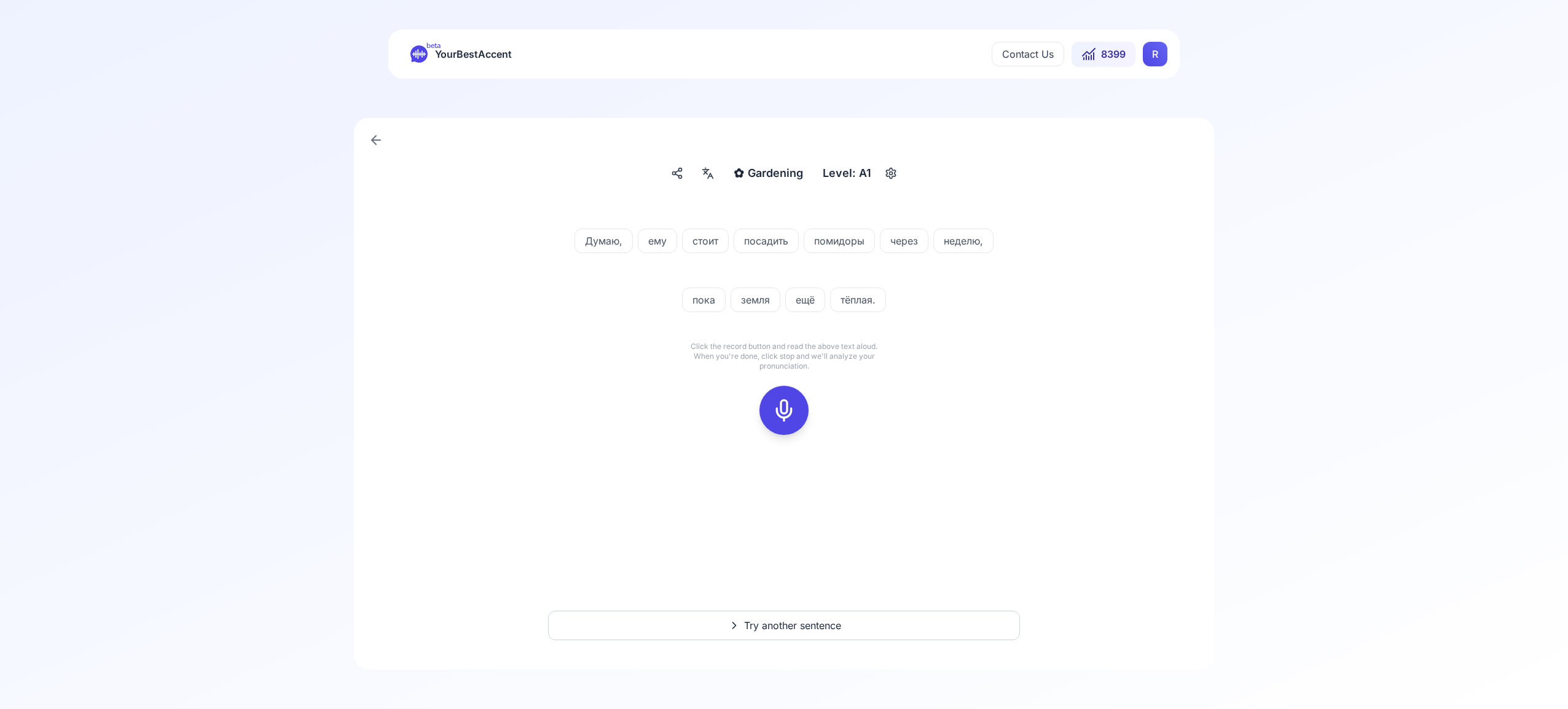
click at [786, 417] on icon at bounding box center [784, 411] width 25 height 25
click at [780, 416] on icon at bounding box center [784, 411] width 25 height 25
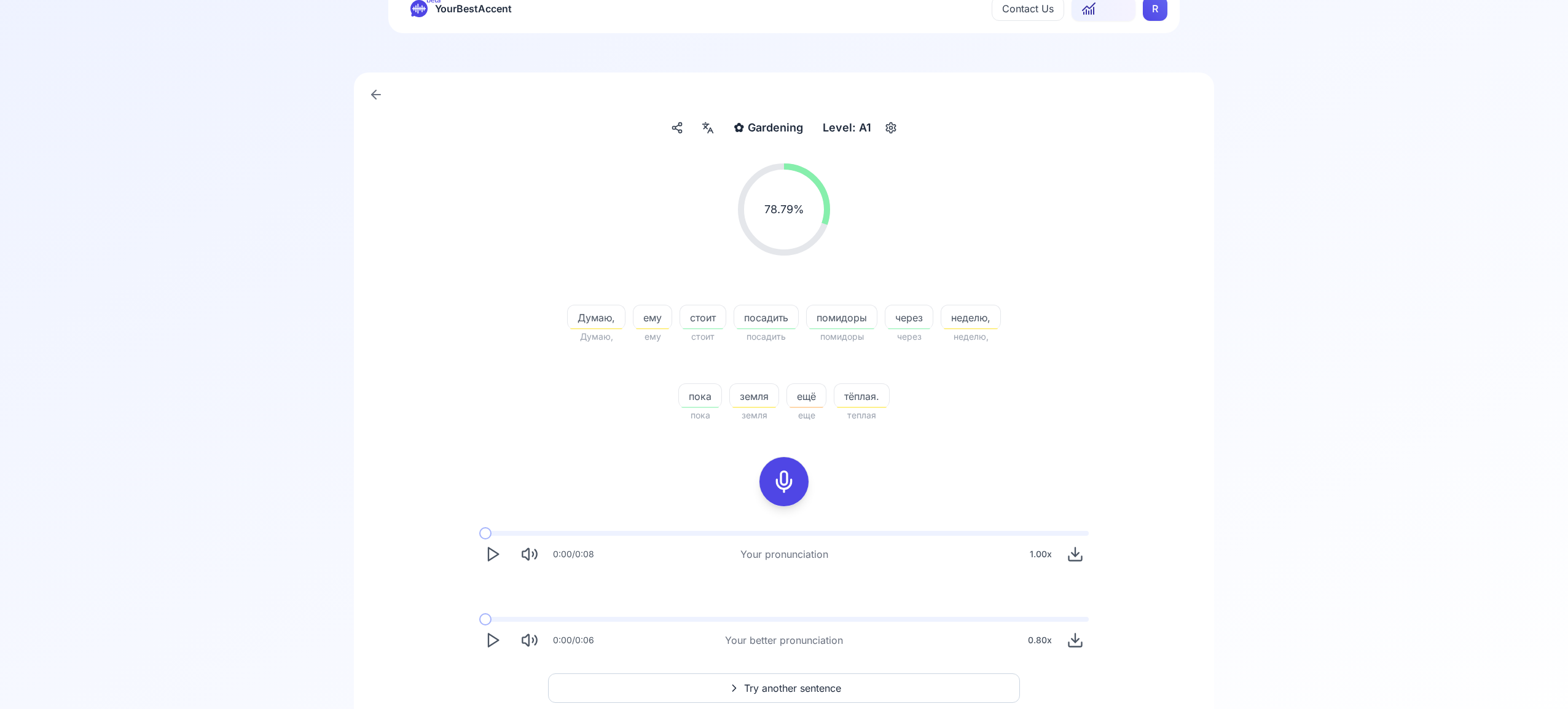
scroll to position [48, 0]
click at [805, 685] on span "Try another sentence" at bounding box center [792, 685] width 97 height 15
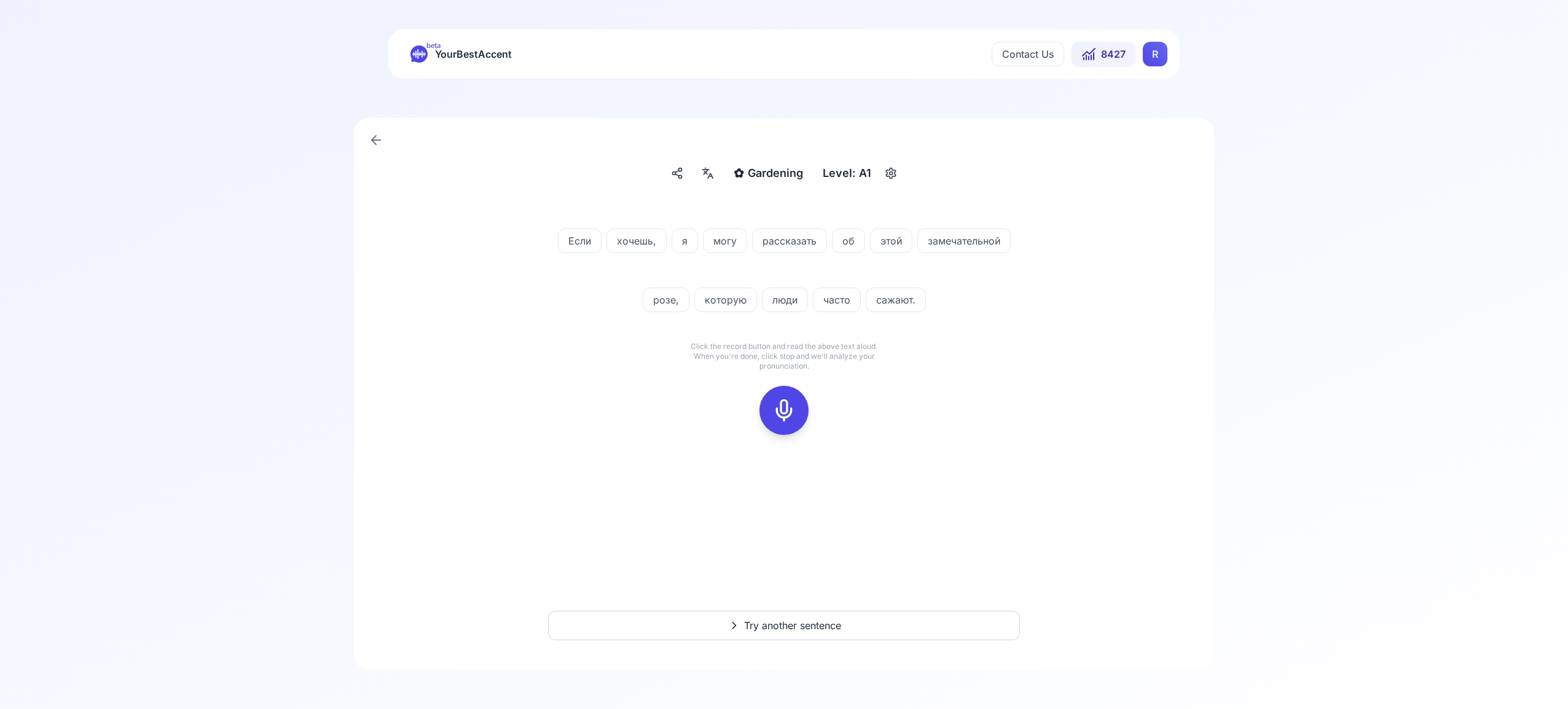
click at [793, 407] on rect at bounding box center [784, 410] width 18 height 18
click at [787, 410] on icon at bounding box center [784, 411] width 25 height 25
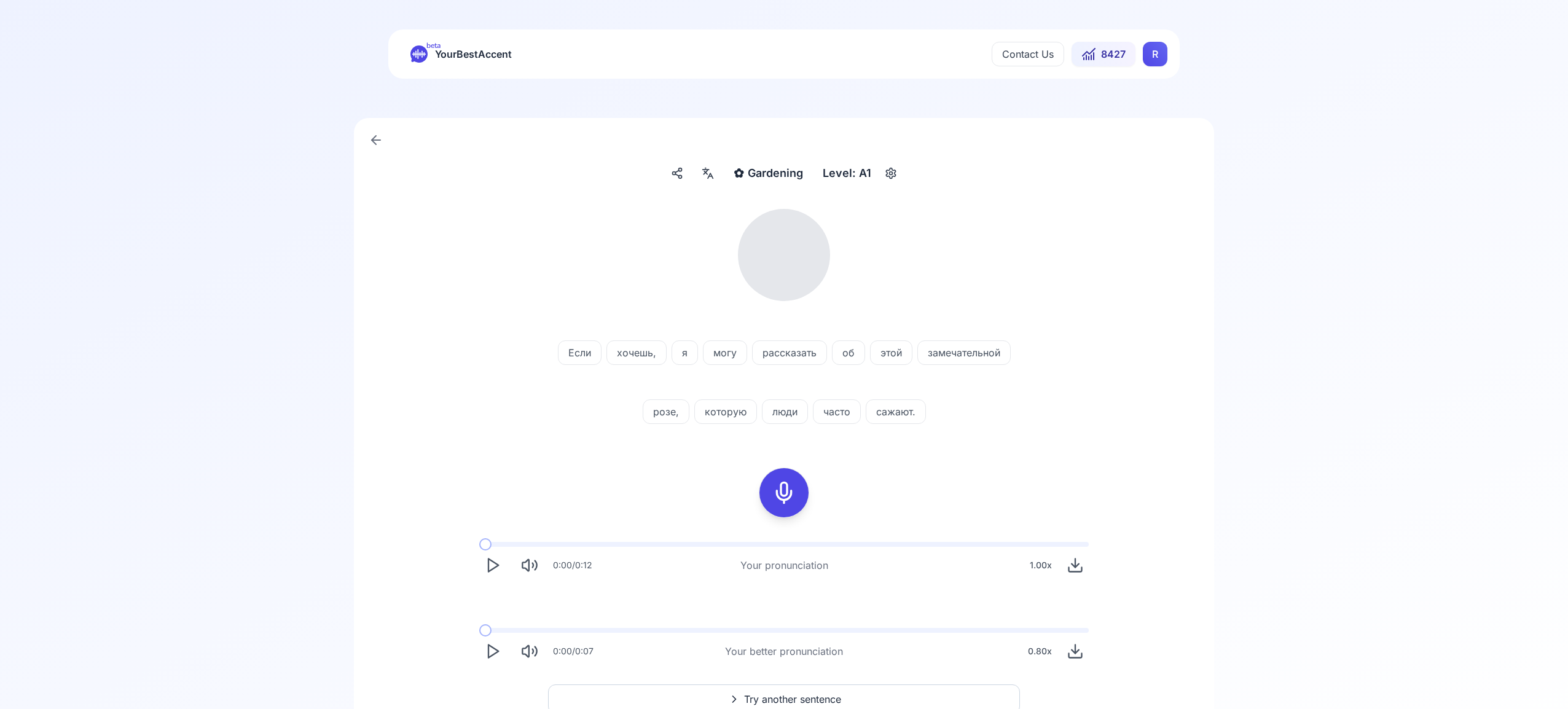
click at [709, 173] on icon at bounding box center [708, 173] width 15 height 12
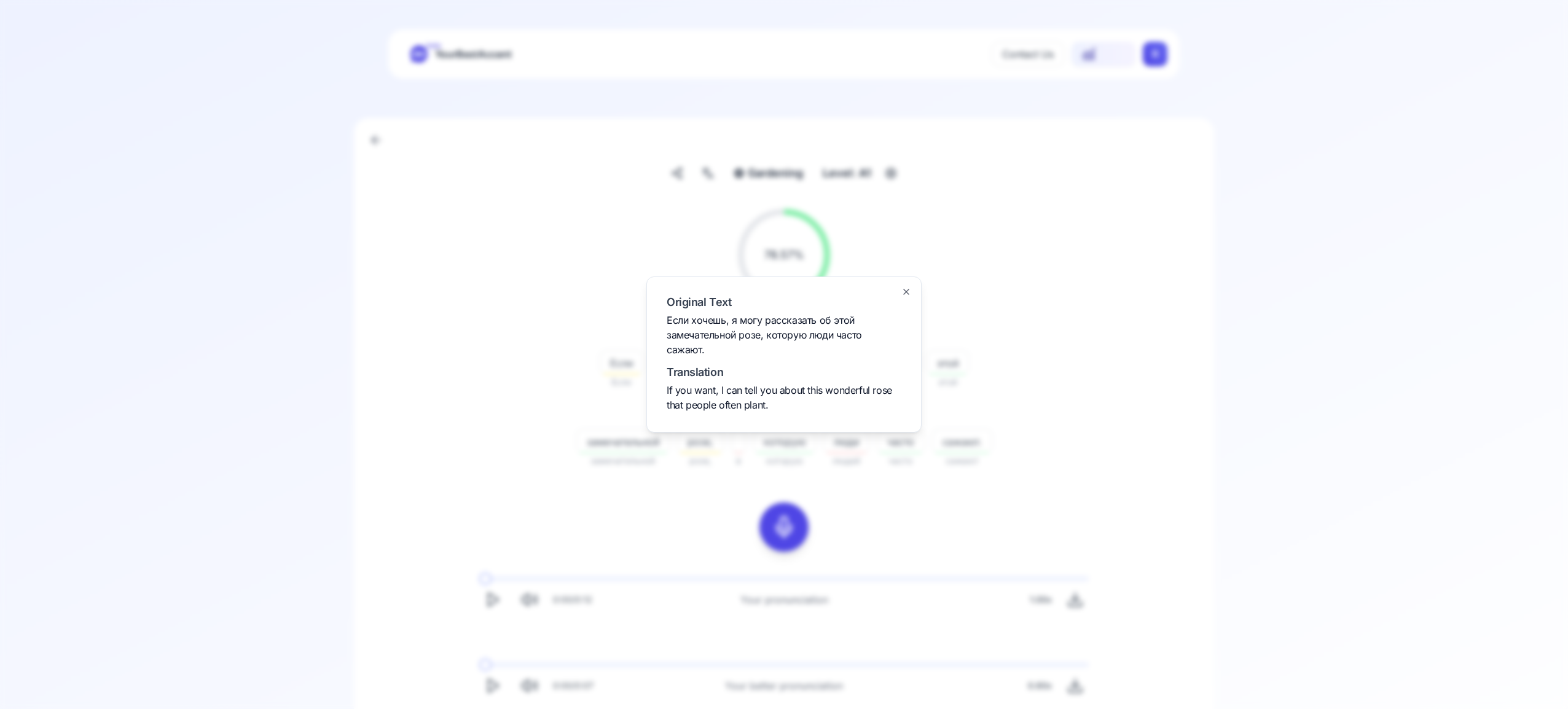
click at [909, 291] on icon "button" at bounding box center [906, 291] width 10 height 10
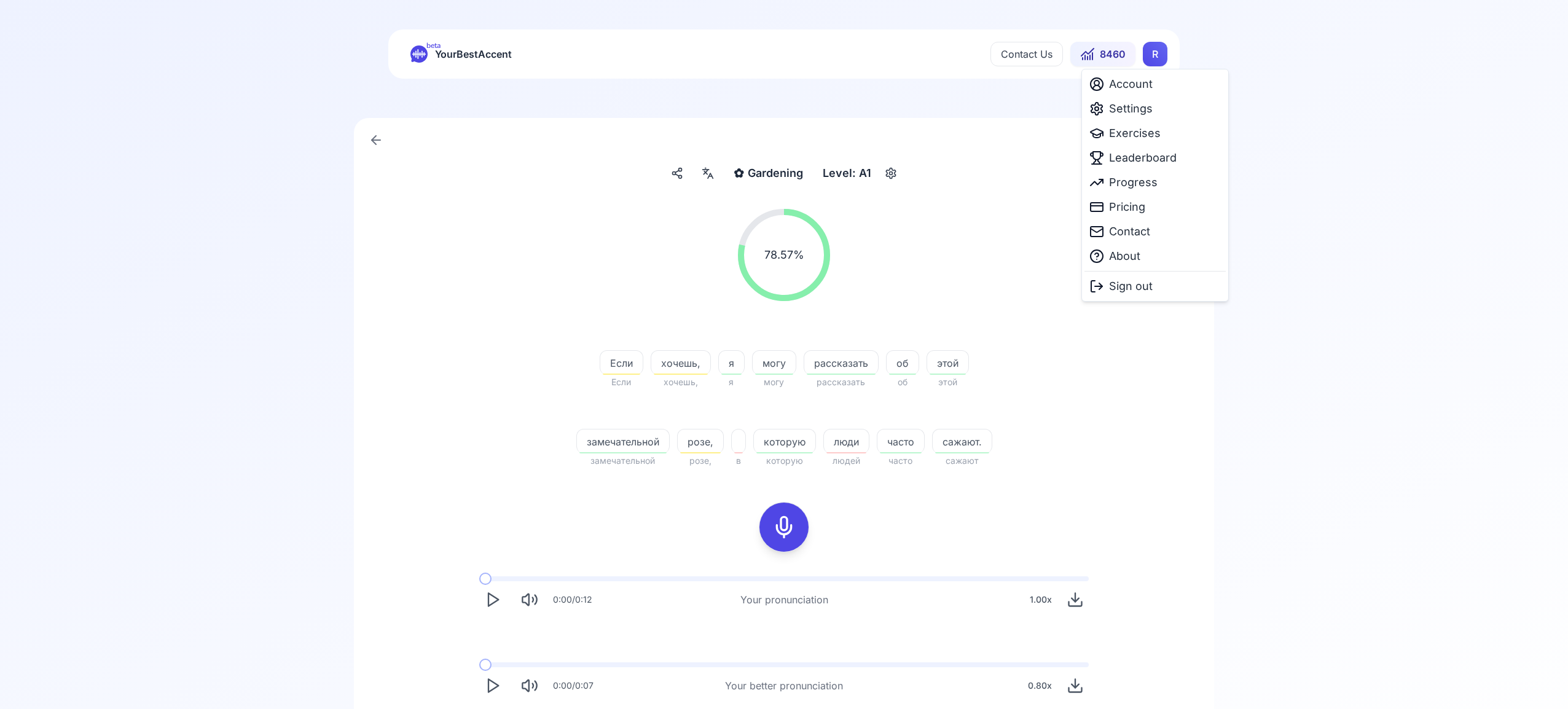
click at [1152, 59] on html "beta YourBestAccent Contact Us 8460 R ✿ Gardening Gardening Level: A1 78.57 % 7…" at bounding box center [784, 355] width 1568 height 709
click at [1136, 109] on span "Settings" at bounding box center [1130, 108] width 44 height 17
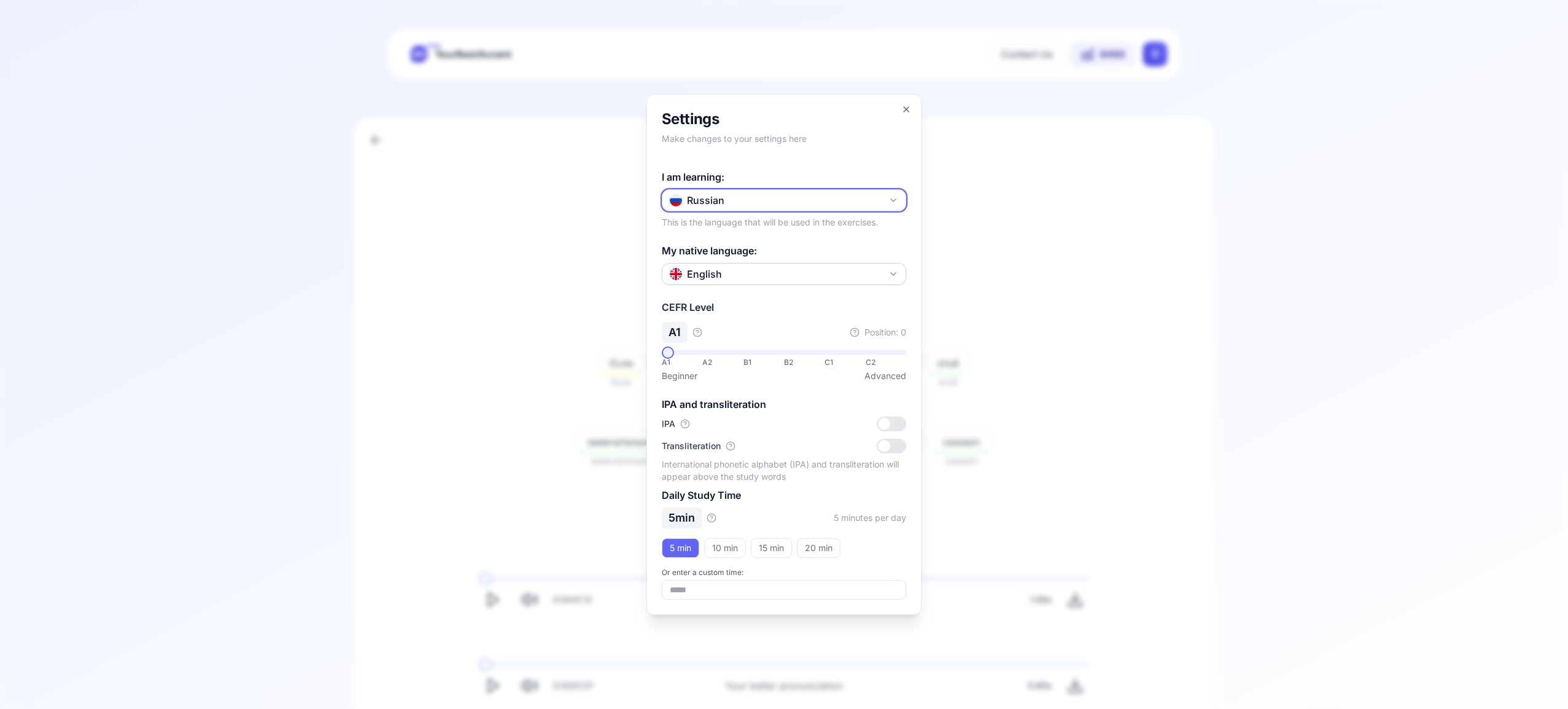
click at [897, 201] on icon "button" at bounding box center [893, 200] width 10 height 10
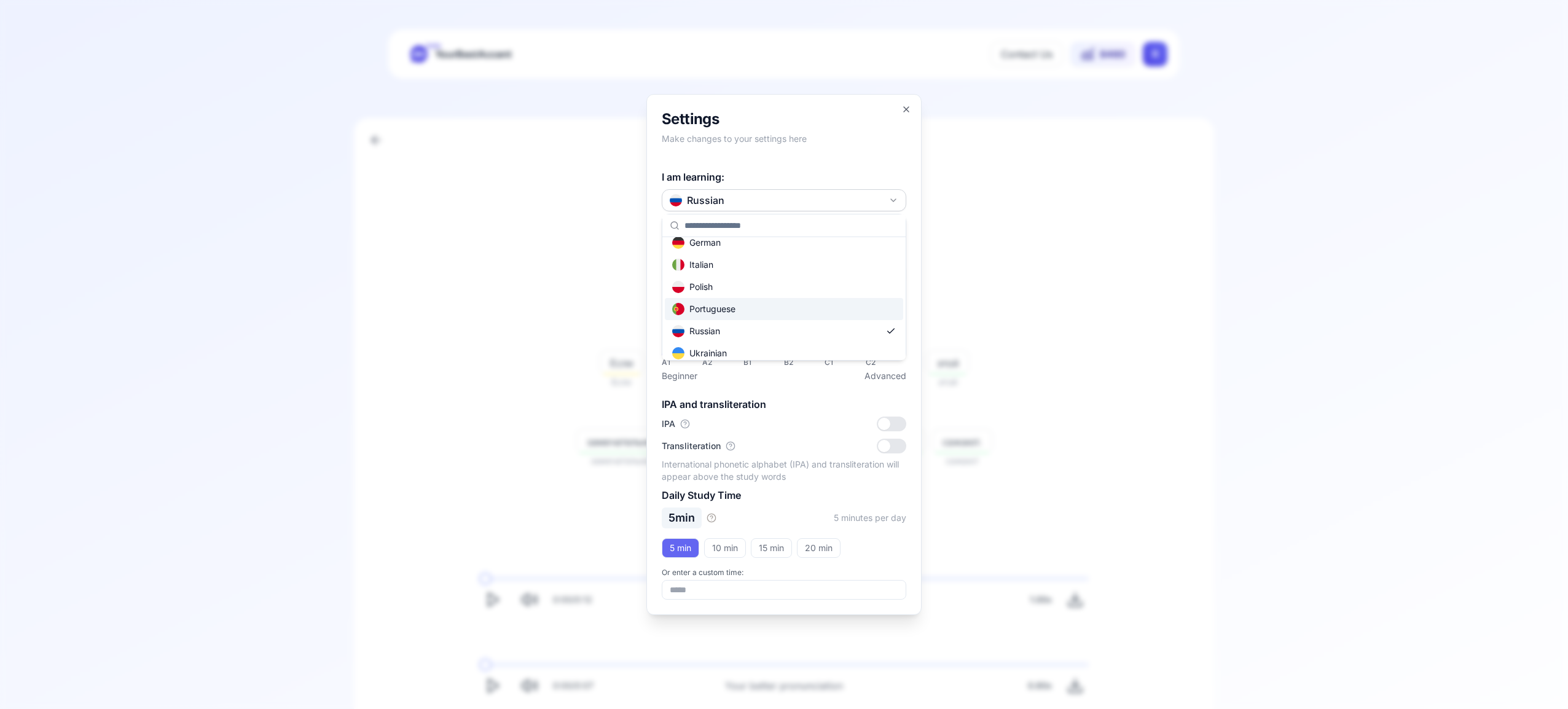
click at [799, 311] on div "Portuguese" at bounding box center [784, 309] width 238 height 22
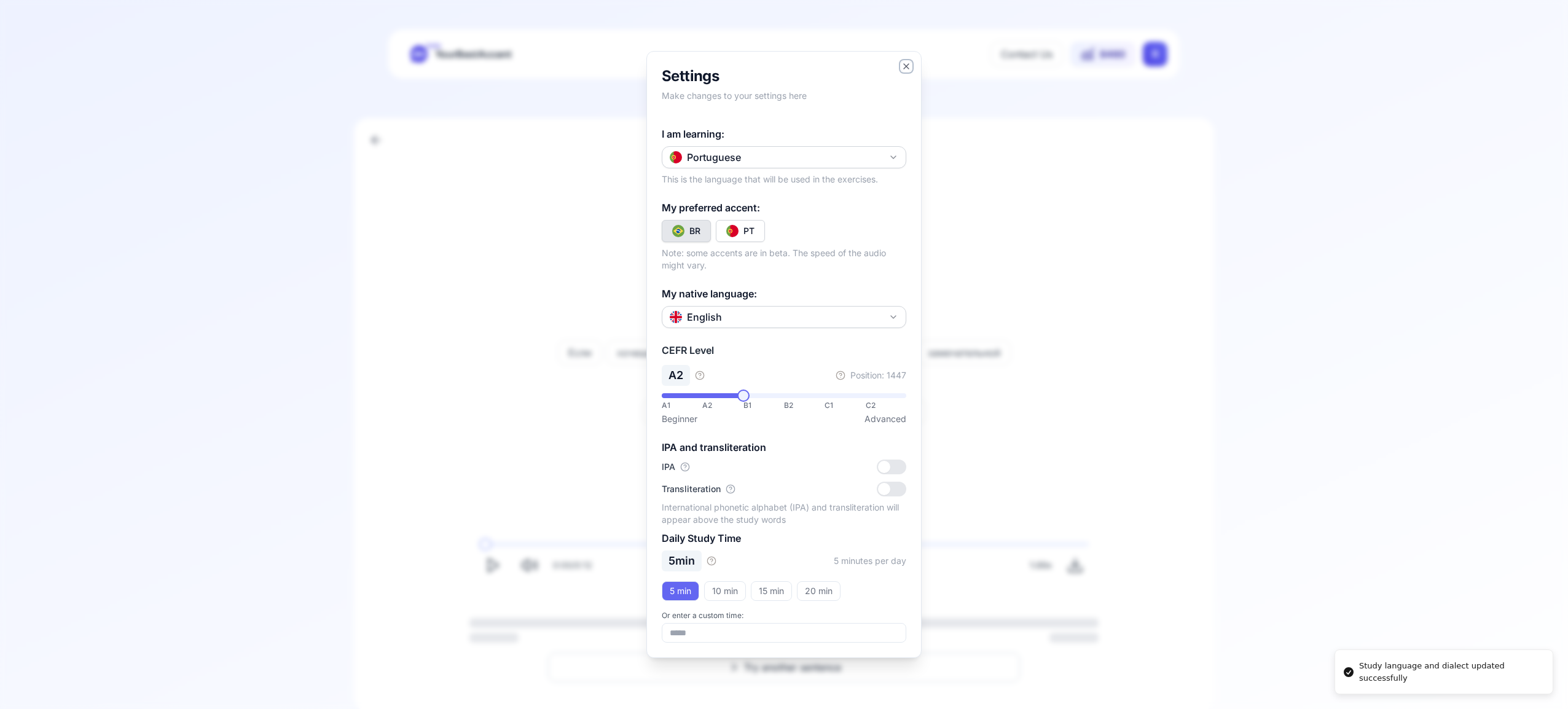
click at [908, 65] on icon "button" at bounding box center [906, 67] width 5 height 5
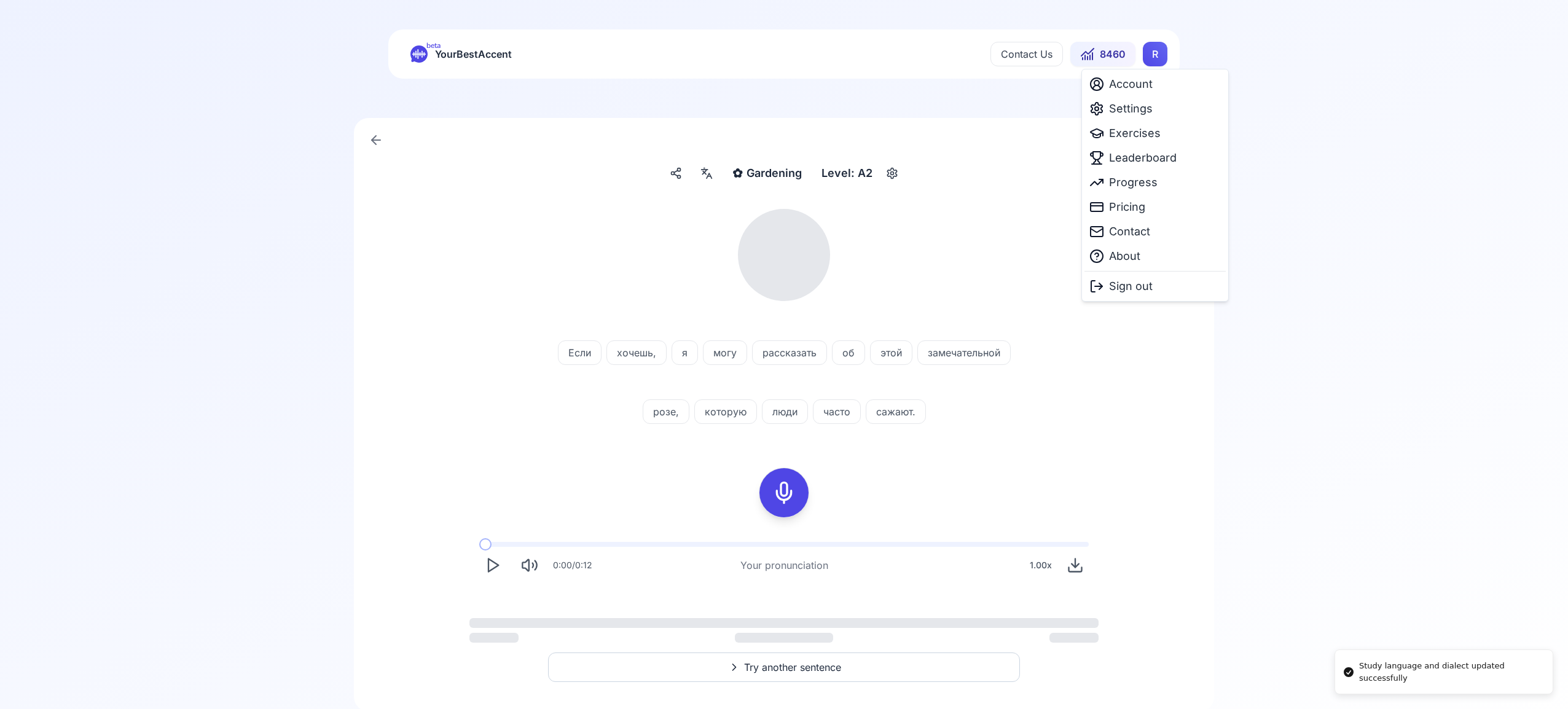
click at [1153, 50] on html "Study language and dialect updated successfully beta YourBestAccent Contact Us …" at bounding box center [784, 355] width 1568 height 709
click at [1145, 133] on span "Exercises" at bounding box center [1134, 133] width 52 height 17
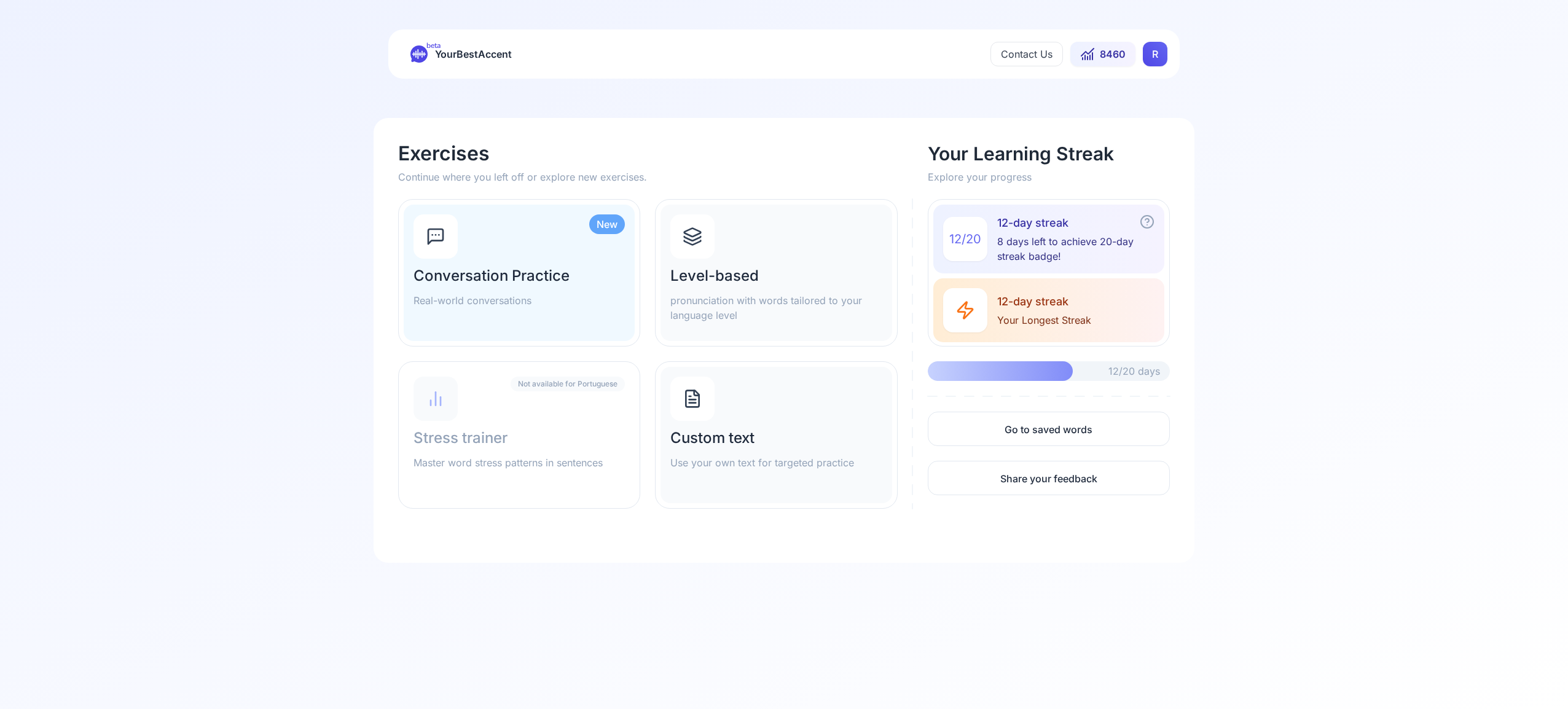
click at [689, 238] on icon at bounding box center [692, 238] width 16 height 5
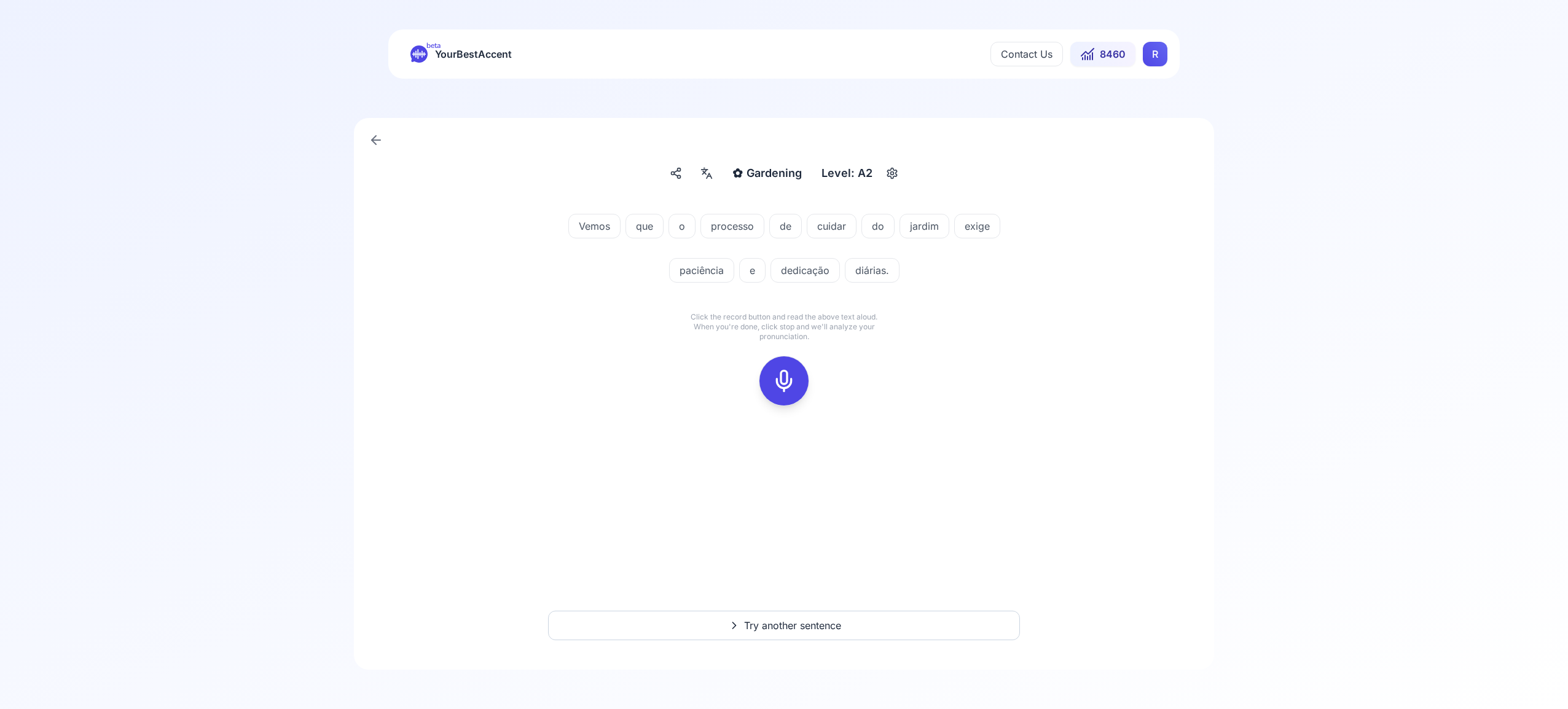
click at [780, 369] on icon at bounding box center [784, 381] width 25 height 25
click at [790, 381] on icon at bounding box center [784, 381] width 25 height 25
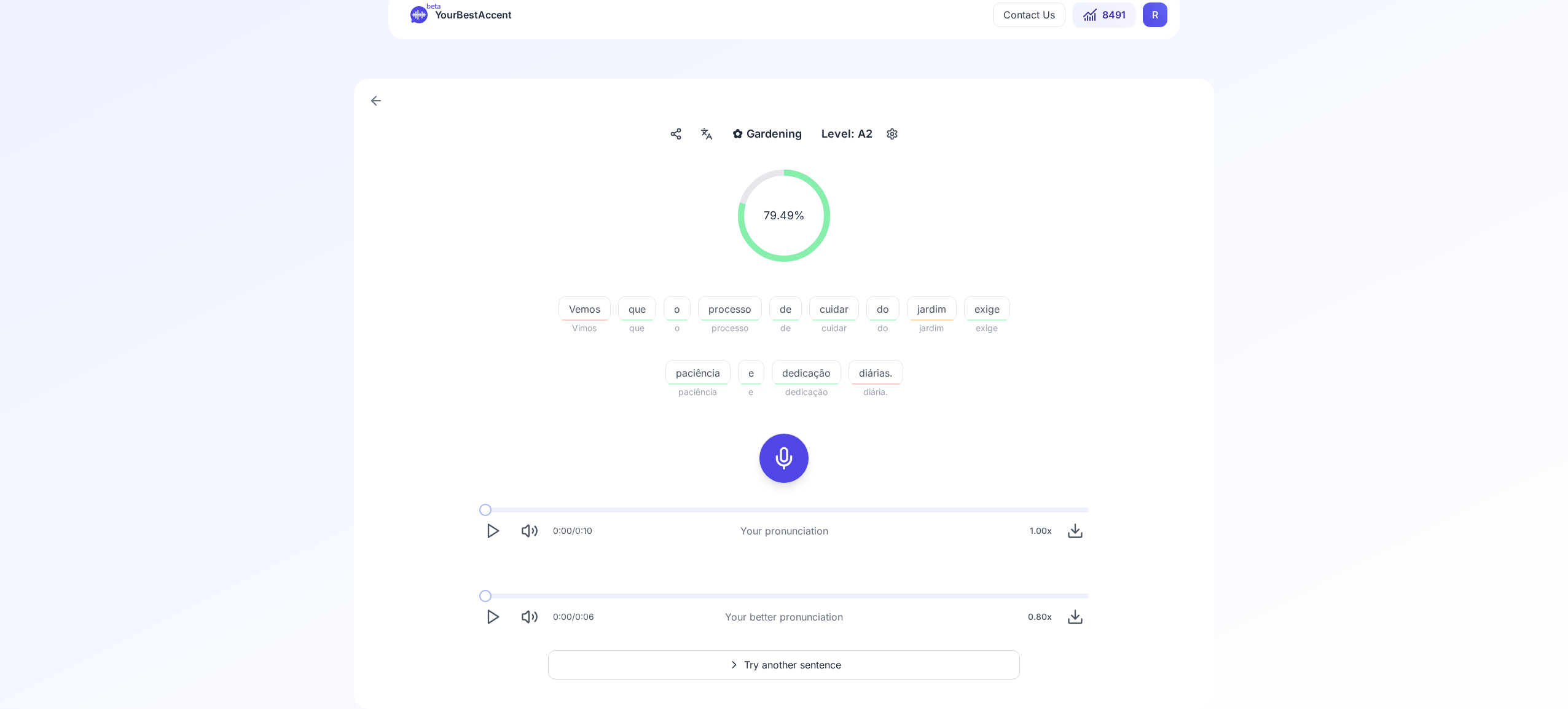
scroll to position [60, 0]
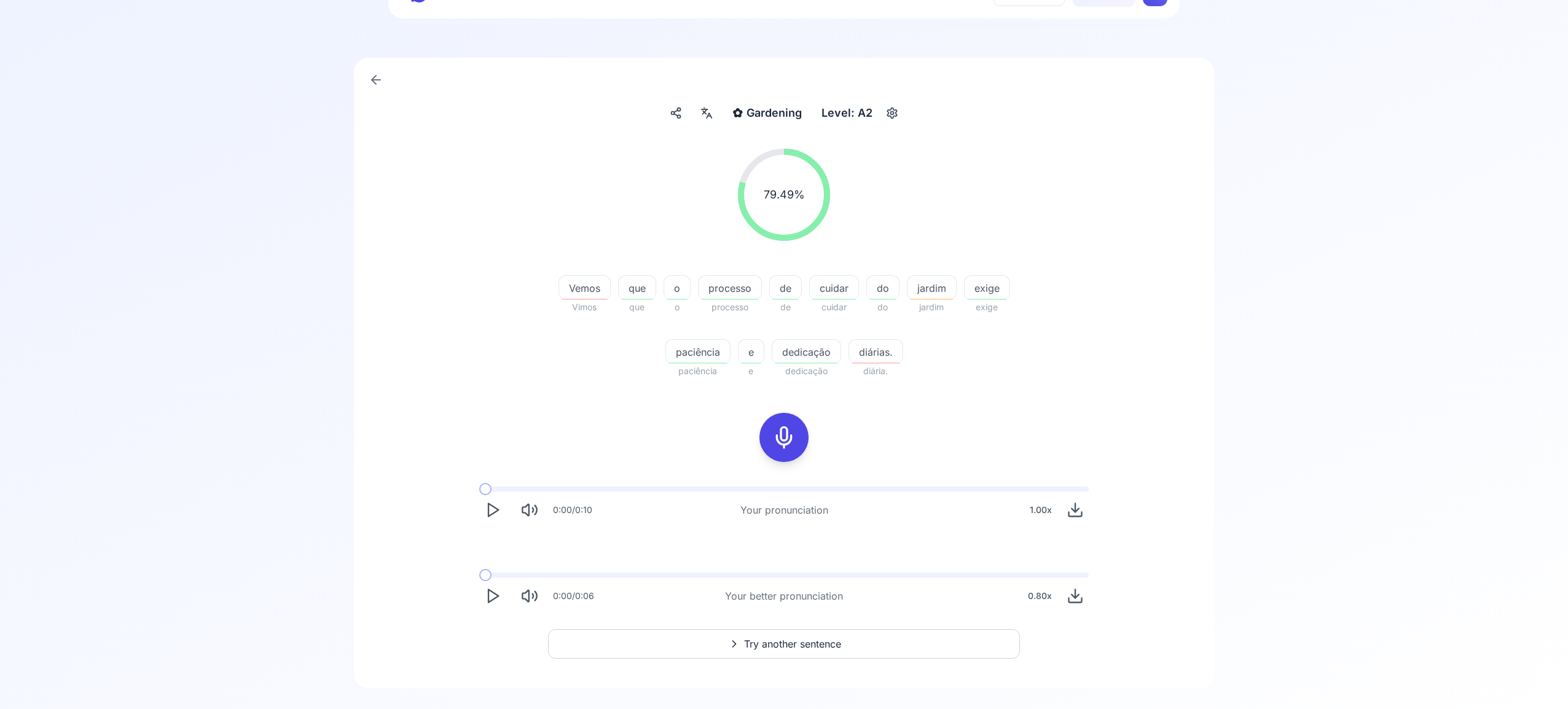
click at [783, 640] on span "Try another sentence" at bounding box center [792, 644] width 97 height 15
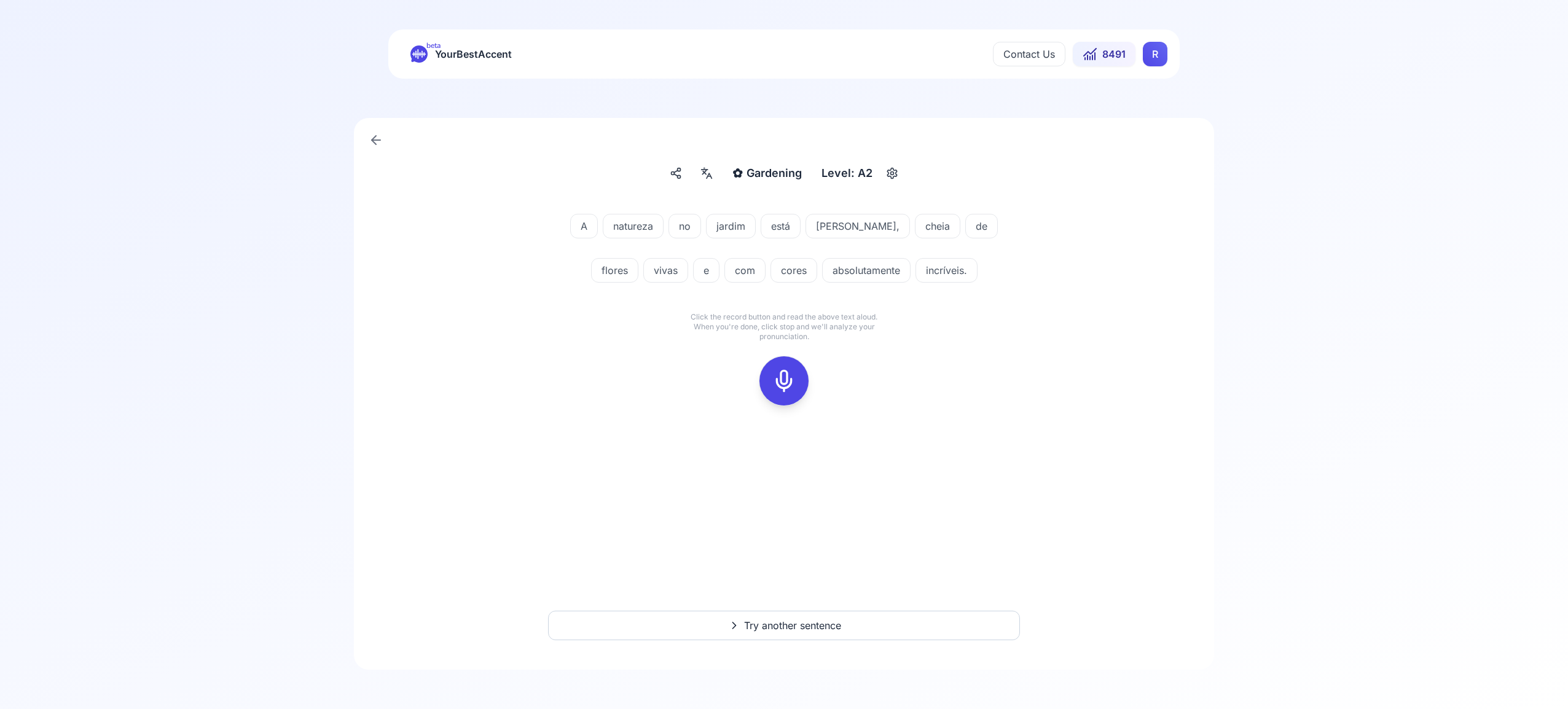
click at [782, 379] on icon at bounding box center [784, 381] width 25 height 25
click at [769, 383] on div at bounding box center [784, 381] width 29 height 49
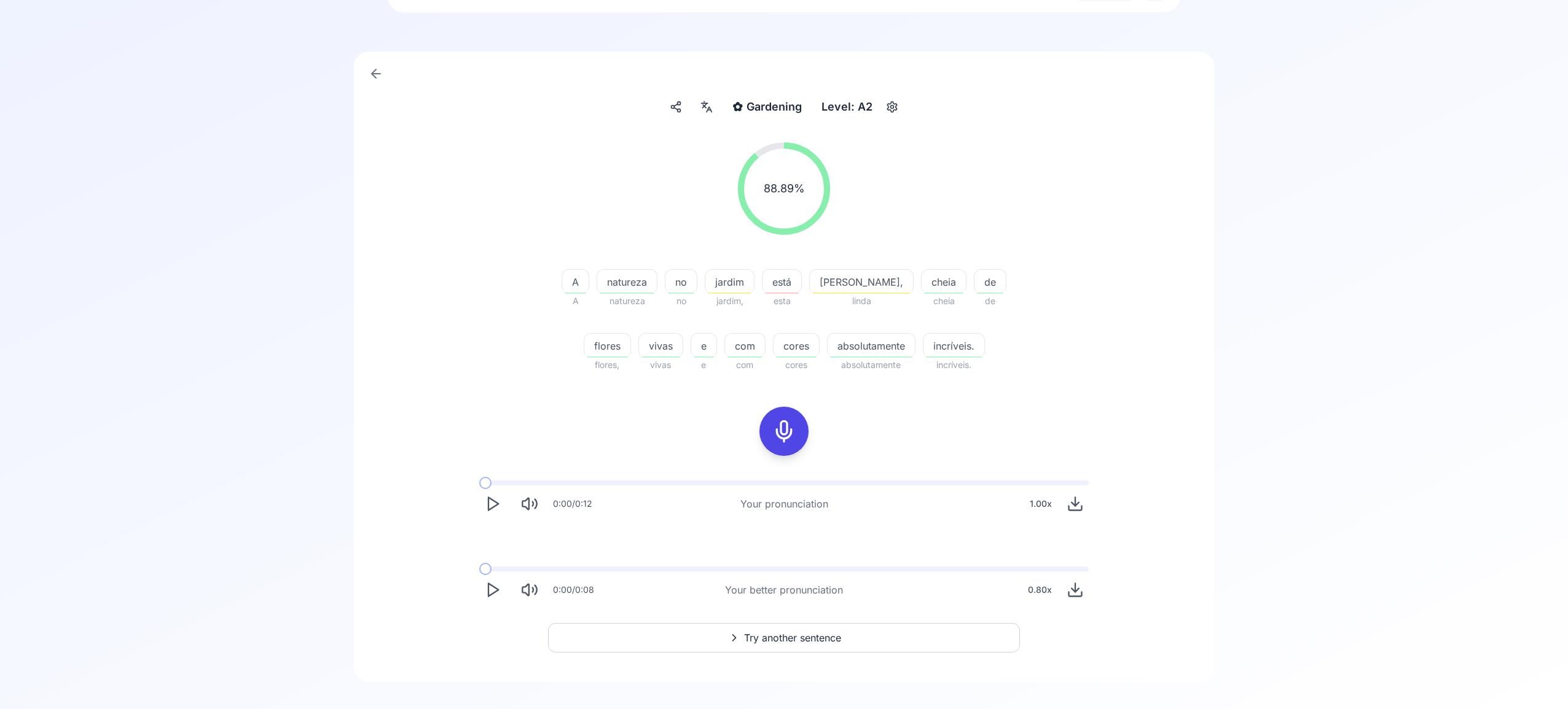
scroll to position [67, 0]
click at [834, 635] on span "Try another sentence" at bounding box center [792, 636] width 97 height 15
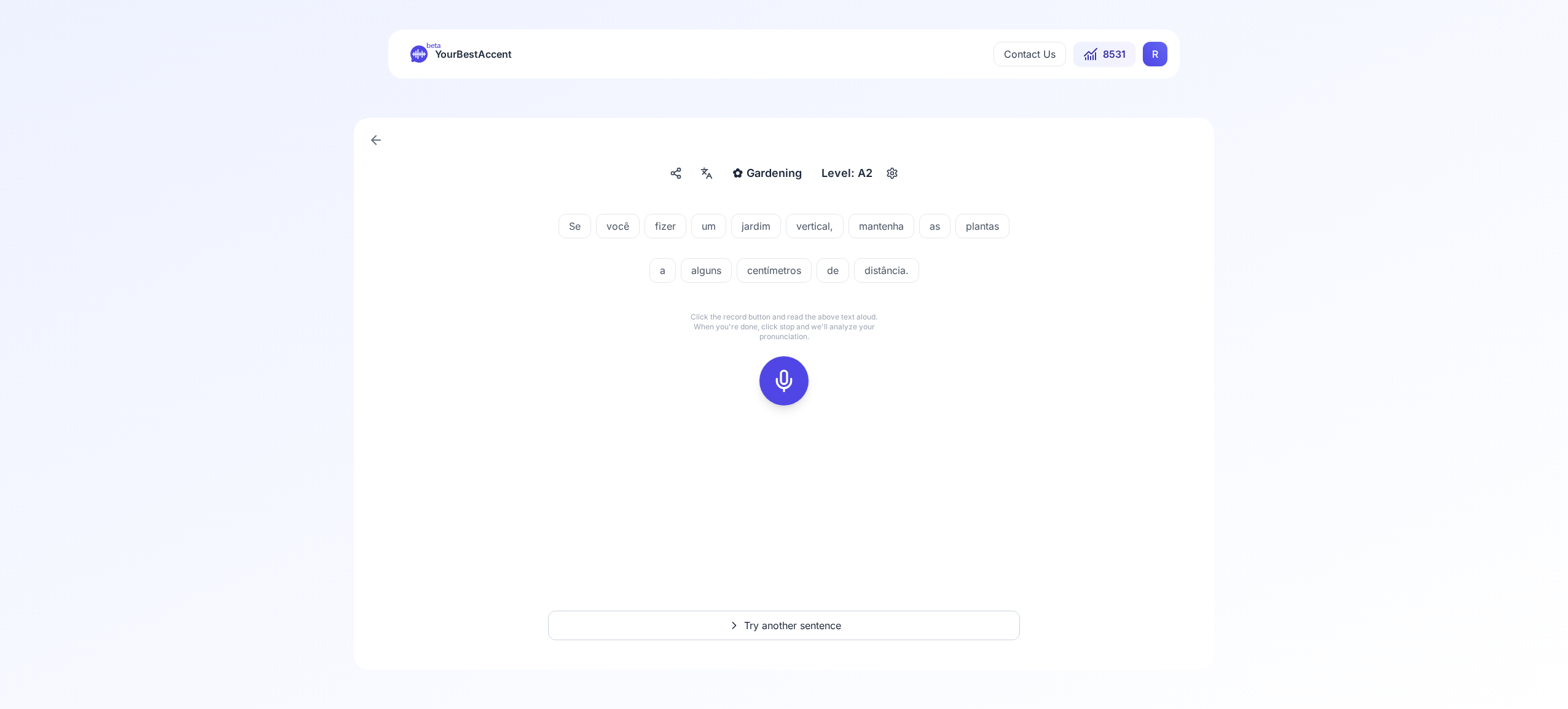
click at [790, 377] on icon at bounding box center [784, 381] width 25 height 25
click at [784, 380] on icon at bounding box center [784, 381] width 25 height 25
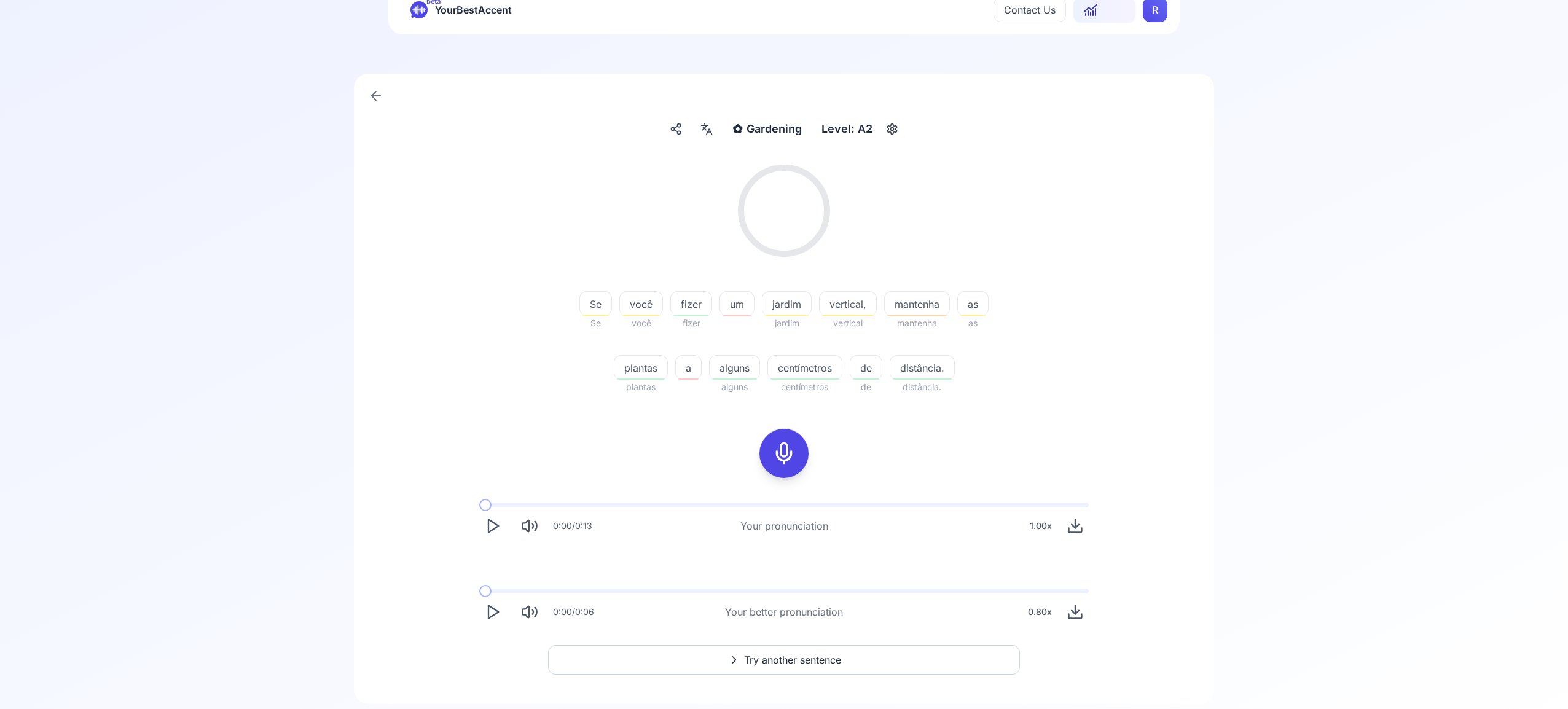
scroll to position [44, 0]
click at [822, 659] on span "Try another sentence" at bounding box center [792, 660] width 97 height 15
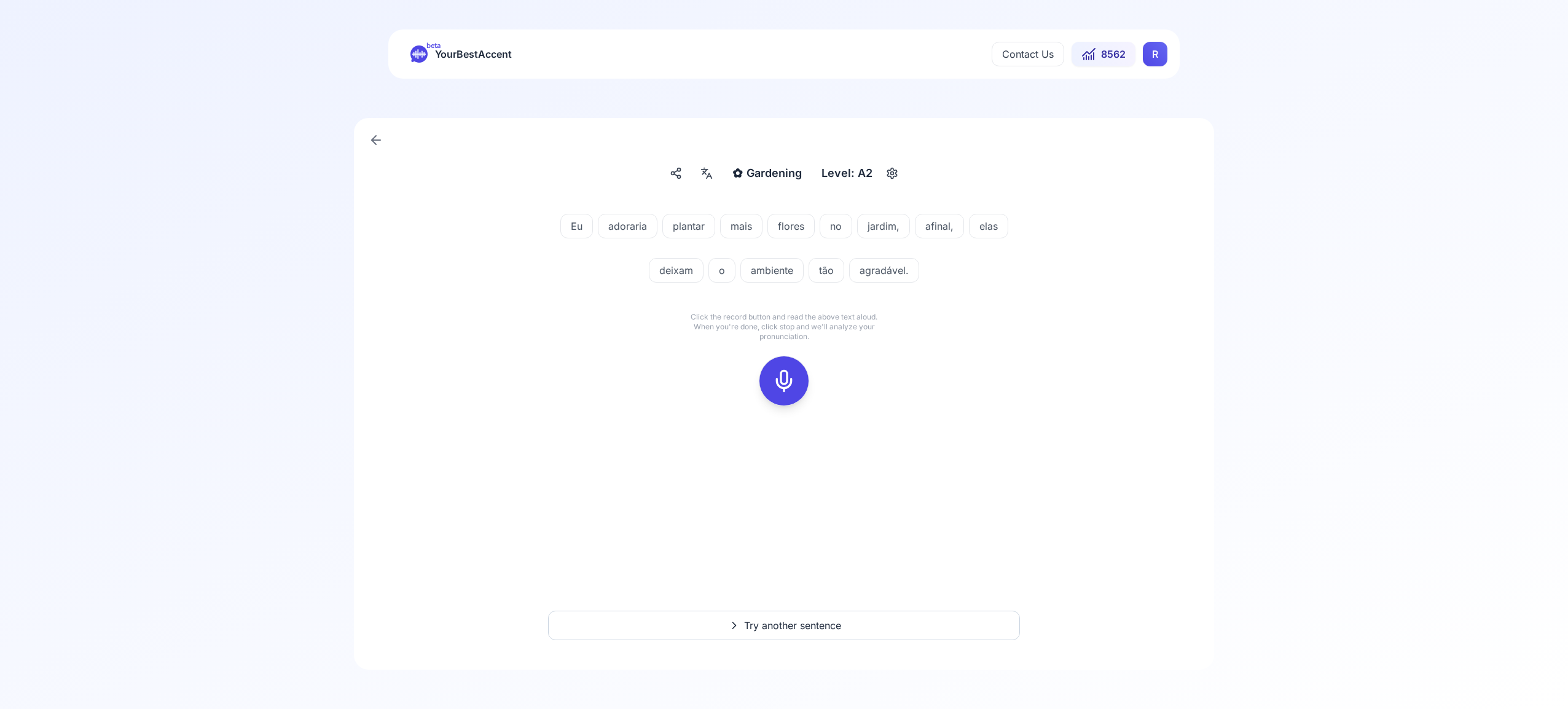
click at [784, 376] on icon at bounding box center [784, 381] width 25 height 25
click at [780, 374] on icon at bounding box center [784, 381] width 25 height 25
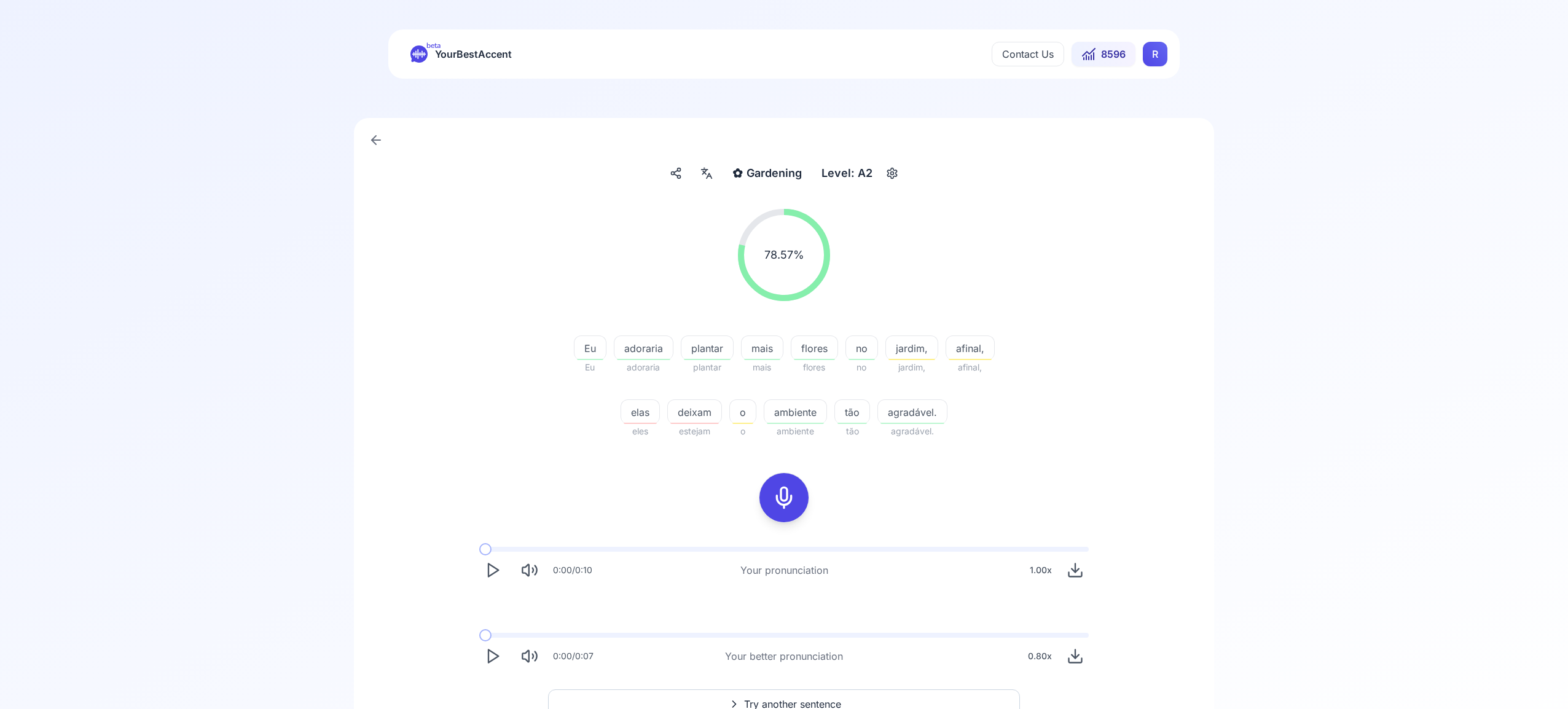
click at [790, 494] on icon at bounding box center [784, 497] width 25 height 25
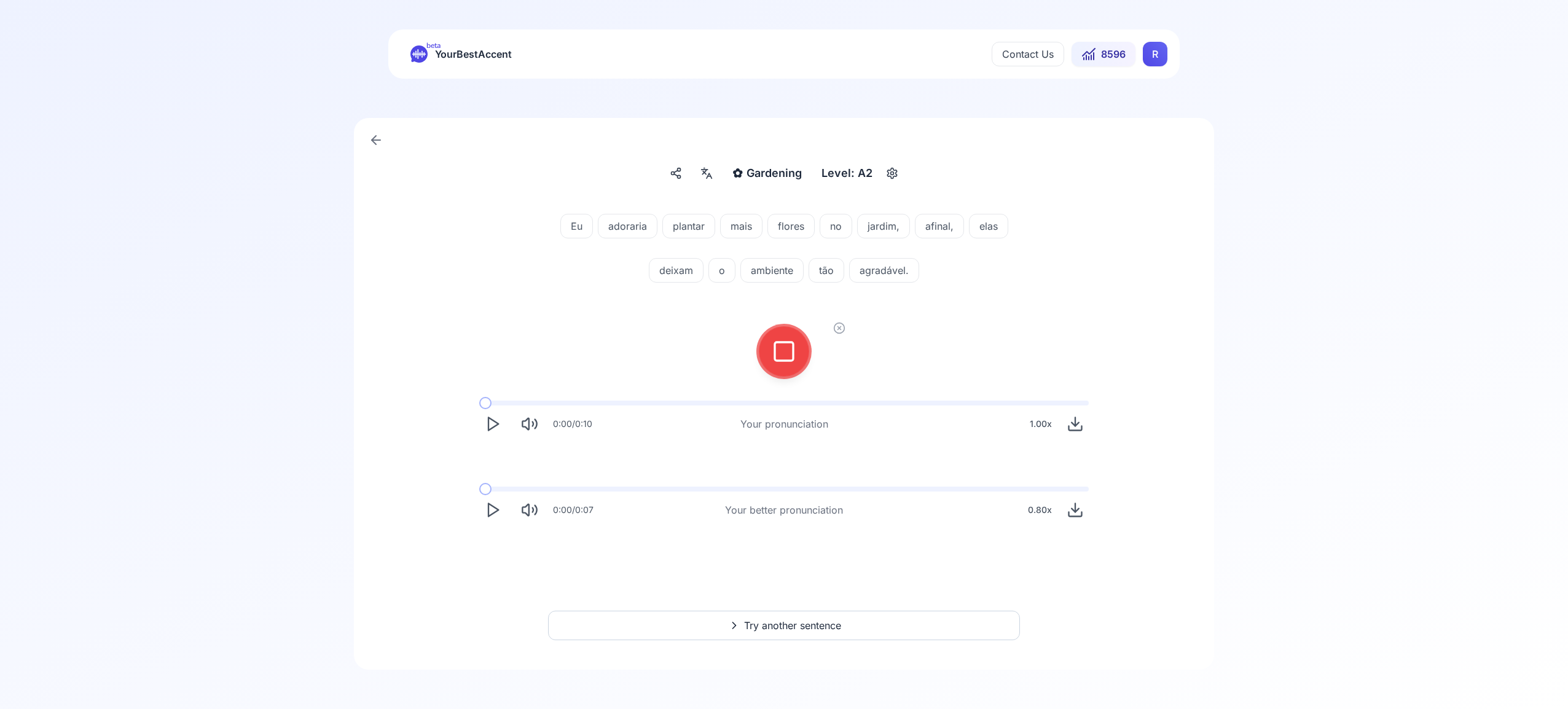
click at [782, 364] on div at bounding box center [784, 351] width 29 height 49
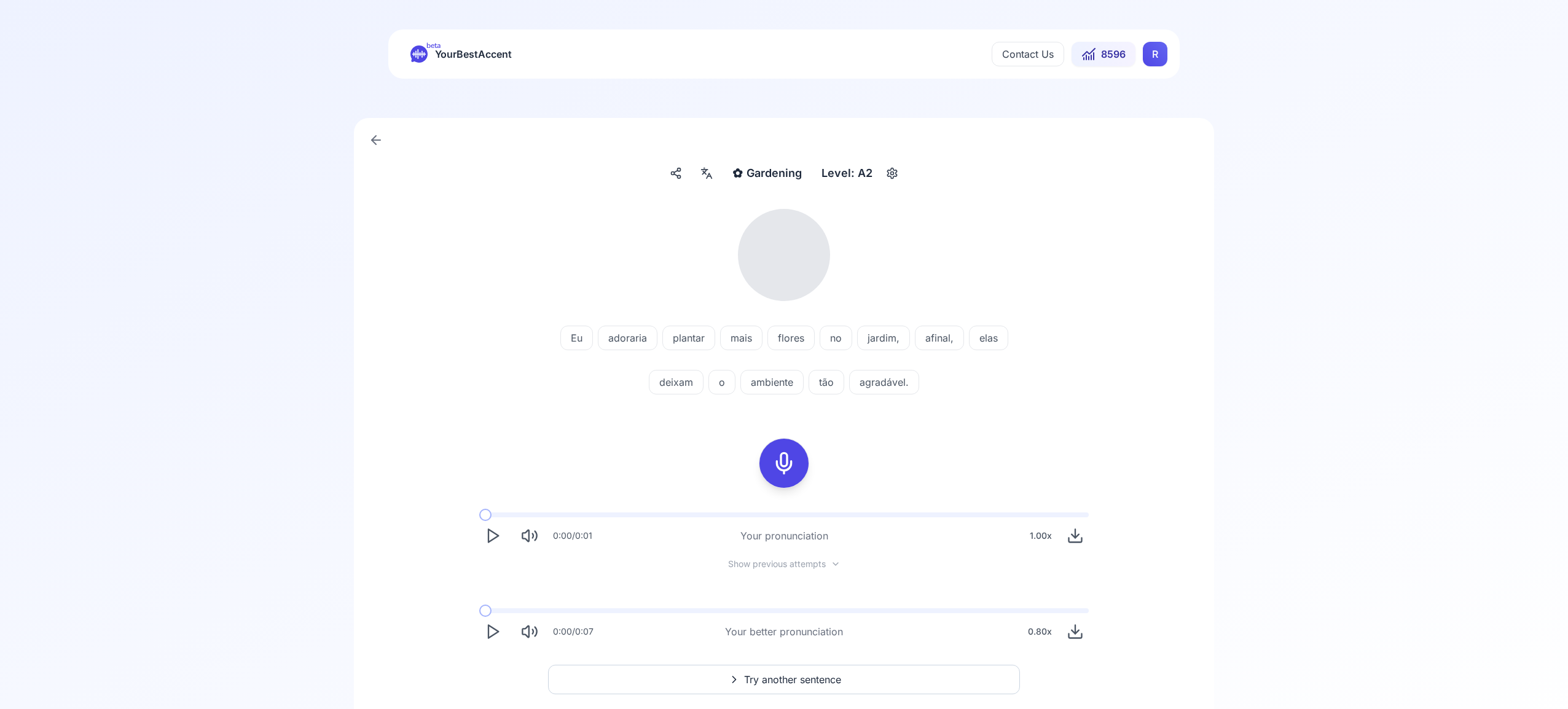
click at [820, 682] on div "Eu adoraria plantar mais flores no jardim, afinal, elas deixam o ambiente tão a…" at bounding box center [784, 446] width 811 height 505
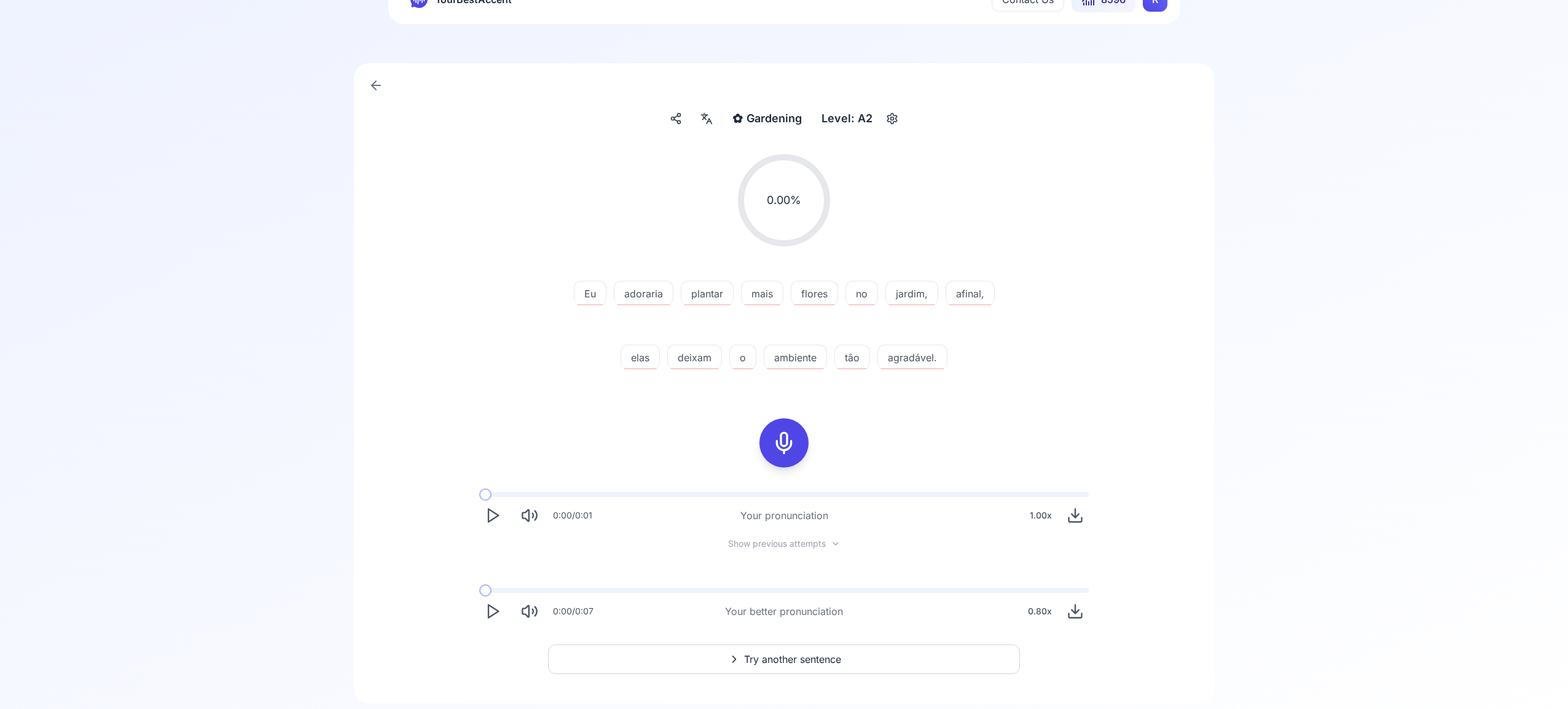
scroll to position [88, 0]
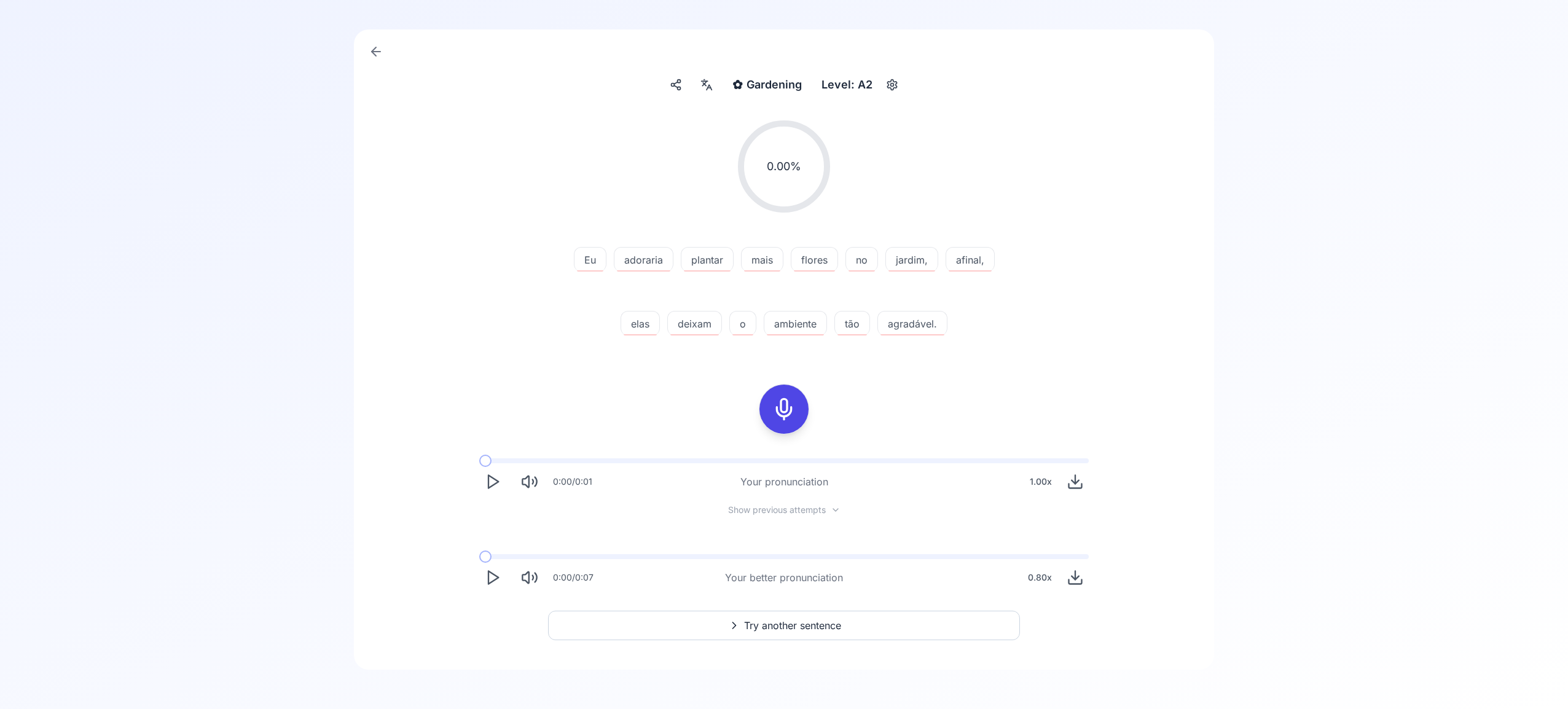
click at [818, 626] on span "Try another sentence" at bounding box center [792, 625] width 97 height 15
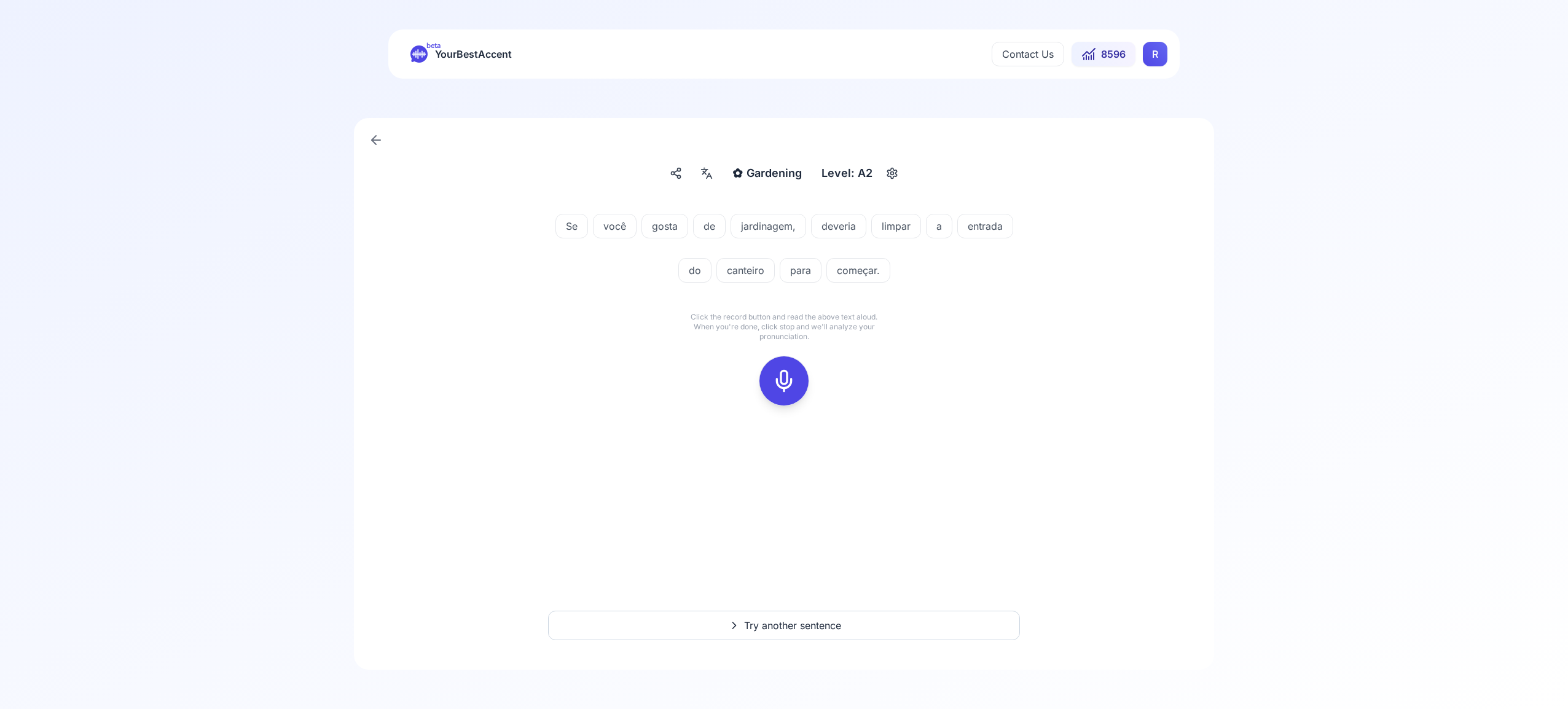
click at [788, 377] on icon at bounding box center [784, 381] width 25 height 25
click at [787, 382] on icon at bounding box center [784, 381] width 25 height 25
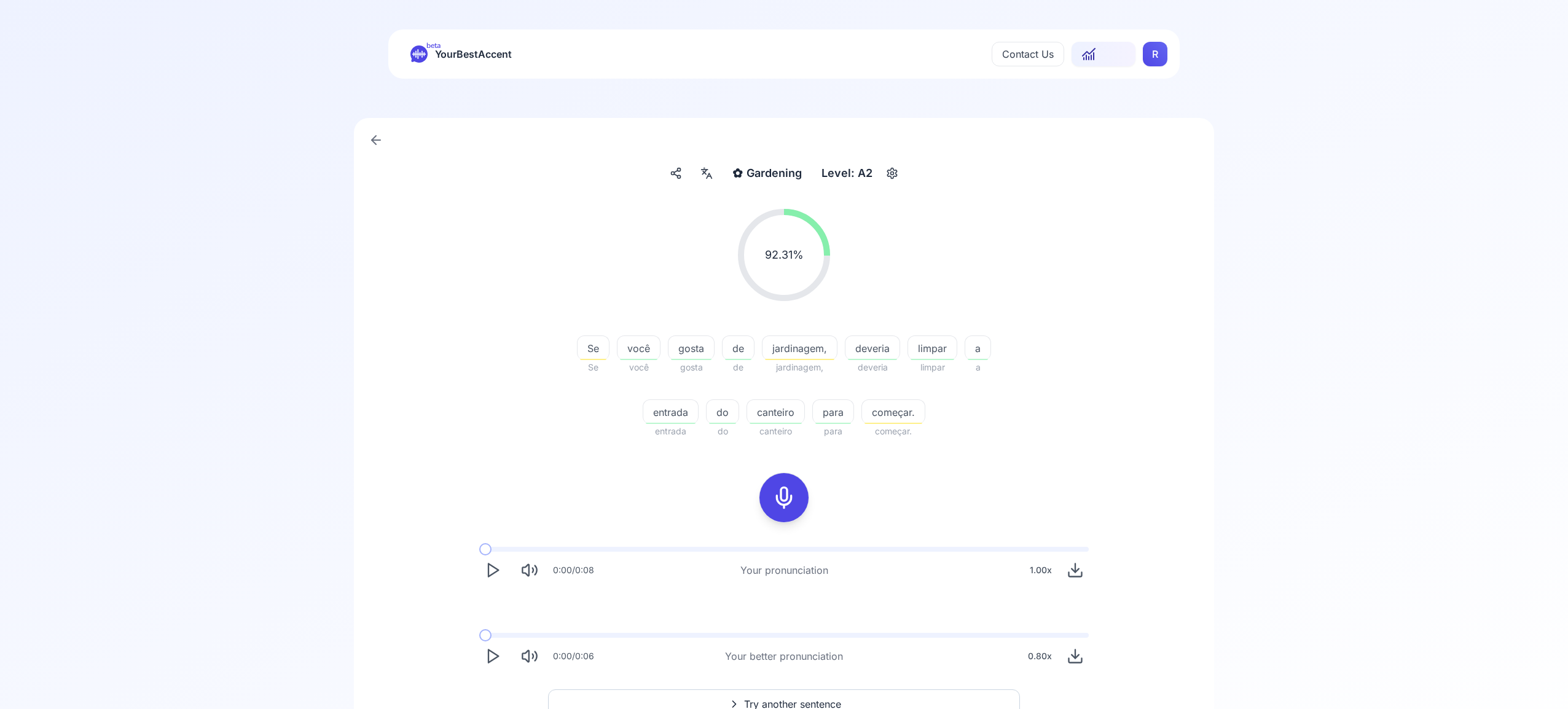
click at [701, 172] on icon at bounding box center [707, 173] width 15 height 12
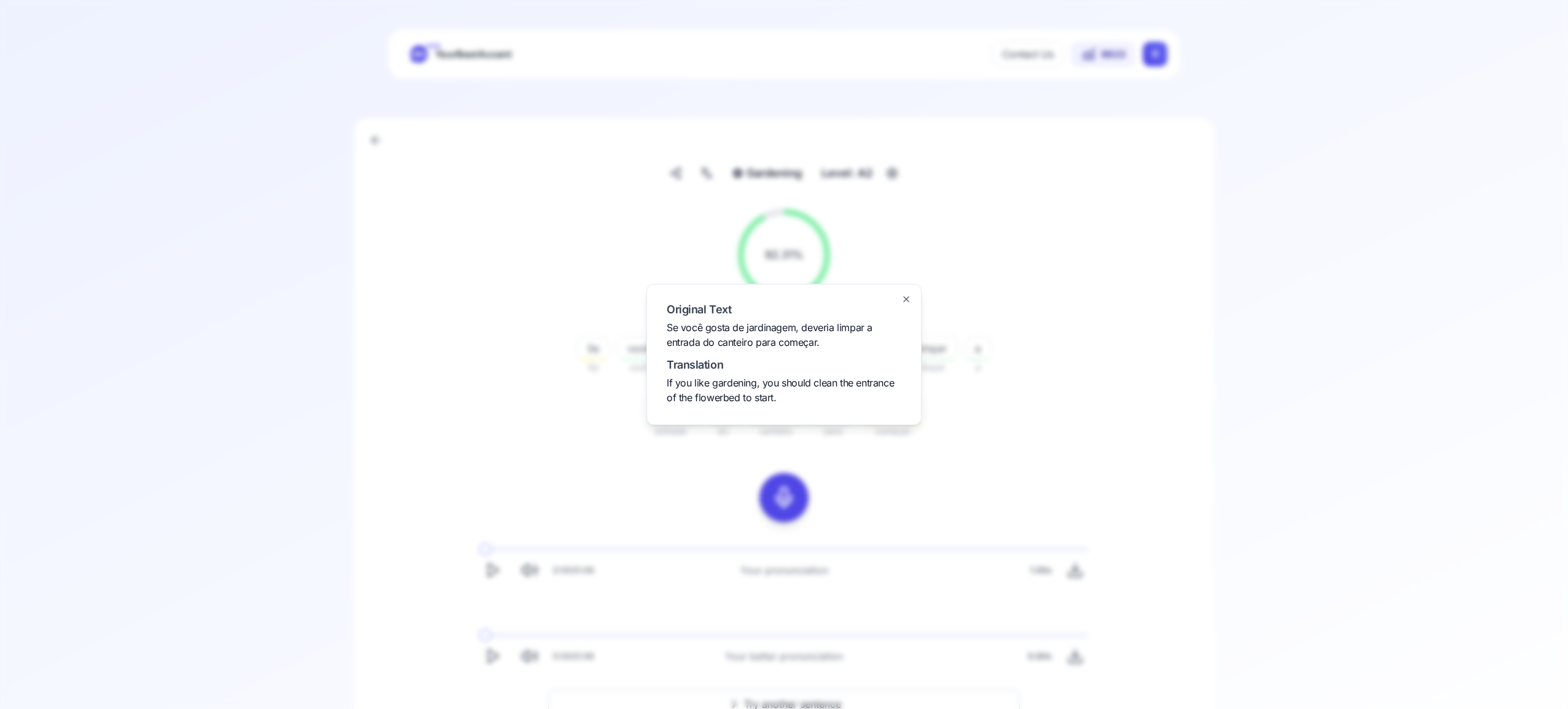
click at [902, 298] on icon "button" at bounding box center [906, 299] width 10 height 10
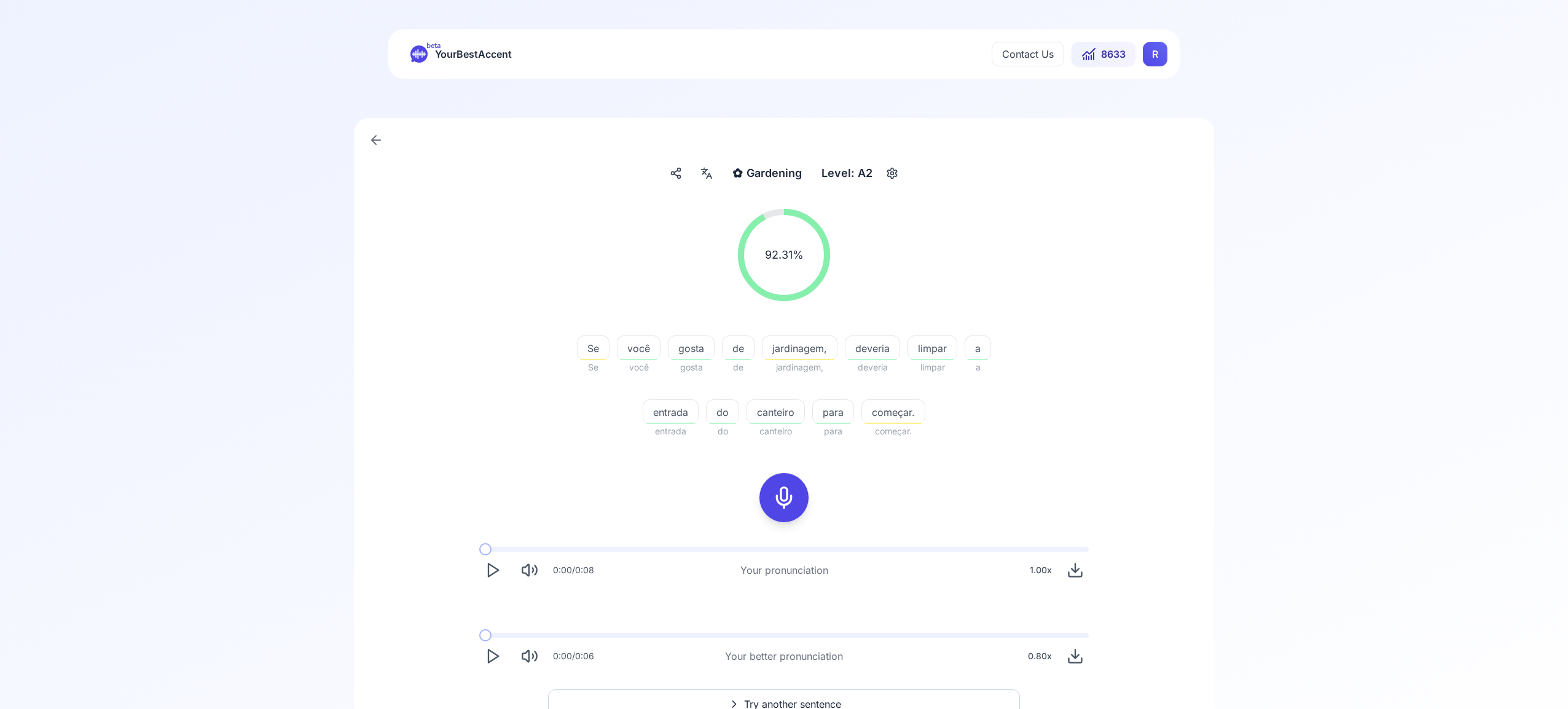
click at [1154, 57] on html "beta YourBestAccent Contact Us 8633 R ✿ Gardening Gardening Level: A2 92.31 % 9…" at bounding box center [784, 355] width 1568 height 709
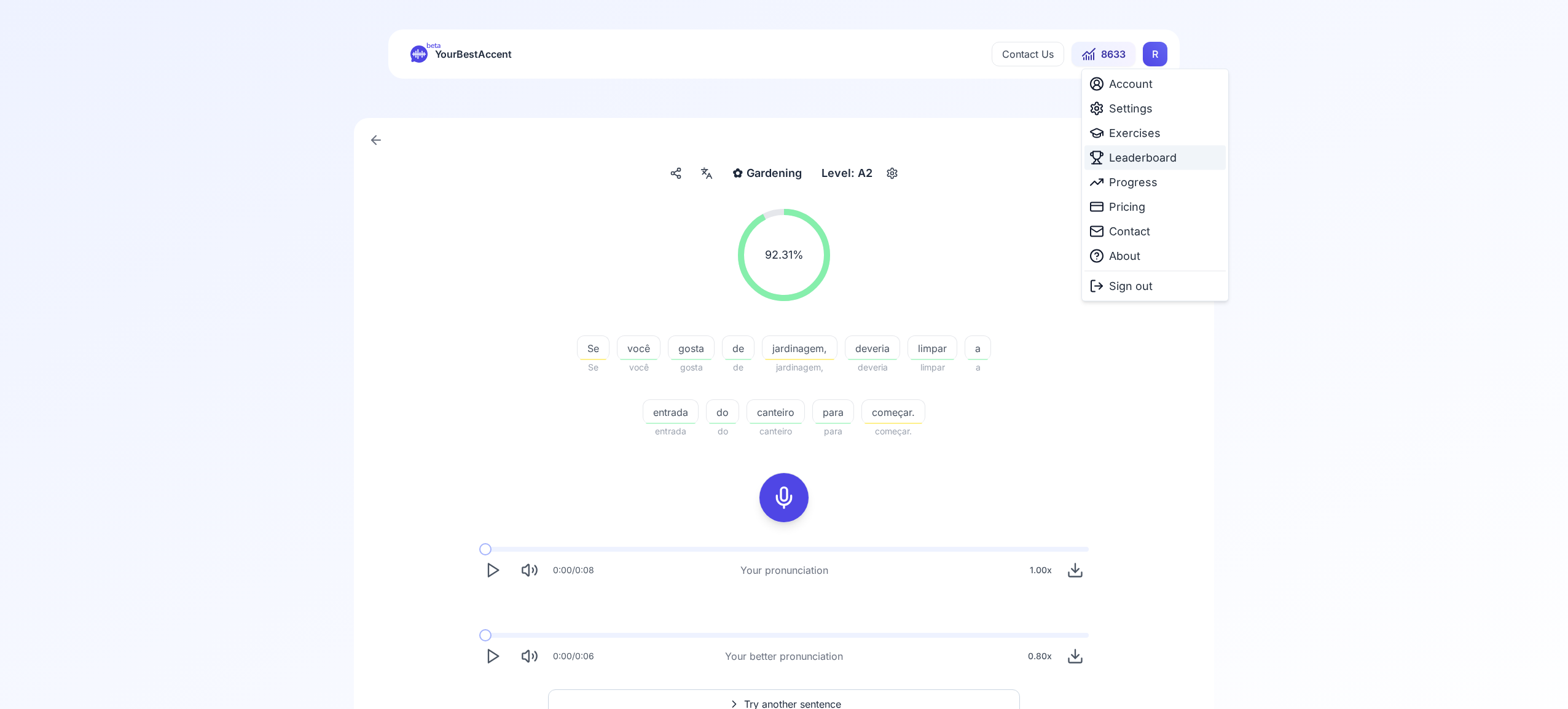
click at [1144, 161] on span "Leaderboard" at bounding box center [1142, 158] width 67 height 17
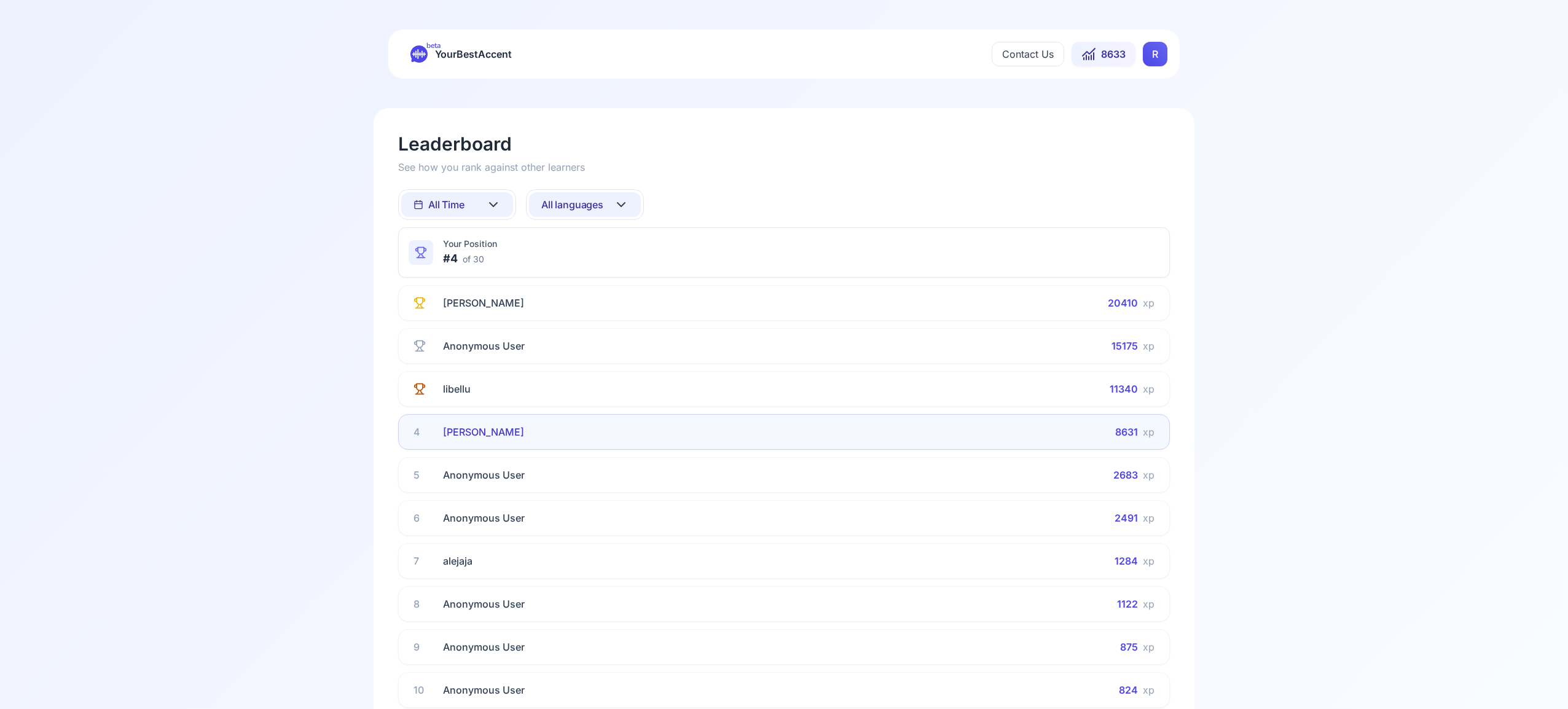
click at [620, 204] on icon at bounding box center [621, 204] width 7 height 4
click at [596, 307] on div "Spanish" at bounding box center [584, 304] width 112 height 22
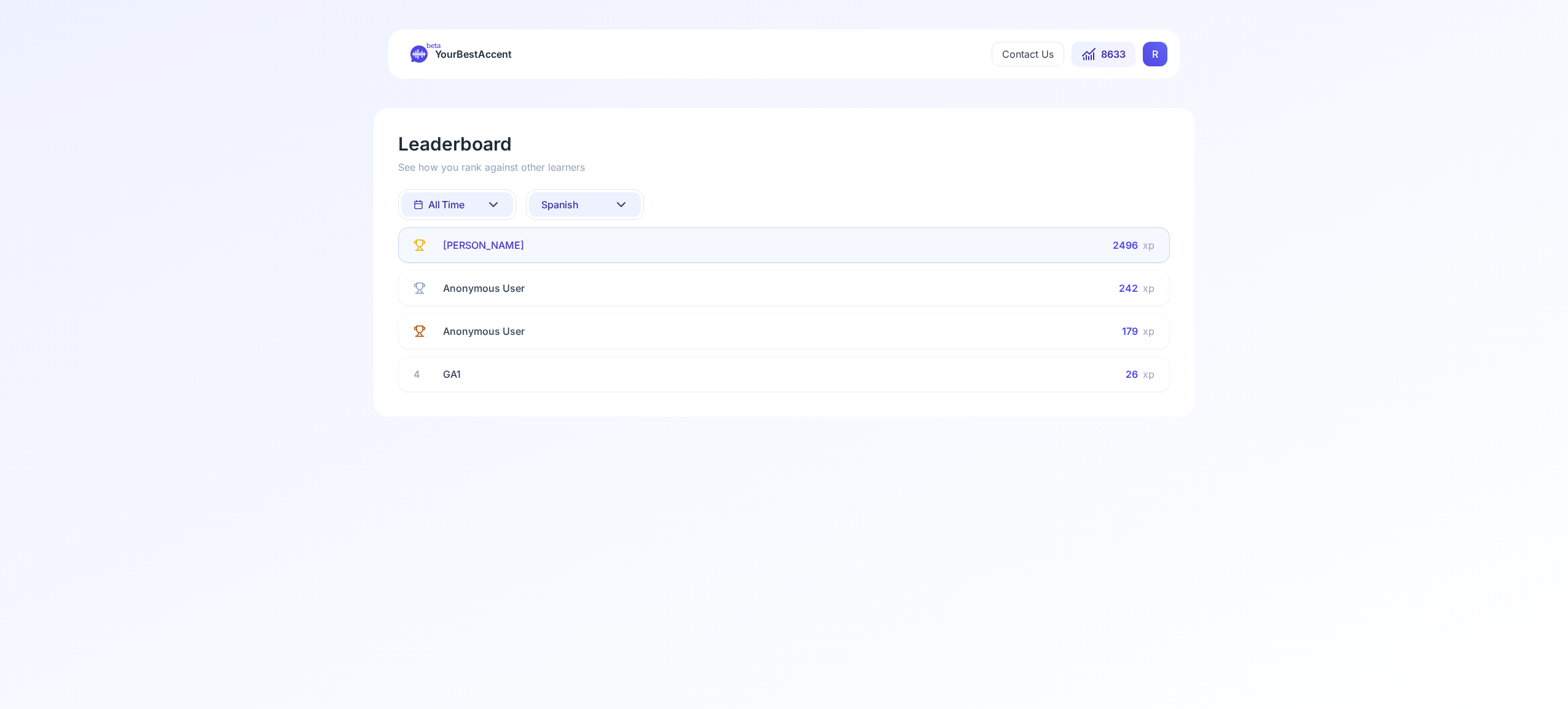
click at [624, 198] on icon at bounding box center [621, 204] width 15 height 15
click at [609, 327] on div "French" at bounding box center [584, 326] width 112 height 22
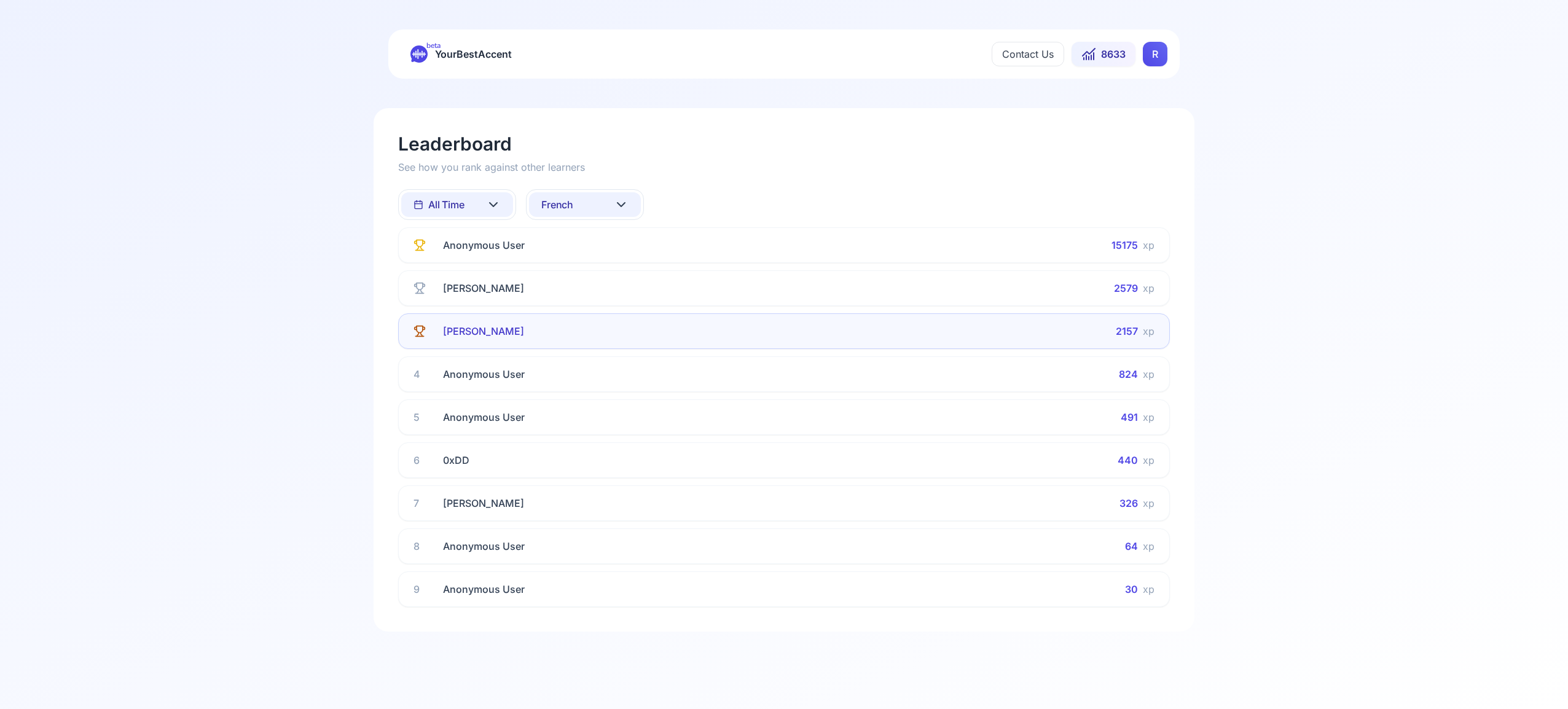
click at [627, 203] on icon at bounding box center [621, 204] width 15 height 15
click at [601, 332] on div "Italian" at bounding box center [584, 330] width 112 height 22
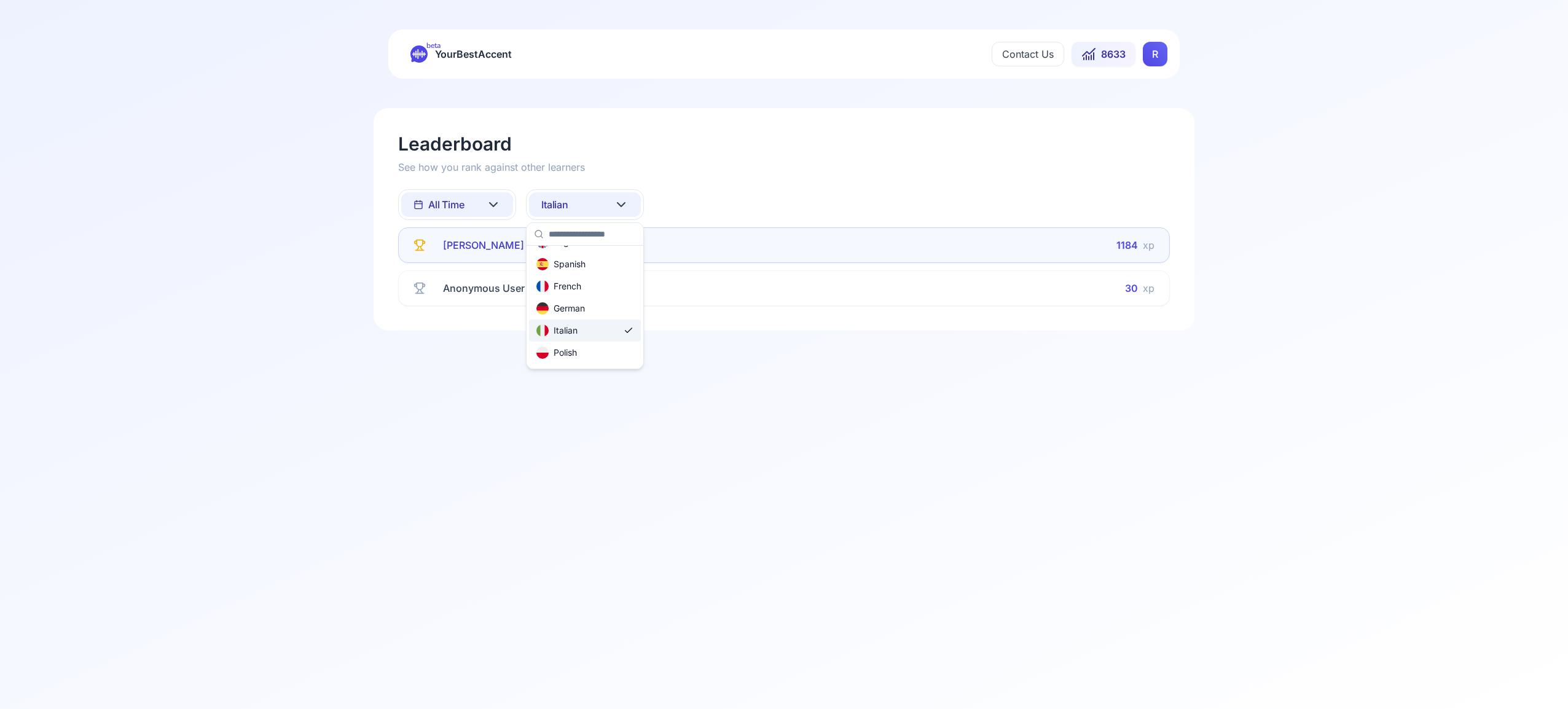
scroll to position [0, 0]
click at [626, 210] on icon at bounding box center [621, 204] width 15 height 15
click at [608, 336] on div "Portuguese" at bounding box center [584, 338] width 112 height 22
click at [628, 206] on icon at bounding box center [621, 204] width 15 height 15
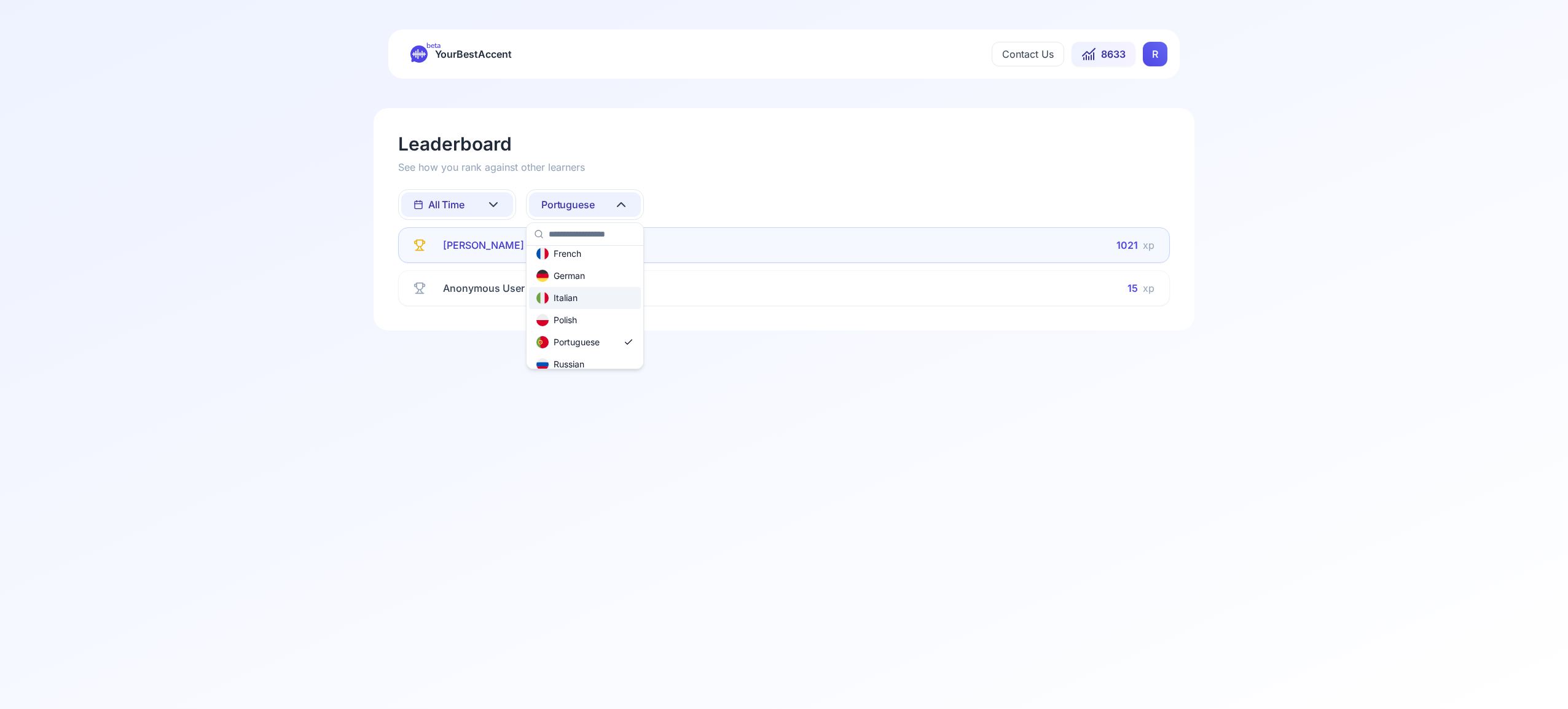
scroll to position [72, 0]
click at [605, 362] on div "Russian" at bounding box center [584, 364] width 112 height 22
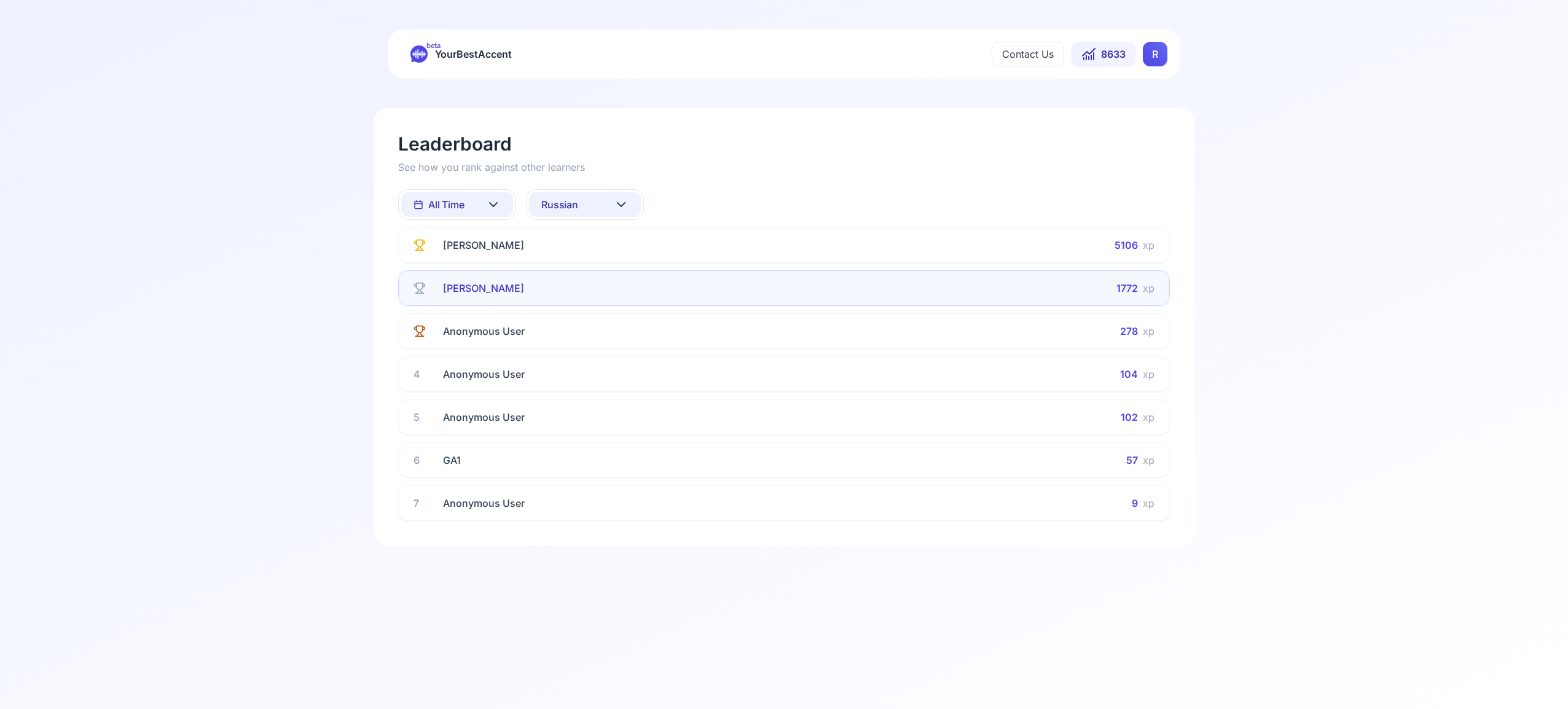
click at [626, 203] on icon at bounding box center [621, 204] width 15 height 15
click at [620, 264] on div "All languages" at bounding box center [584, 259] width 112 height 22
